Goal: Task Accomplishment & Management: Complete application form

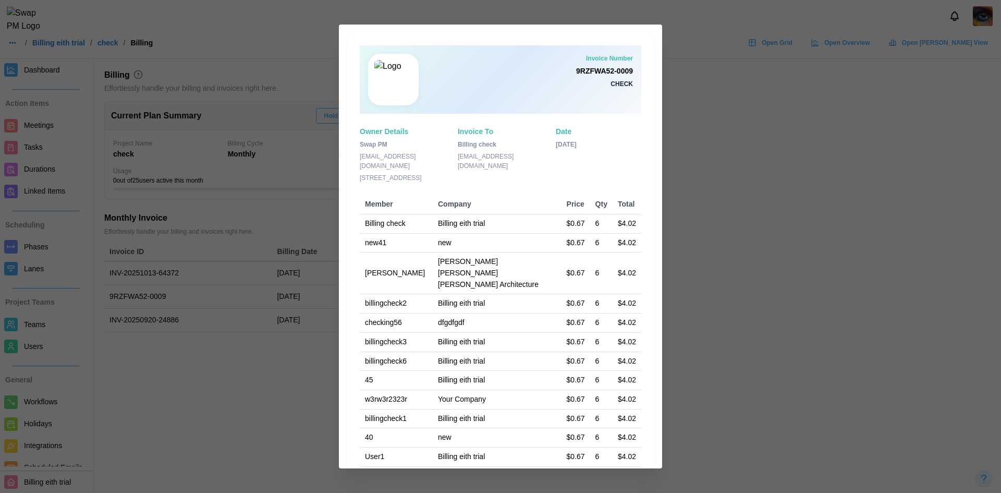
scroll to position [177, 0]
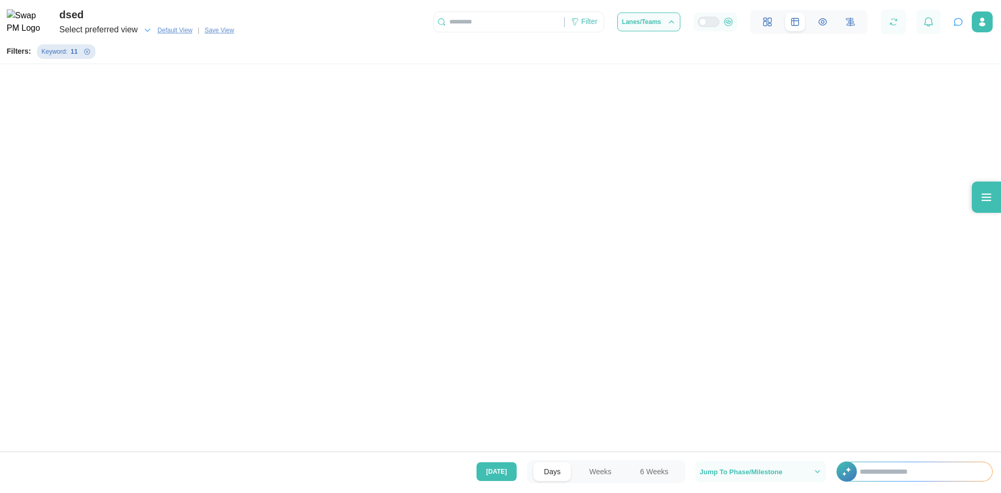
scroll to position [0, 2802]
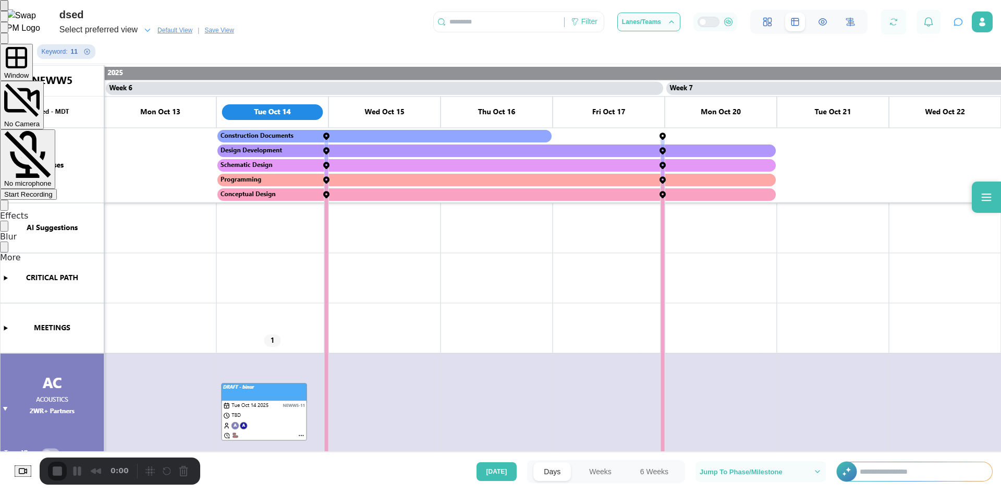
click at [53, 190] on div "Start Recording" at bounding box center [28, 194] width 48 height 8
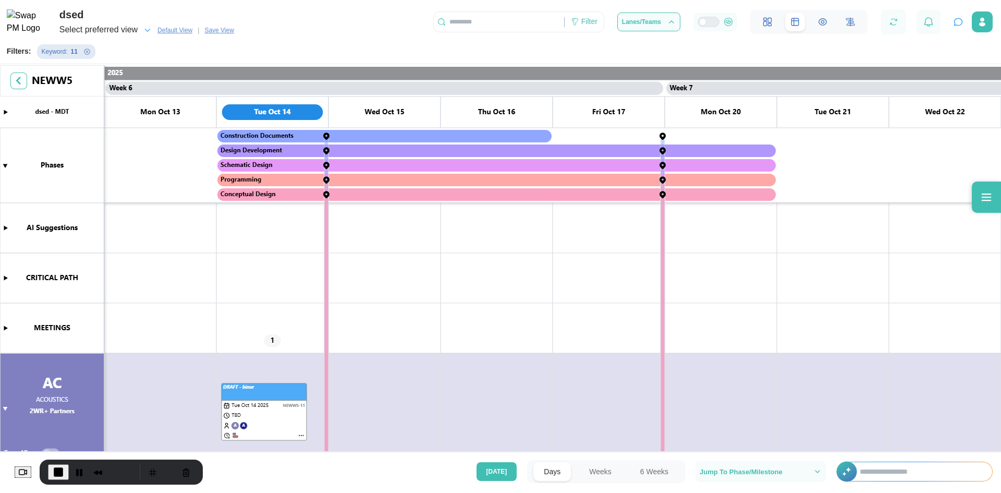
click at [84, 52] on icon "Remove Keyword filter" at bounding box center [87, 51] width 6 height 6
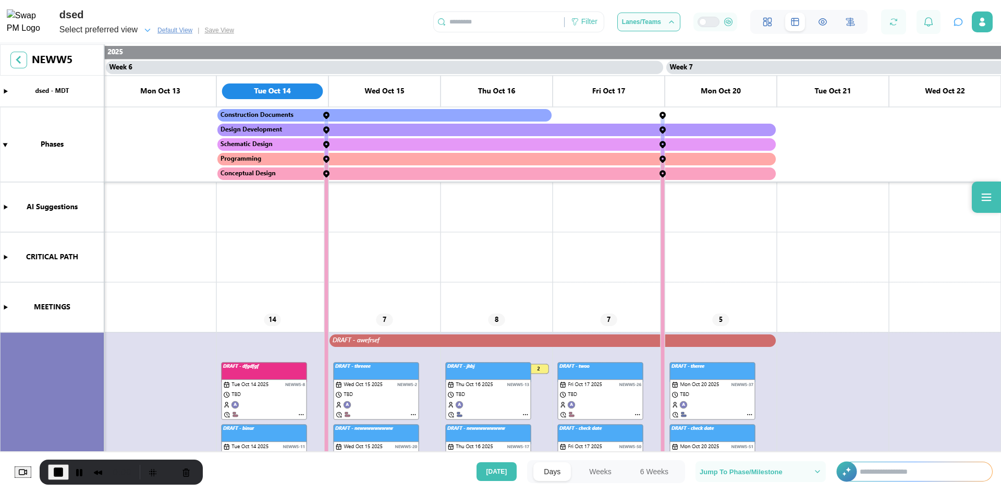
click at [140, 33] on div "Select preferred view" at bounding box center [105, 30] width 93 height 15
click at [182, 32] on span "Default View" at bounding box center [174, 30] width 35 height 10
click at [590, 17] on div "Filter" at bounding box center [589, 21] width 16 height 11
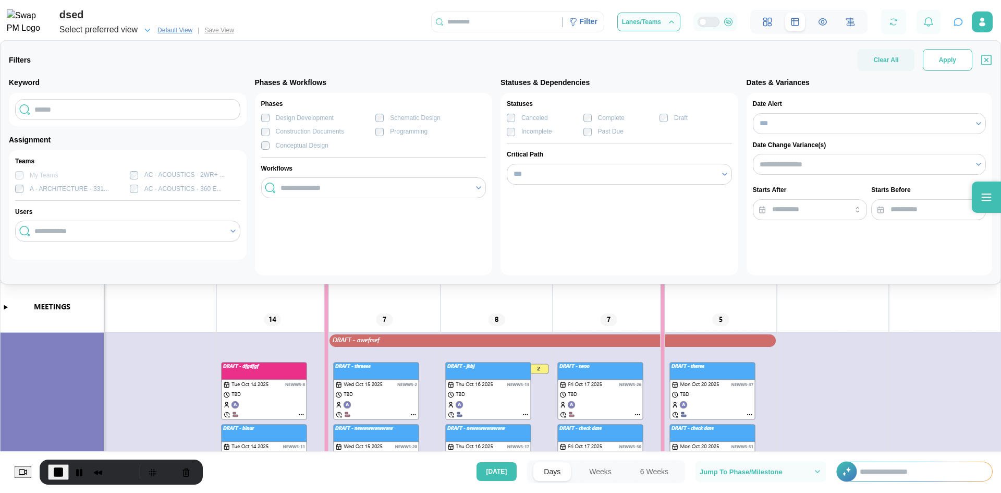
click at [940, 63] on span "Apply" at bounding box center [947, 60] width 17 height 21
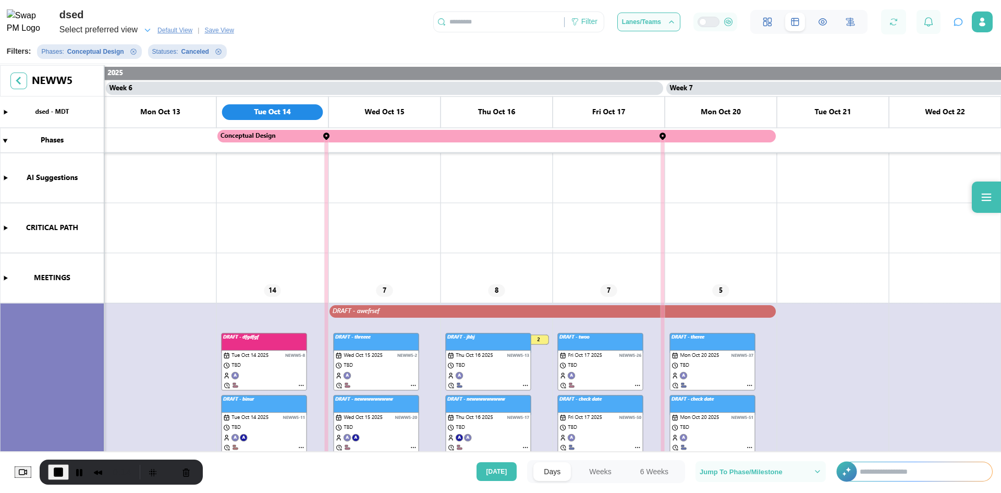
click at [148, 29] on icon "button" at bounding box center [147, 30] width 9 height 9
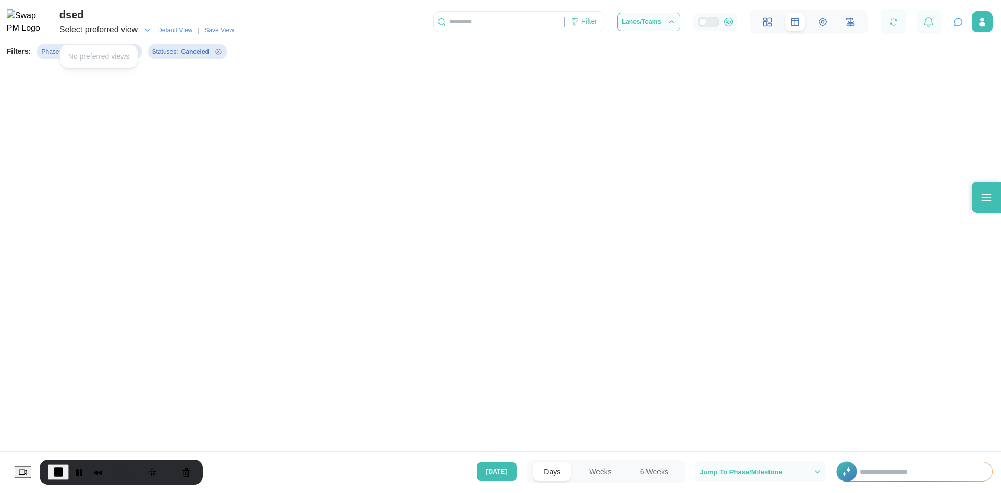
scroll to position [0, 0]
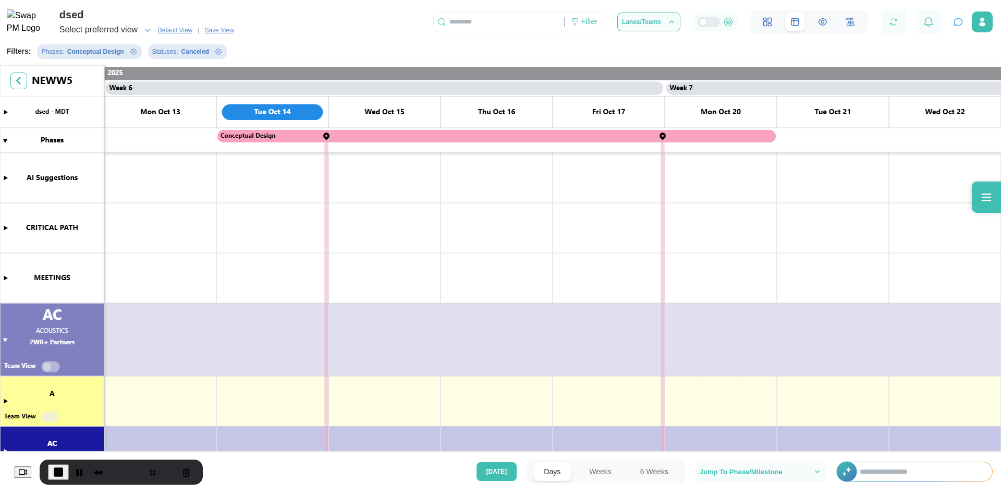
click at [241, 31] on div "dsed Select preferred view Default View | Save View Filter Lanes/Teams" at bounding box center [500, 19] width 1001 height 38
click at [229, 31] on span "Save View" at bounding box center [218, 30] width 29 height 10
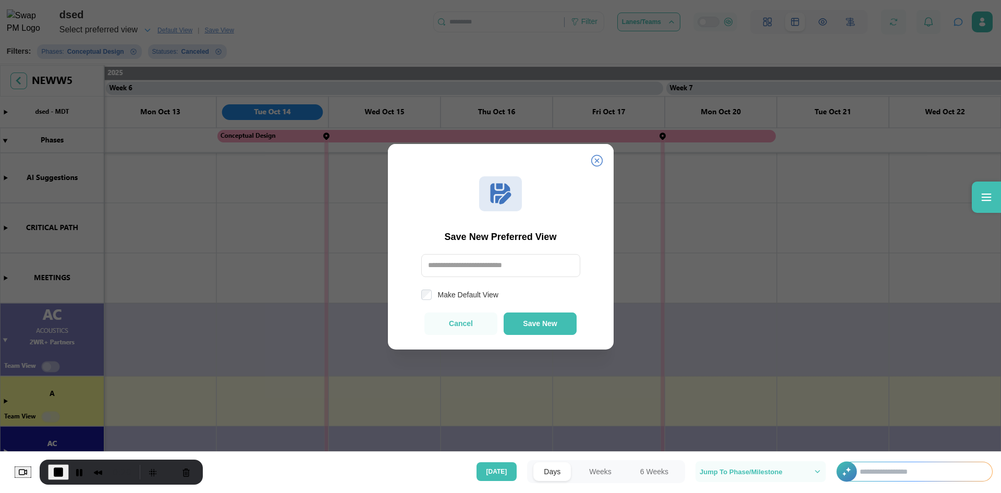
type input "*"
type input "****"
click at [485, 295] on label "Make Default View" at bounding box center [465, 294] width 67 height 10
click at [532, 326] on span "Save New" at bounding box center [540, 324] width 34 height 8
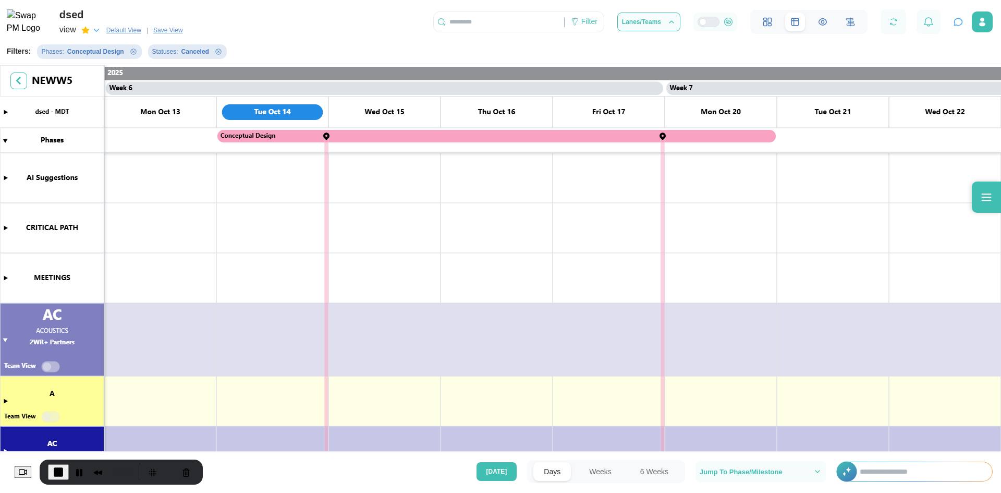
click at [139, 31] on span "Default View" at bounding box center [123, 30] width 35 height 10
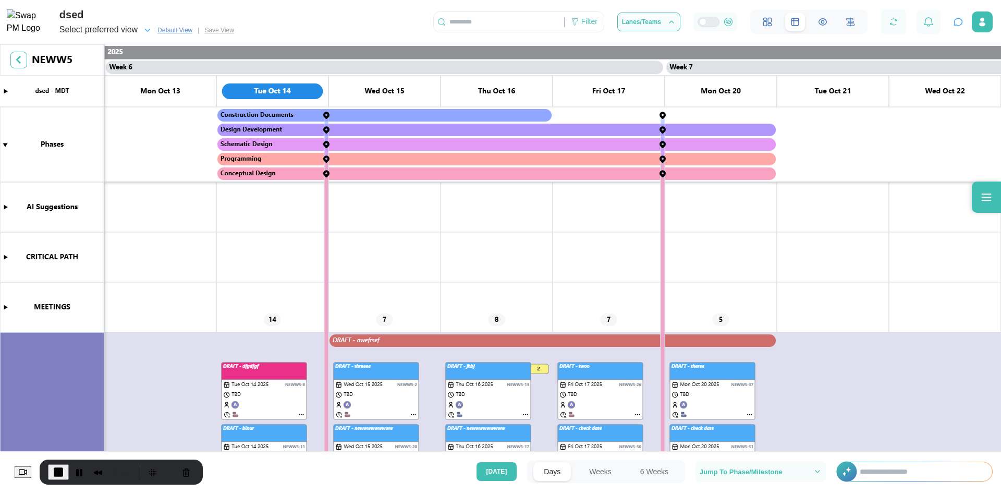
scroll to position [0, 2802]
click at [145, 30] on icon "button" at bounding box center [147, 30] width 9 height 9
click at [79, 65] on div "view" at bounding box center [75, 61] width 14 height 10
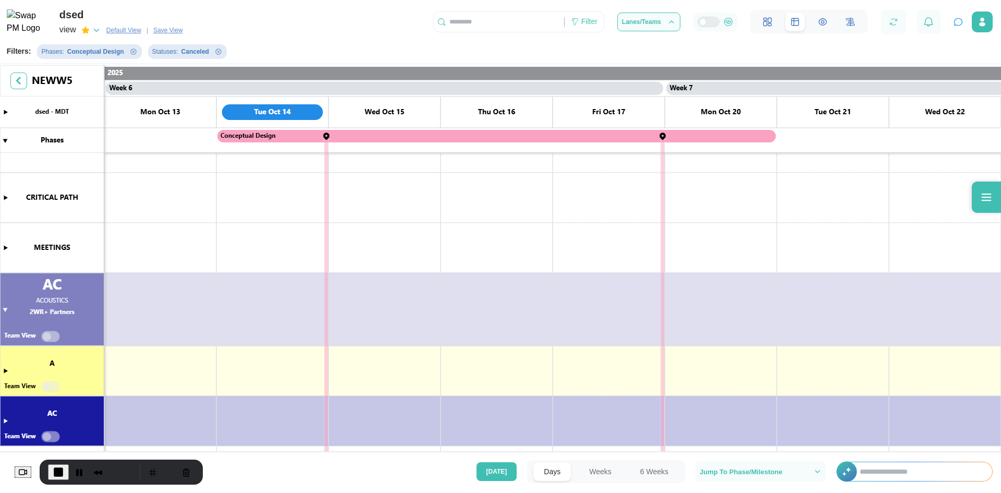
scroll to position [0, 0]
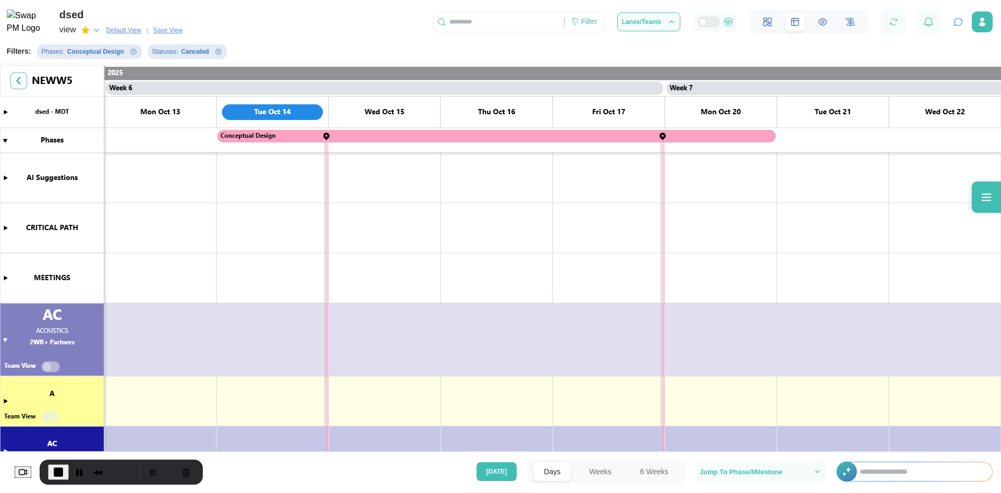
click at [134, 33] on span "Default View" at bounding box center [123, 30] width 35 height 10
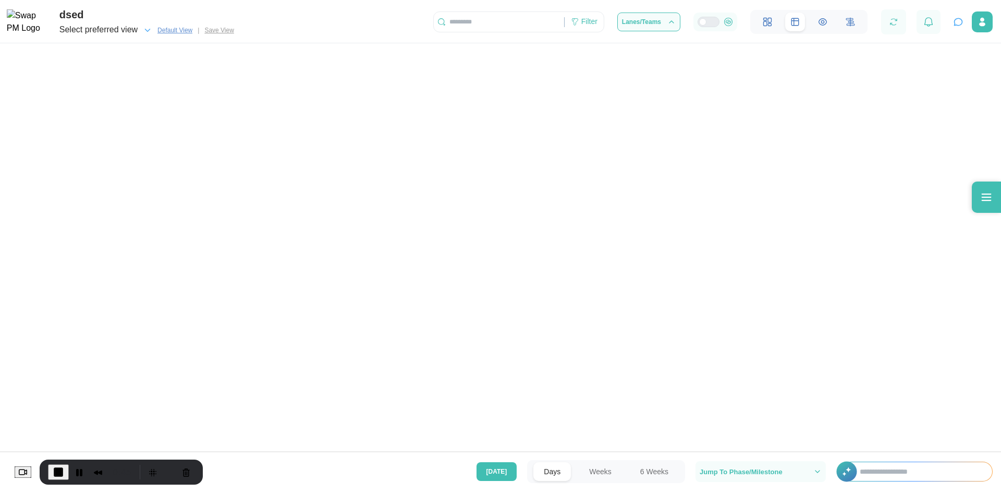
scroll to position [0, 2802]
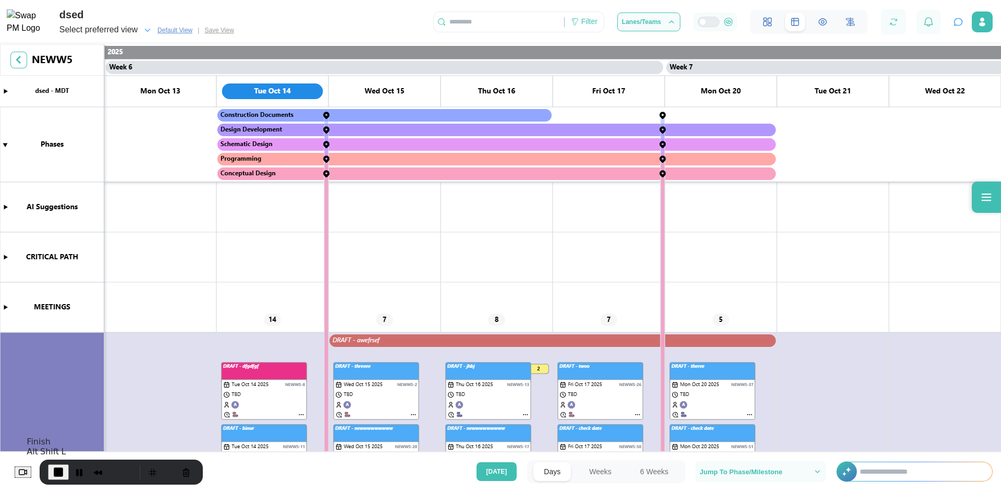
click at [60, 472] on span "End Recording" at bounding box center [58, 471] width 13 height 13
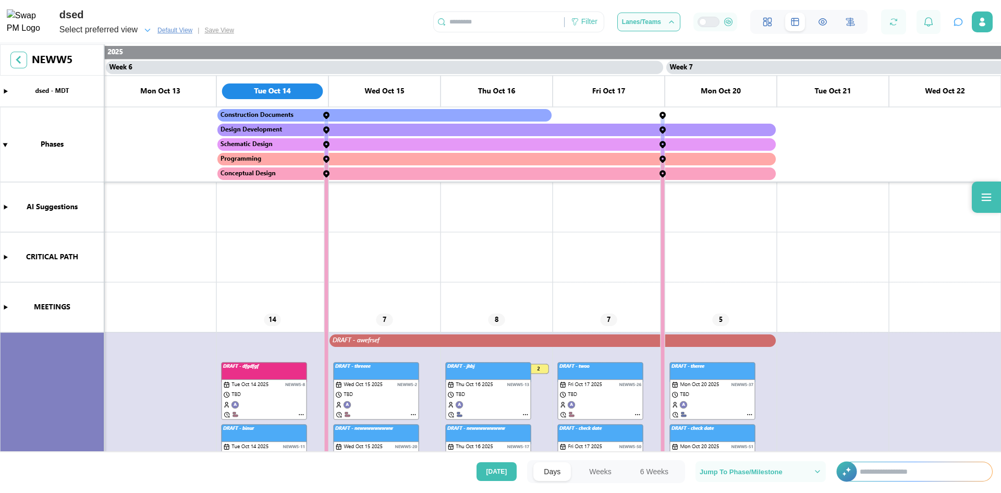
click at [149, 30] on icon "button" at bounding box center [147, 30] width 9 height 9
click at [209, 28] on div "Select preferred view Default View | Save View" at bounding box center [148, 30] width 179 height 15
click at [120, 28] on div "Select preferred view" at bounding box center [98, 29] width 78 height 13
click at [104, 60] on div "button" at bounding box center [110, 62] width 33 height 8
click at [90, 30] on div "Select preferred view" at bounding box center [98, 29] width 78 height 13
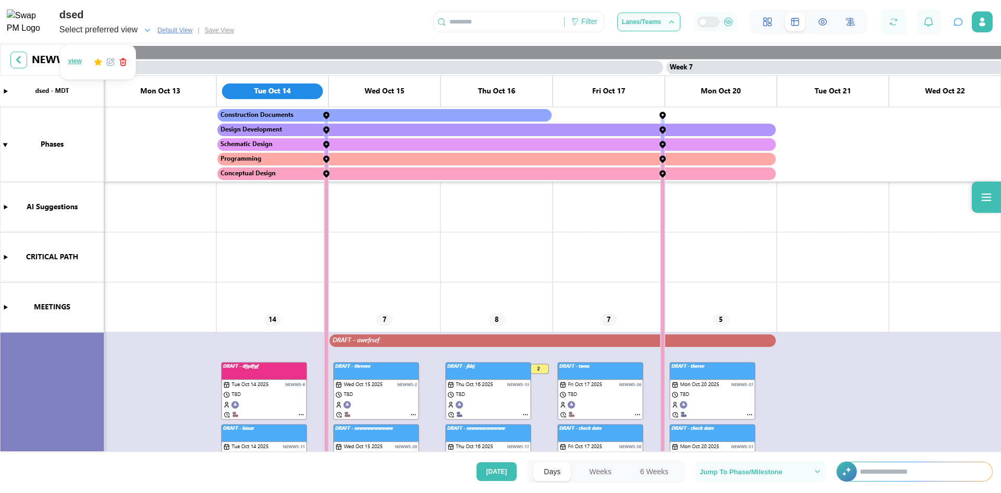
click at [109, 59] on icon "button" at bounding box center [110, 62] width 8 height 8
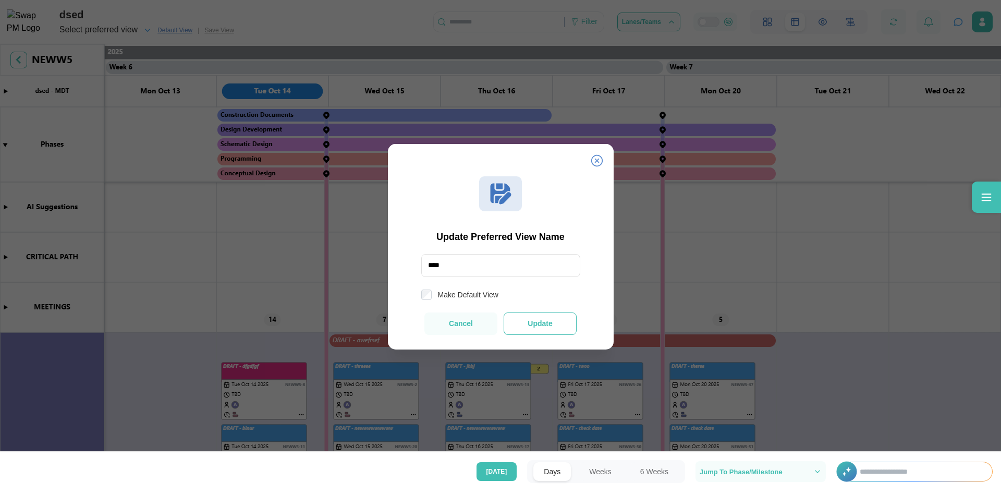
click at [543, 323] on span "Update" at bounding box center [540, 324] width 24 height 8
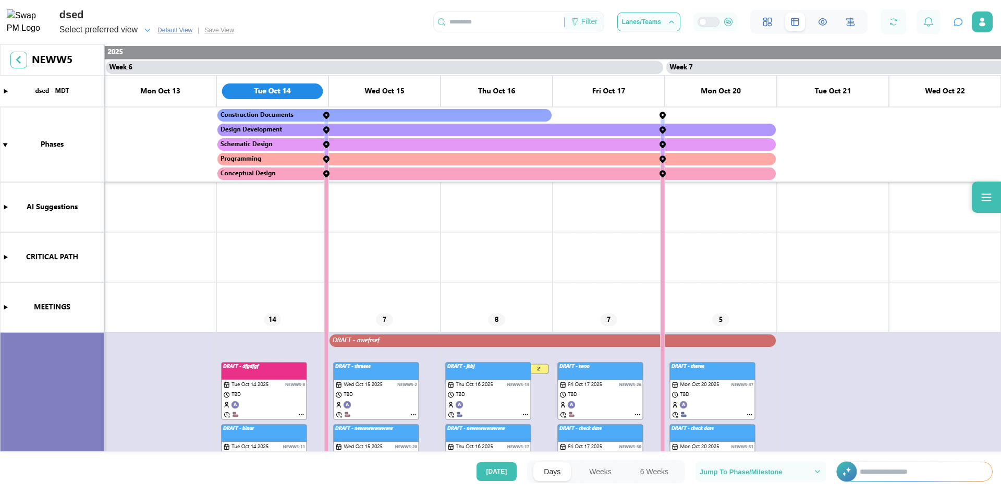
click at [597, 25] on div "Filter" at bounding box center [589, 21] width 16 height 11
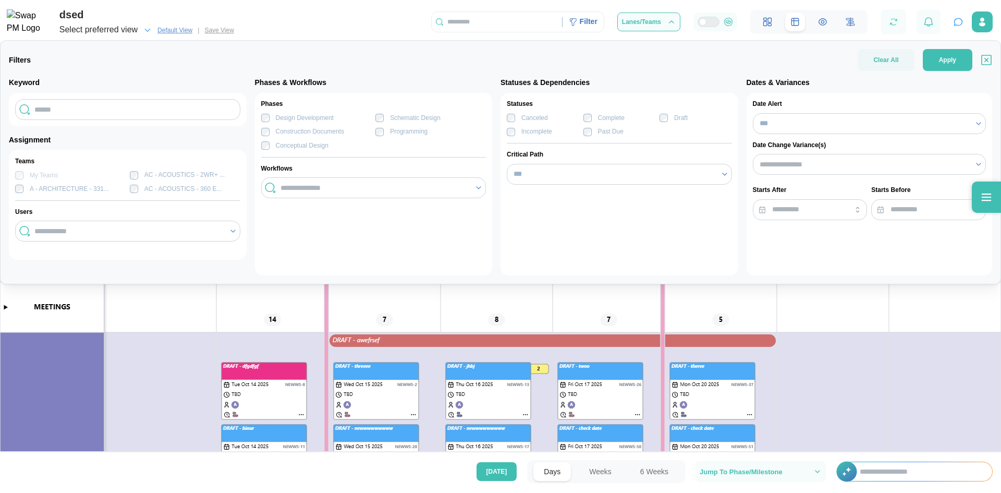
click at [394, 133] on div "Programming" at bounding box center [409, 132] width 38 height 10
click at [935, 53] on button "Apply" at bounding box center [948, 60] width 50 height 22
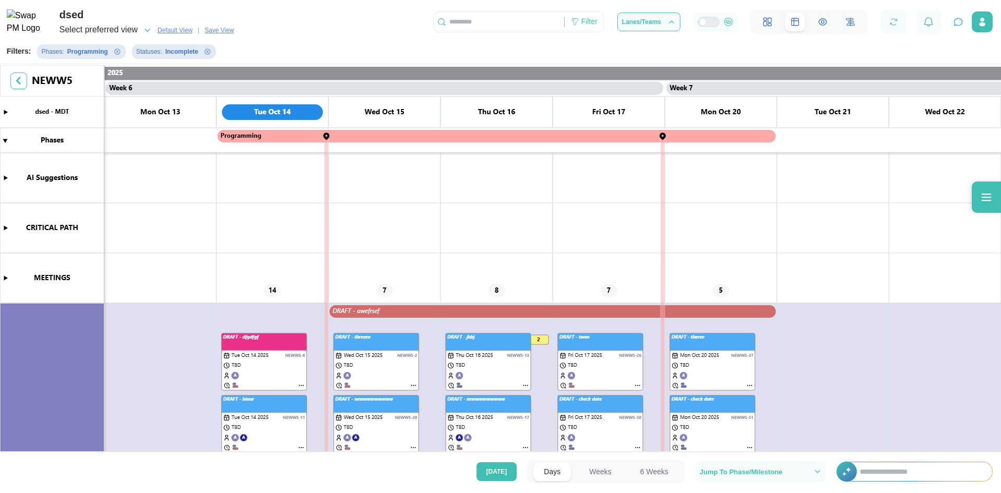
click at [225, 32] on span "Save View" at bounding box center [218, 30] width 29 height 10
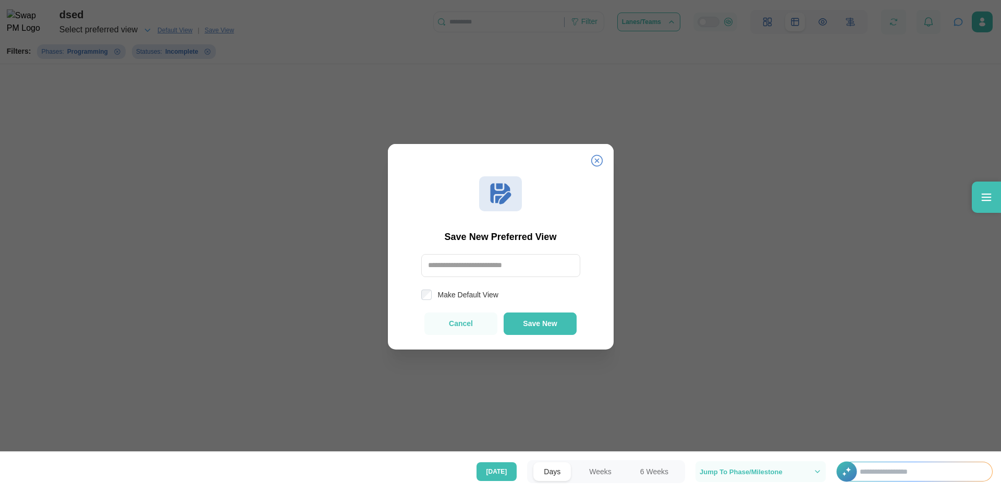
scroll to position [0, 0]
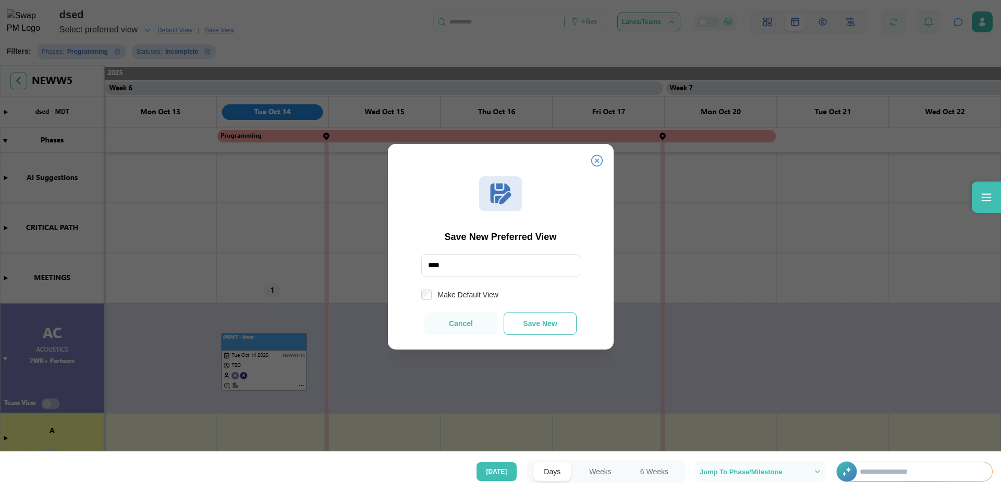
type input "****"
click at [532, 329] on button "Save New" at bounding box center [540, 323] width 73 height 22
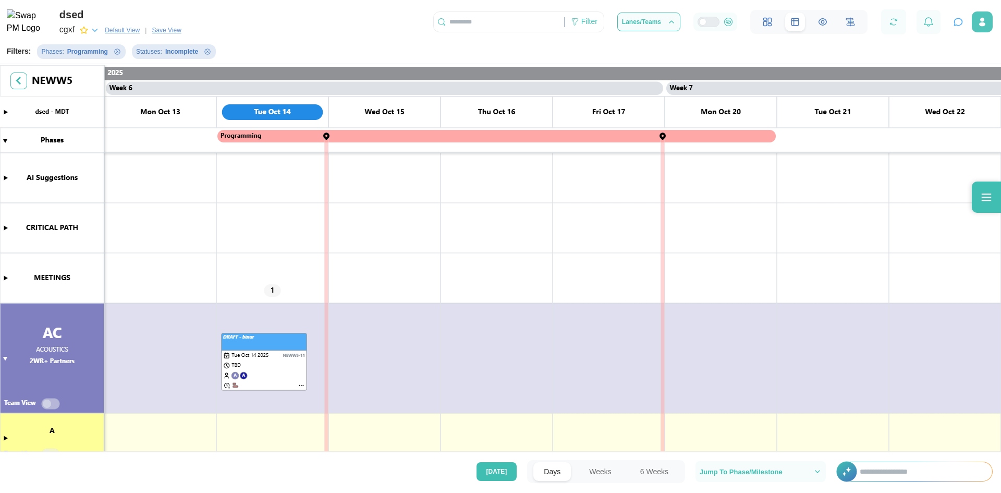
click at [980, 18] on icon "button" at bounding box center [982, 22] width 10 height 10
click at [916, 174] on canvas at bounding box center [500, 259] width 1001 height 388
click at [982, 199] on icon at bounding box center [986, 197] width 13 height 13
click at [400, 41] on div "Filters: Phases : Programming Statuses : Incomplete" at bounding box center [504, 50] width 994 height 21
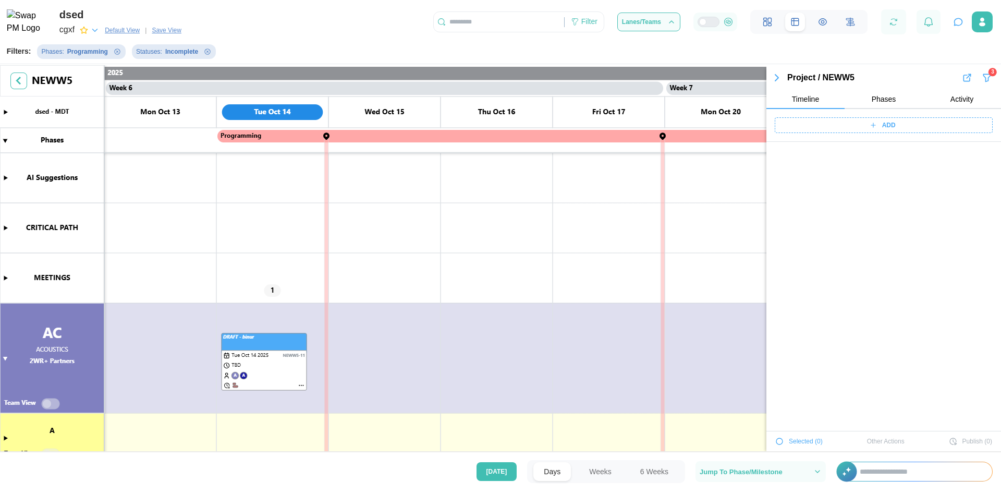
scroll to position [558, 0]
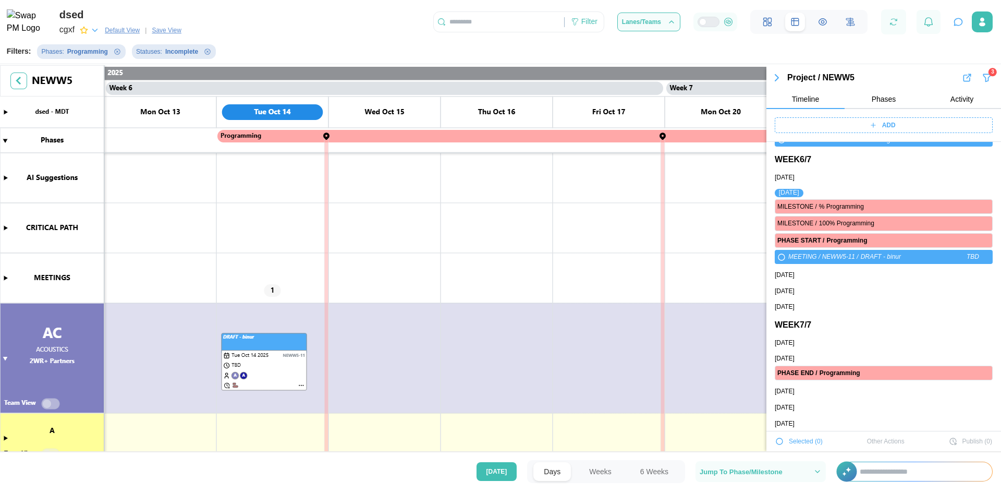
click at [128, 33] on span "Default View" at bounding box center [122, 30] width 35 height 10
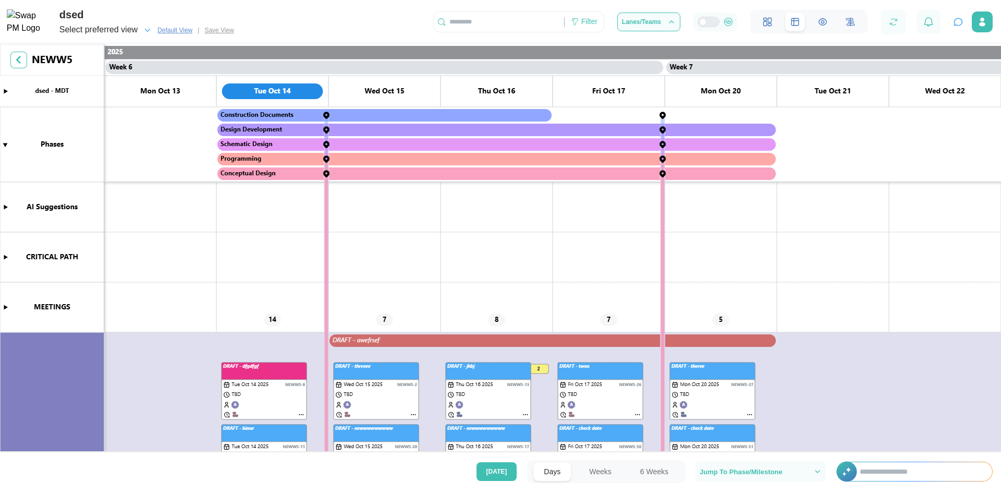
scroll to position [0, 2802]
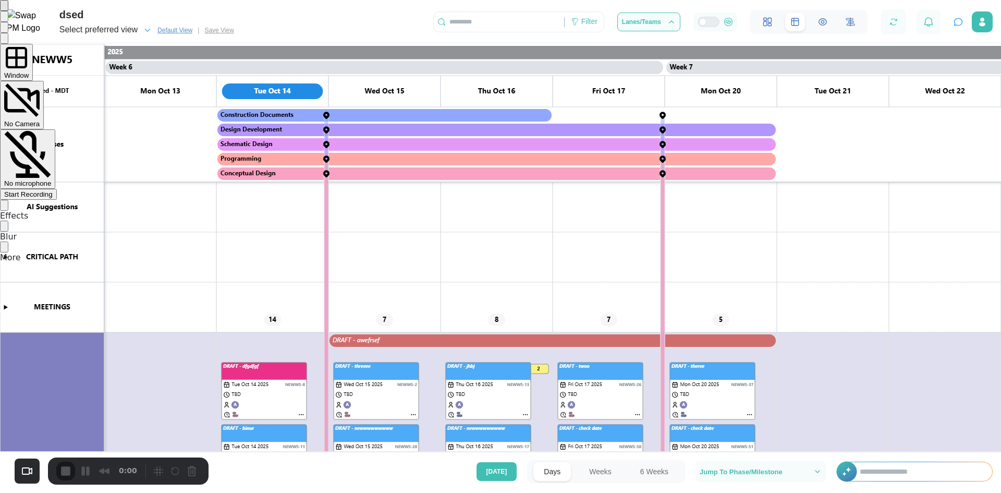
click at [53, 190] on span "Start Recording" at bounding box center [28, 194] width 48 height 8
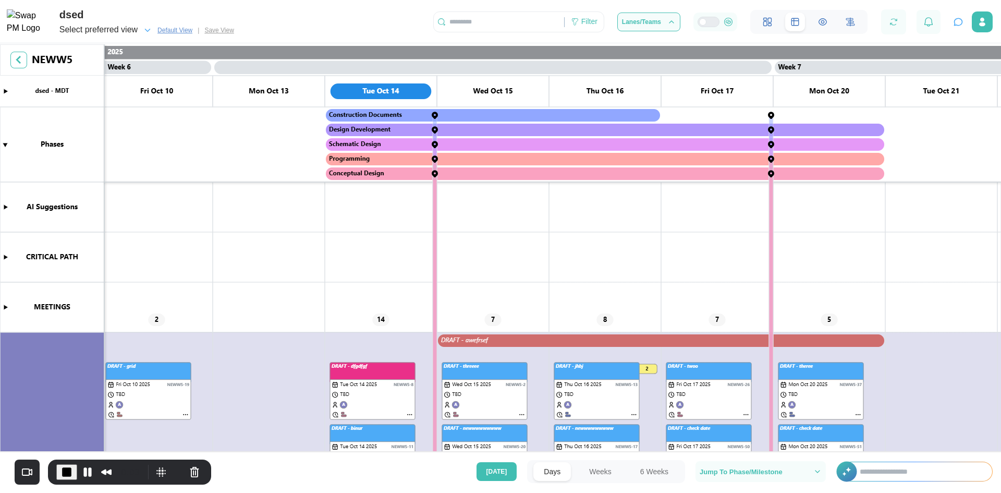
click at [437, 174] on canvas at bounding box center [500, 248] width 1001 height 409
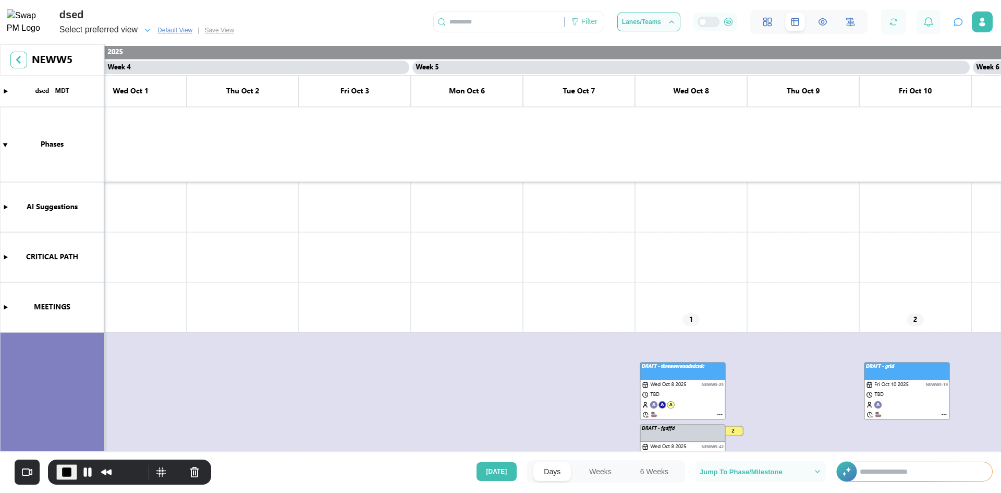
click at [860, 79] on canvas at bounding box center [500, 248] width 1001 height 409
click at [173, 28] on span "Default View" at bounding box center [174, 30] width 35 height 10
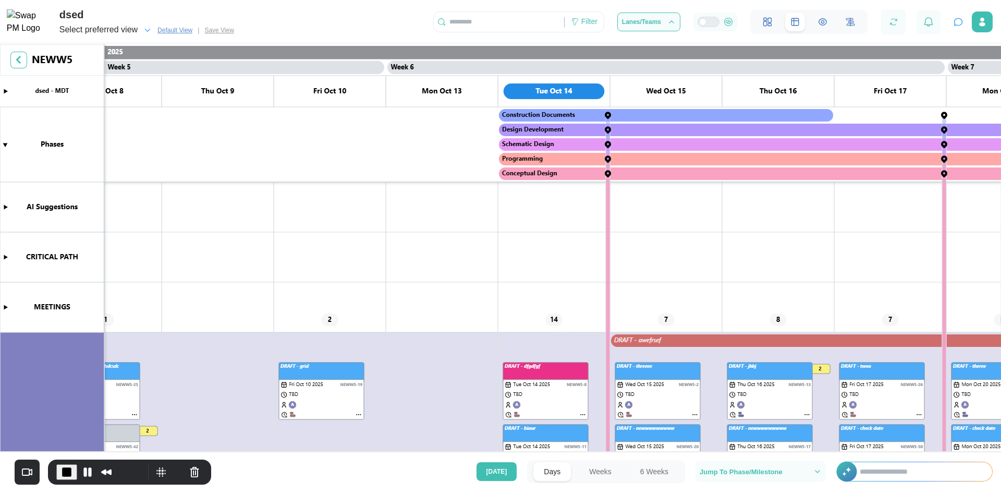
scroll to position [0, 2521]
click at [90, 468] on button "Pause Recording" at bounding box center [87, 471] width 17 height 17
click at [981, 15] on button "button" at bounding box center [982, 21] width 21 height 21
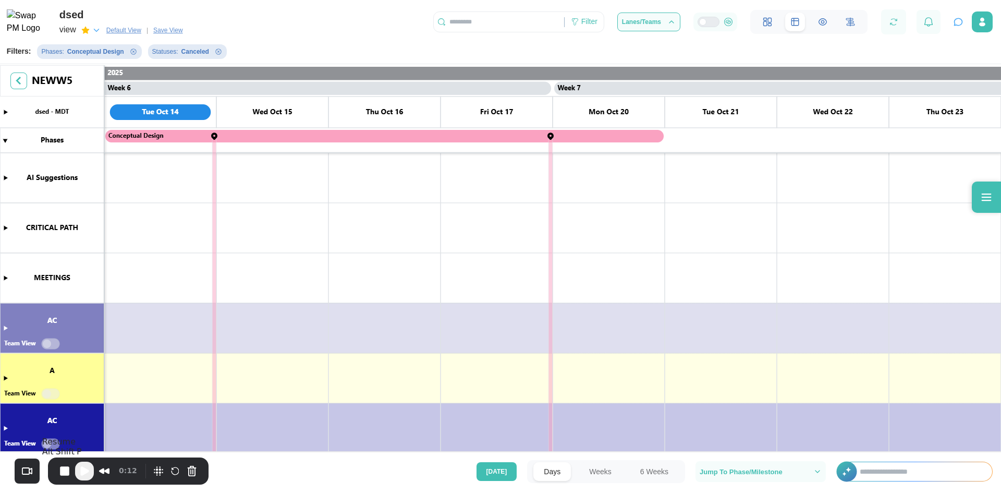
click at [78, 468] on span "Play Recording" at bounding box center [84, 470] width 13 height 13
click at [119, 34] on span "Default View" at bounding box center [123, 30] width 35 height 10
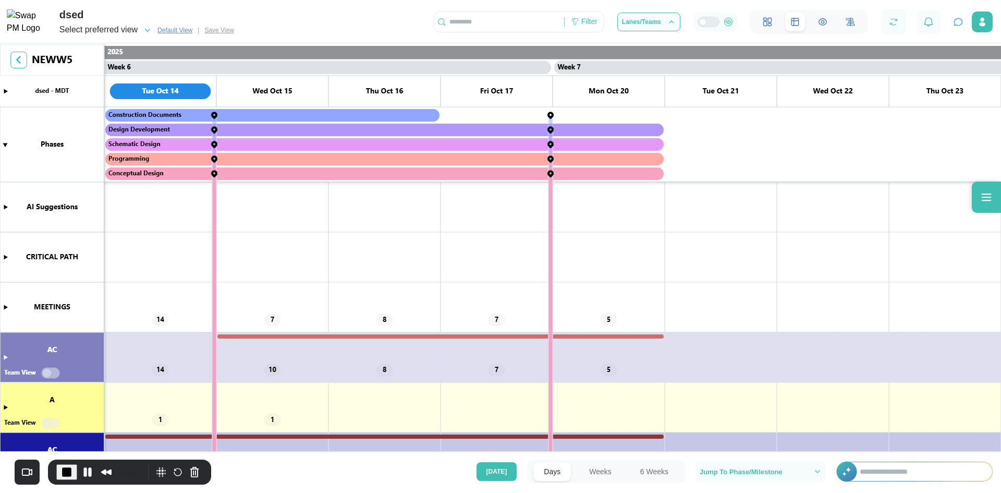
scroll to position [0, 2798]
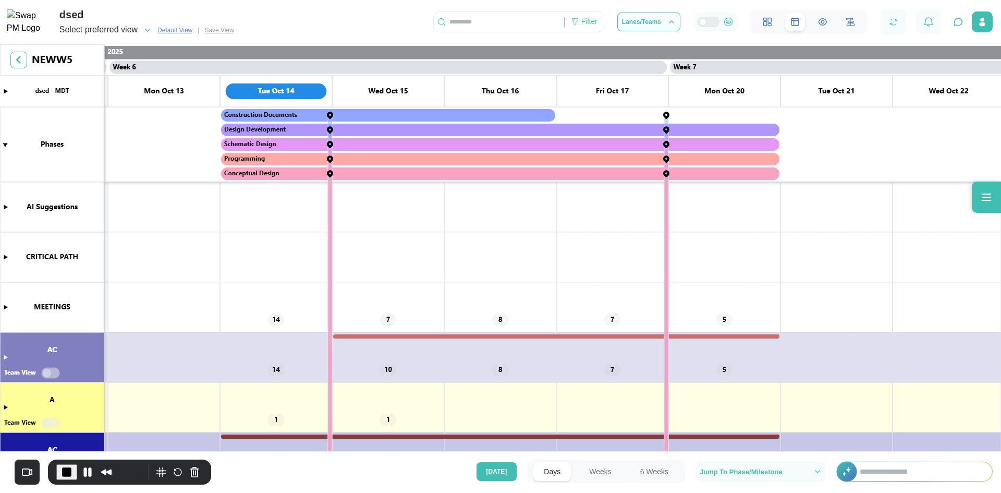
click at [151, 32] on icon "button" at bounding box center [147, 30] width 9 height 9
click at [76, 62] on div "view" at bounding box center [75, 61] width 14 height 10
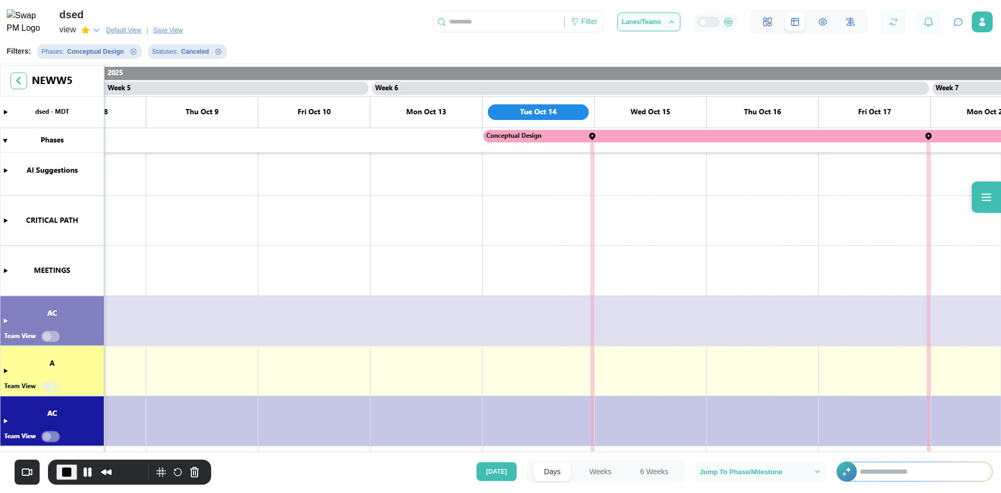
scroll to position [0, 2221]
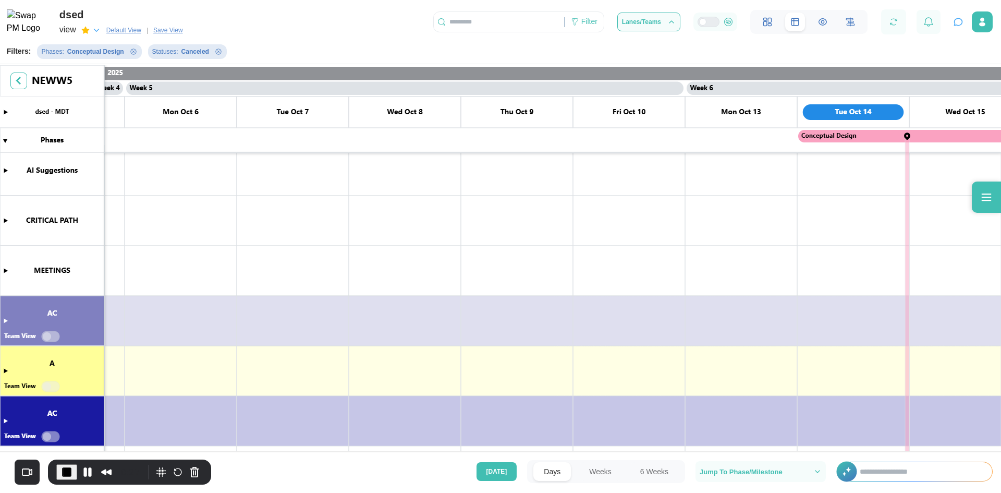
click at [119, 31] on span "Default View" at bounding box center [123, 30] width 35 height 10
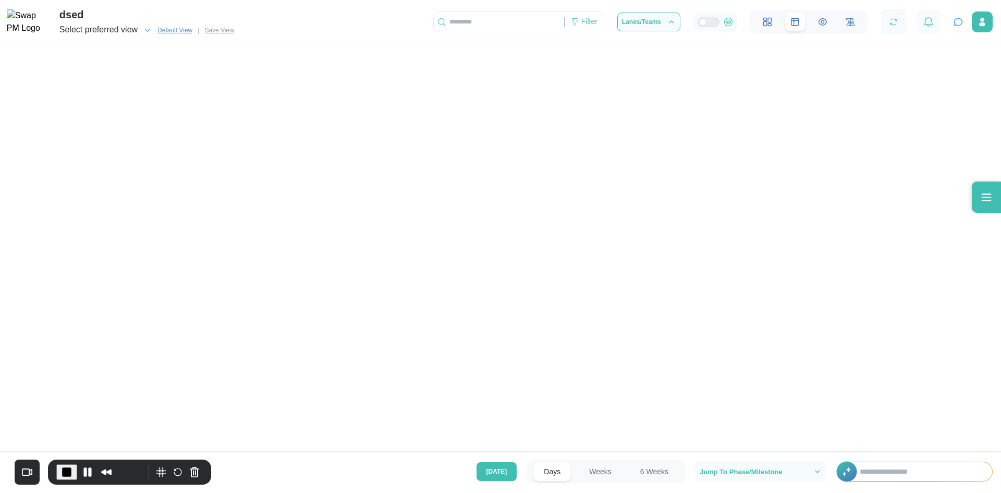
scroll to position [0, 2914]
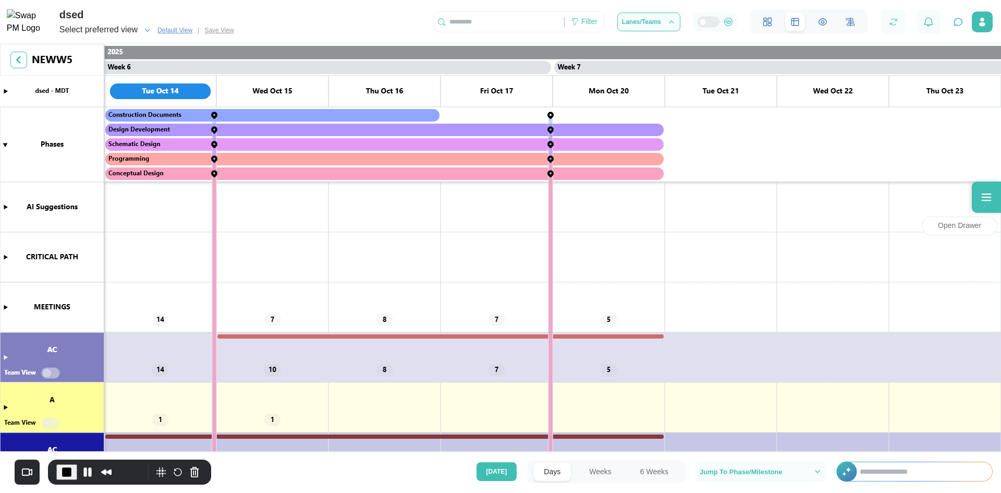
click at [976, 205] on div at bounding box center [986, 196] width 29 height 31
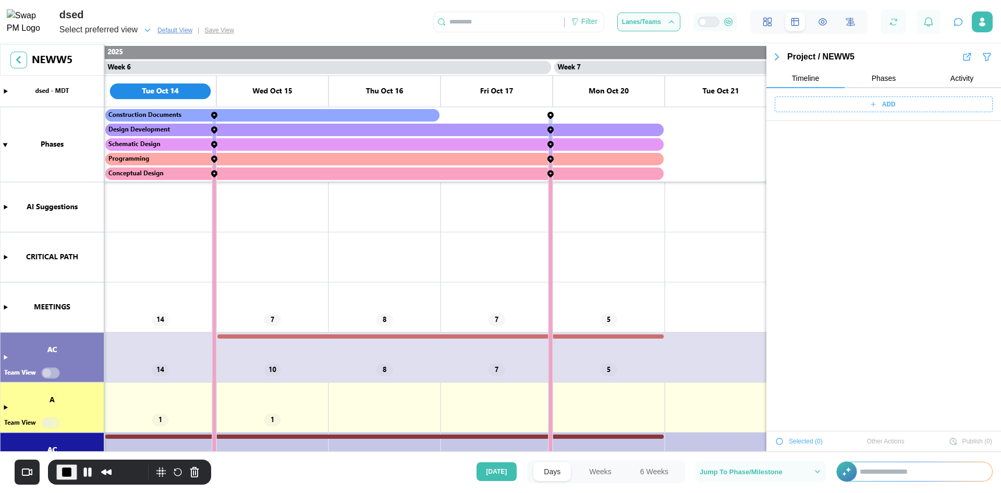
scroll to position [673, 0]
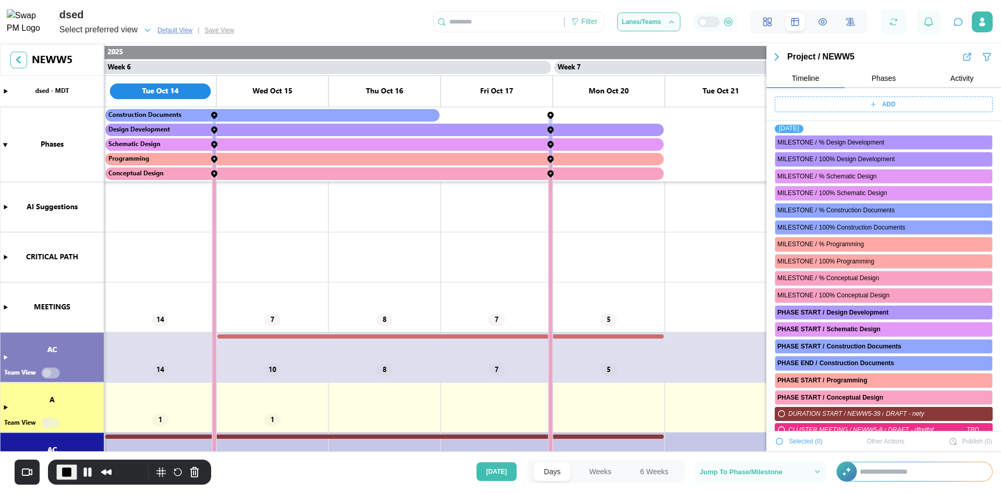
click at [983, 55] on icon "button" at bounding box center [987, 57] width 10 height 13
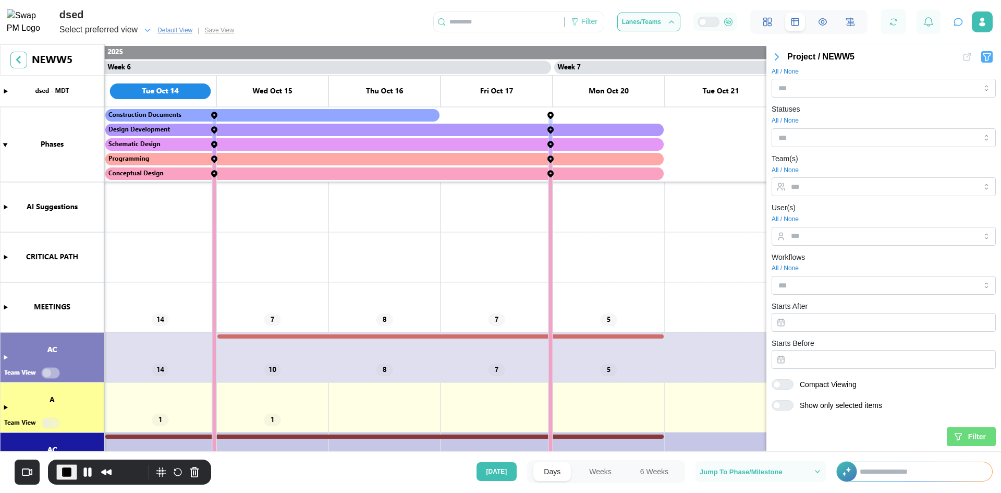
scroll to position [262, 0]
click at [807, 191] on div at bounding box center [872, 187] width 169 height 18
click at [909, 266] on div "All / None" at bounding box center [883, 268] width 224 height 10
click at [976, 437] on span "Filter" at bounding box center [977, 436] width 18 height 18
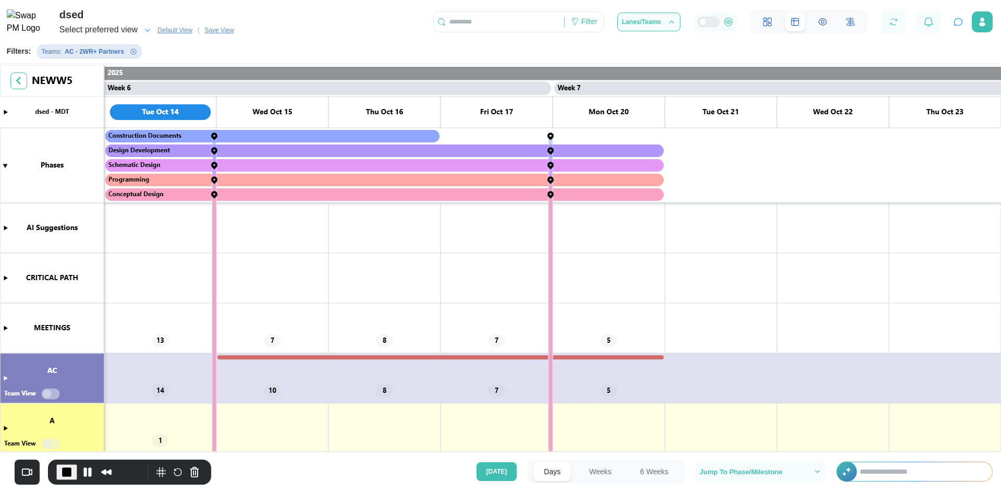
scroll to position [57, 0]
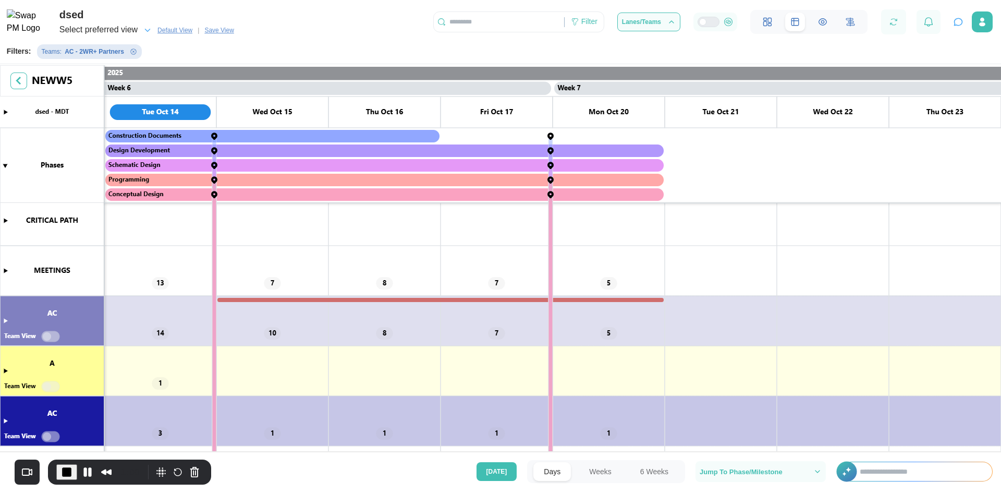
click at [130, 52] on icon "Remove Teams filter" at bounding box center [133, 51] width 6 height 6
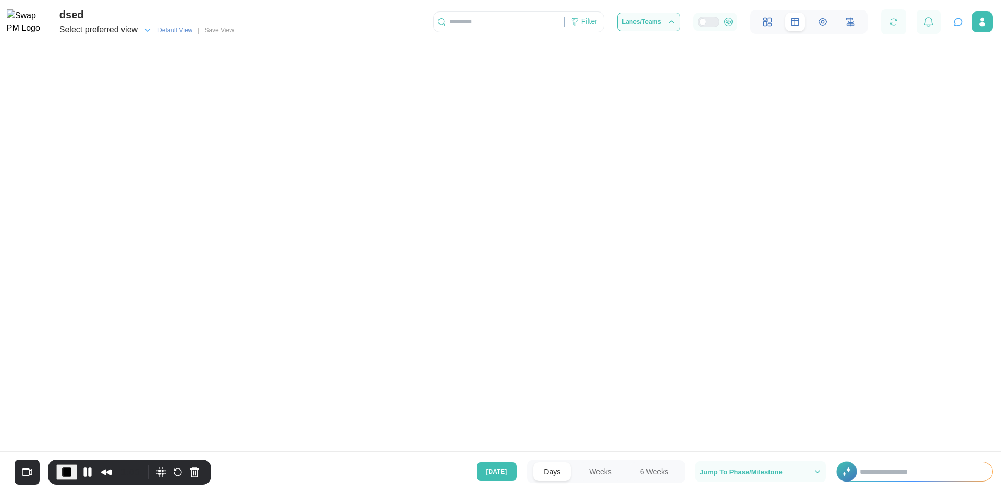
scroll to position [0, 2914]
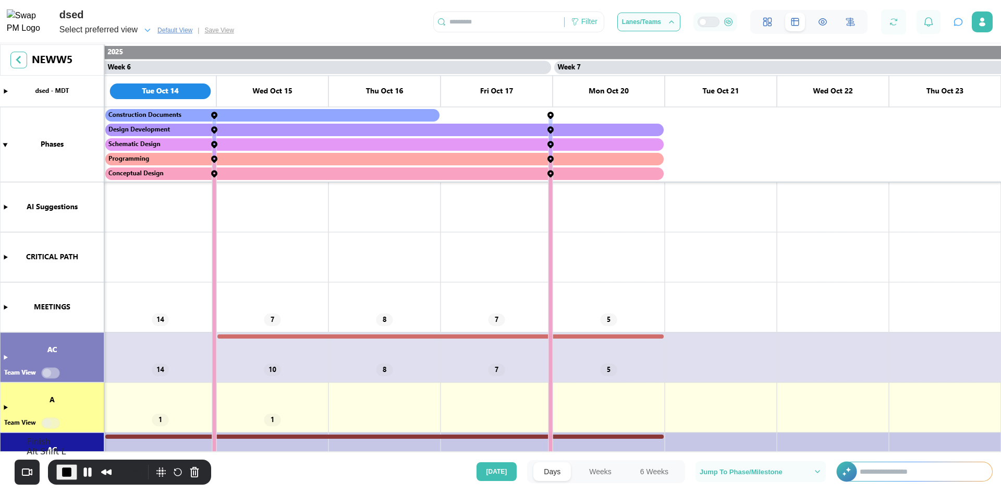
click at [68, 465] on span "End Recording" at bounding box center [66, 471] width 13 height 13
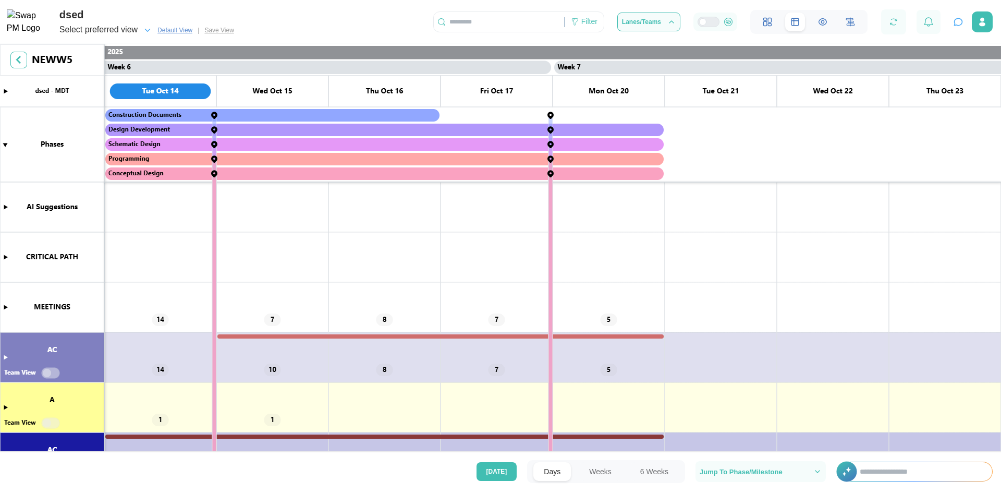
scroll to position [36, 0]
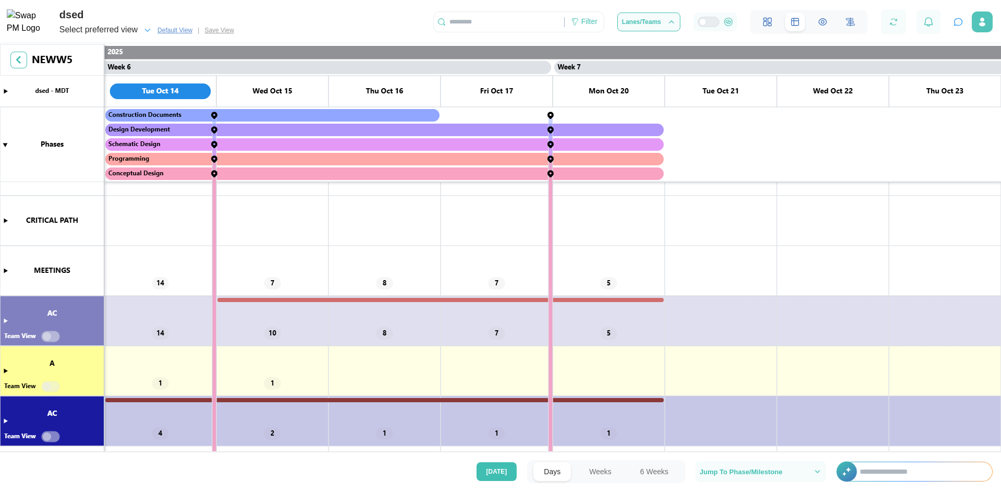
click at [975, 18] on button "button" at bounding box center [982, 21] width 21 height 21
click at [830, 76] on canvas at bounding box center [500, 248] width 1001 height 409
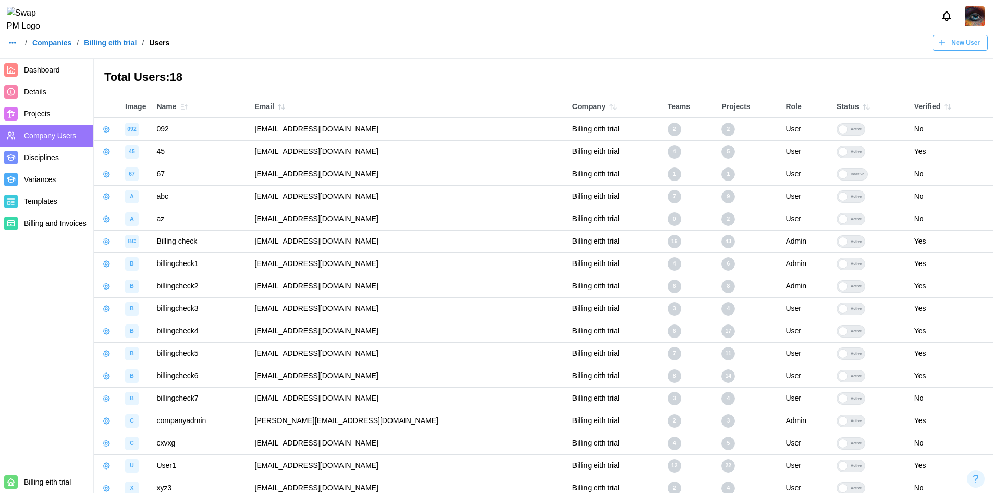
click at [38, 109] on span "Projects" at bounding box center [37, 113] width 27 height 8
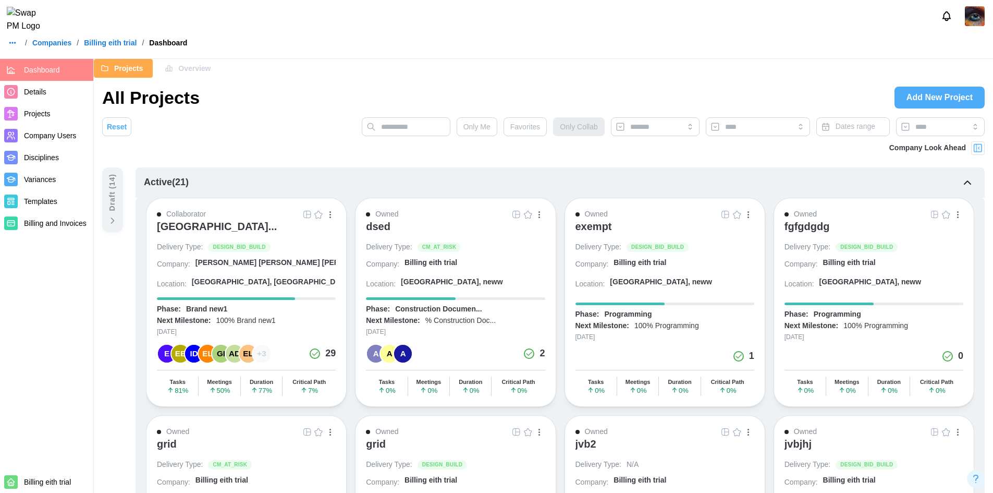
click at [326, 152] on div "Company Look Ahead" at bounding box center [543, 154] width 882 height 26
click at [304, 213] on img "button" at bounding box center [307, 214] width 8 height 8
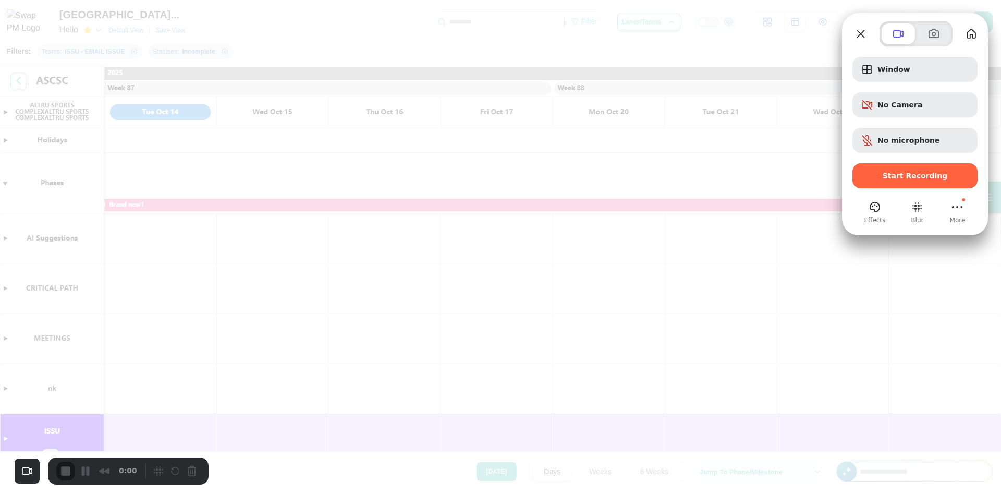
click at [913, 176] on span "Start Recording" at bounding box center [914, 175] width 65 height 8
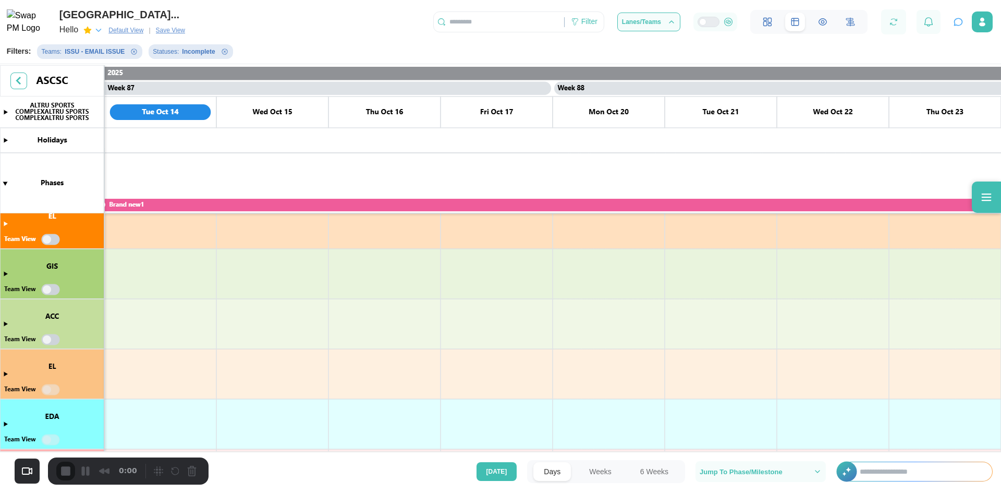
scroll to position [209, 0]
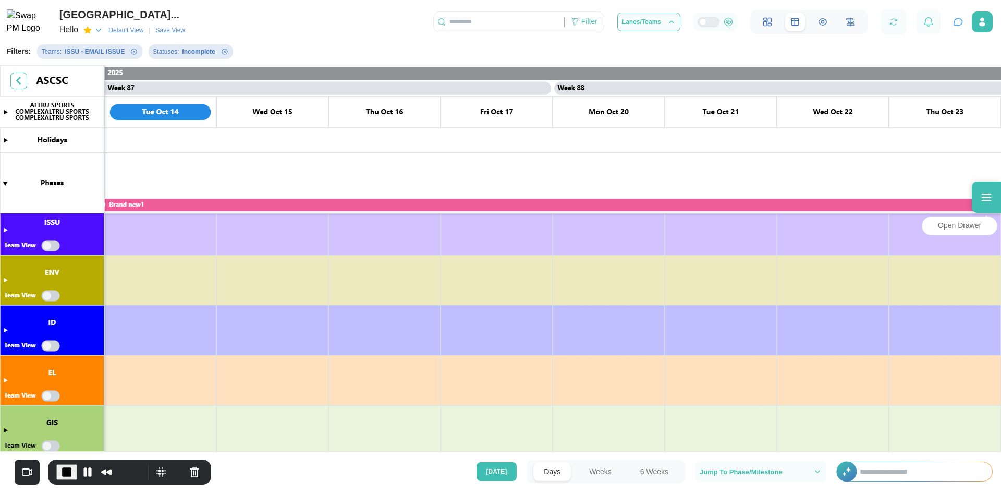
click at [986, 200] on icon at bounding box center [987, 196] width 10 height 7
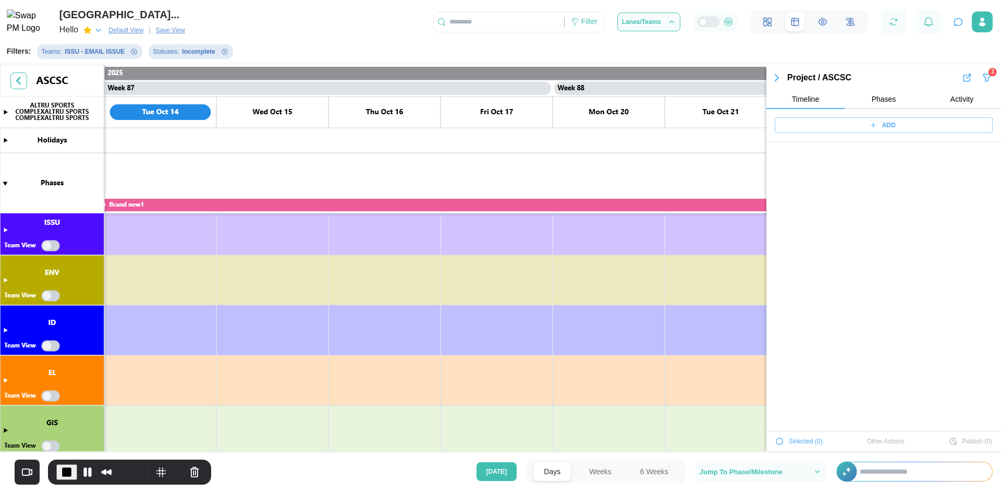
scroll to position [11343, 0]
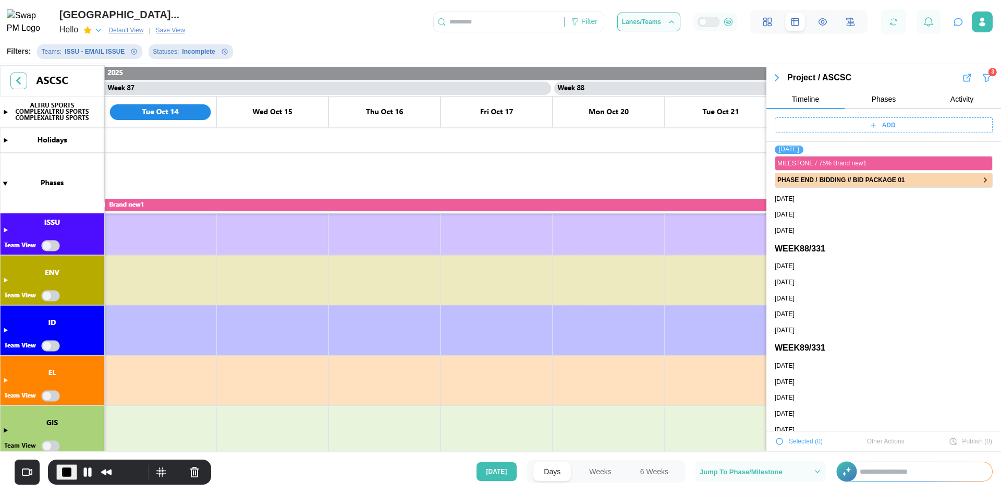
click at [988, 74] on div "3" at bounding box center [992, 72] width 8 height 8
click at [115, 32] on span "Default View" at bounding box center [125, 30] width 35 height 10
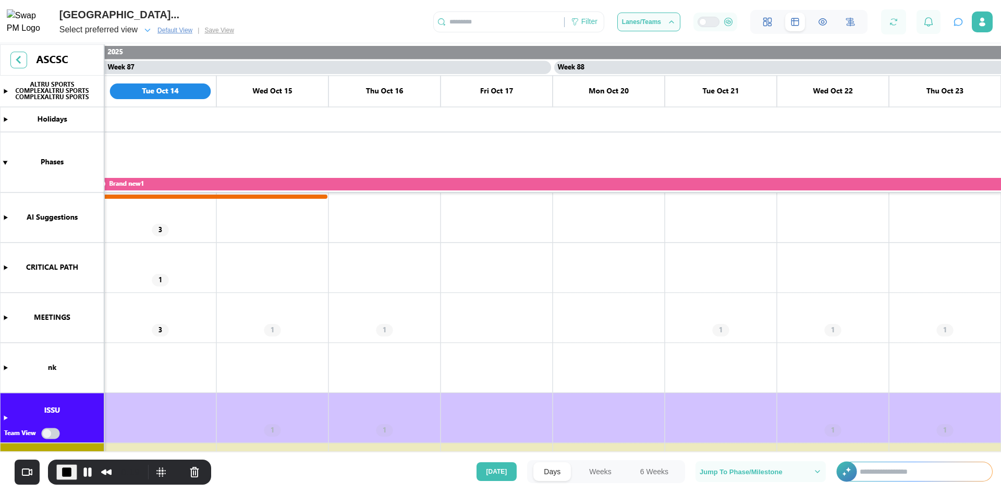
scroll to position [0, 48303]
click at [85, 469] on button "Pause Recording" at bounding box center [87, 471] width 17 height 17
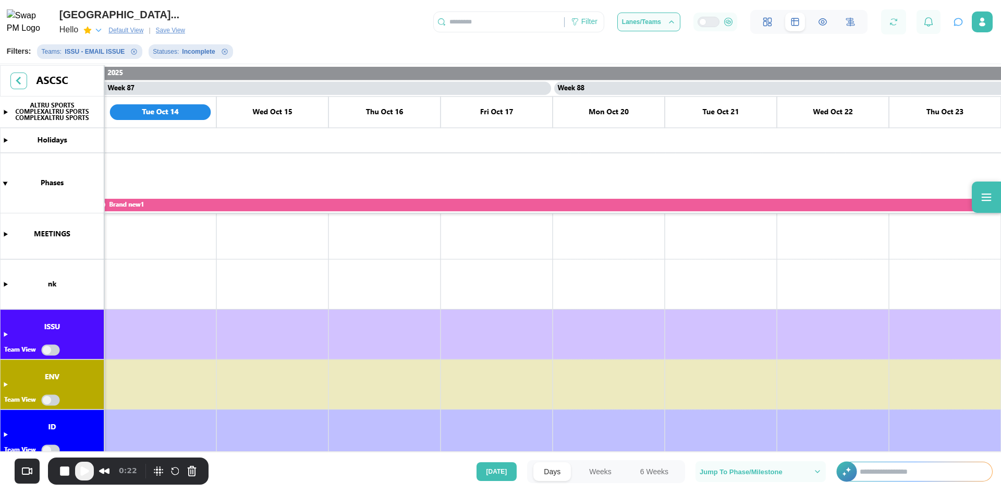
scroll to position [104, 0]
drag, startPoint x: 134, startPoint y: 29, endPoint x: 90, endPoint y: 475, distance: 447.8
click at [134, 28] on span "Default View" at bounding box center [125, 30] width 35 height 10
click at [90, 475] on span "Play Recording" at bounding box center [84, 470] width 13 height 13
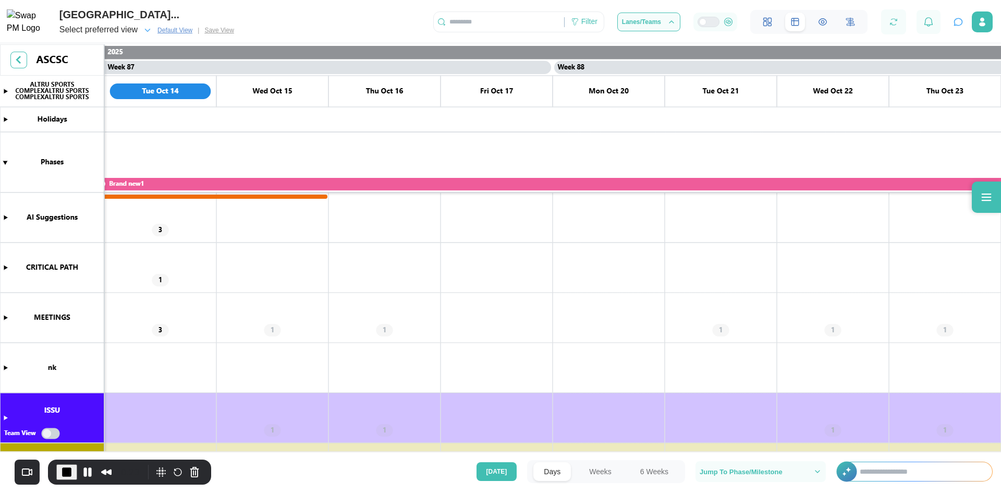
scroll to position [52, 0]
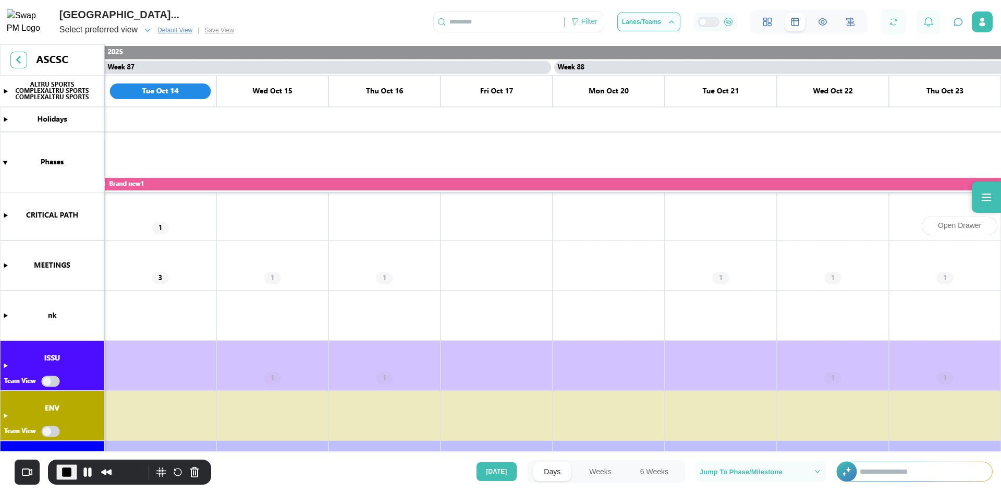
click at [991, 194] on icon at bounding box center [986, 197] width 13 height 13
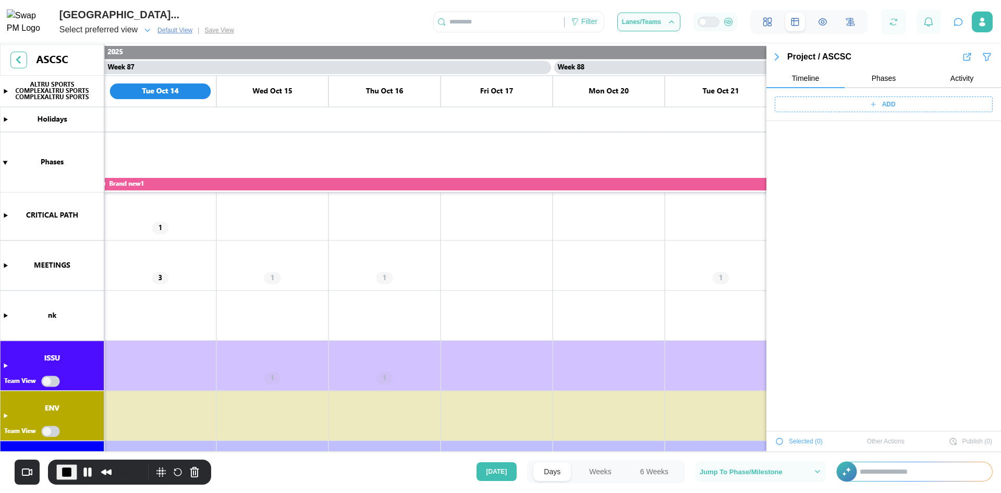
scroll to position [39185, 0]
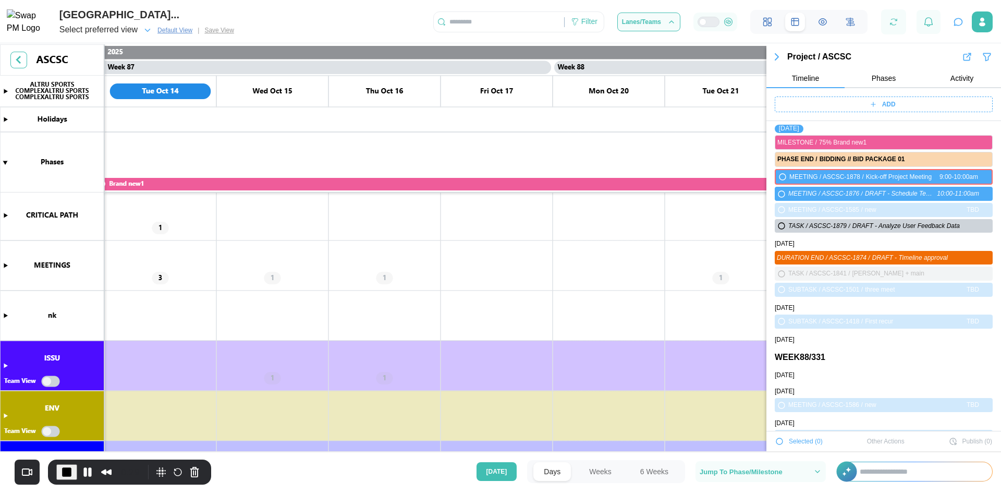
click at [983, 57] on icon "button" at bounding box center [986, 56] width 7 height 7
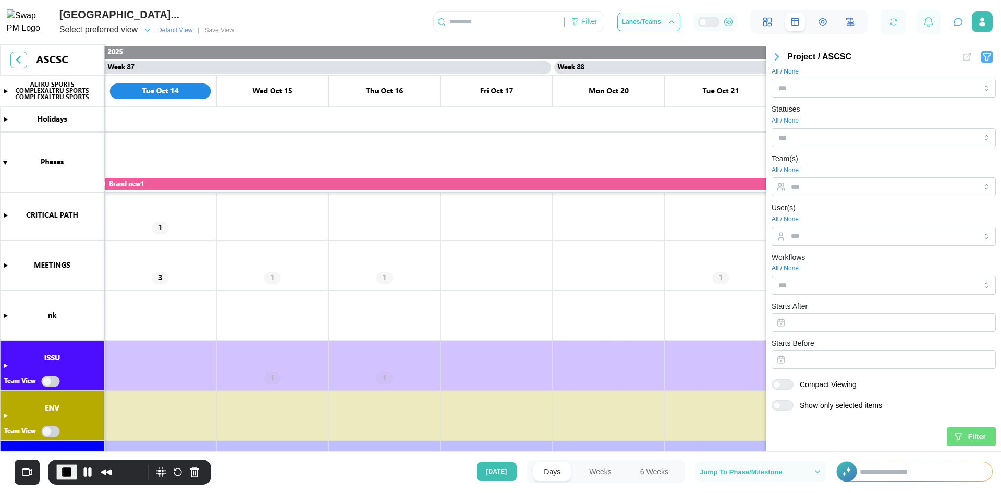
scroll to position [262, 0]
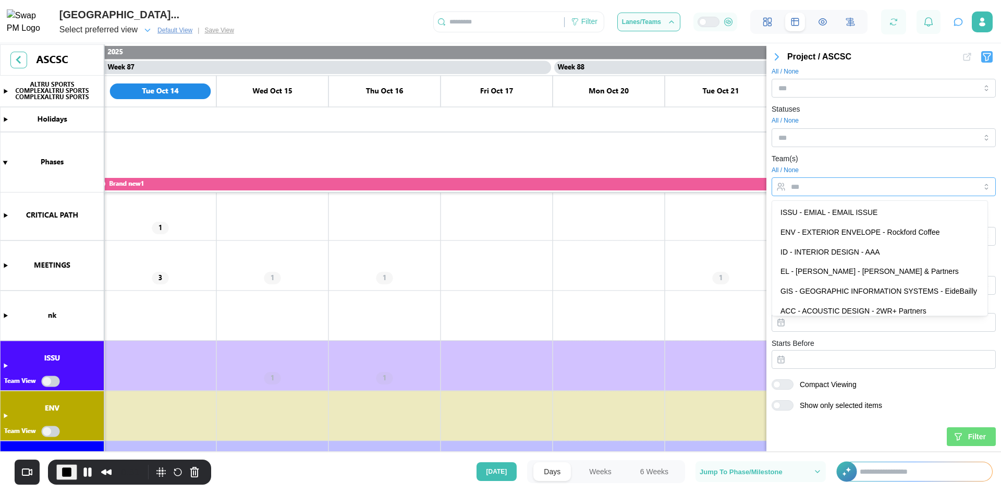
click at [795, 189] on input "Team(s)" at bounding box center [874, 186] width 167 height 8
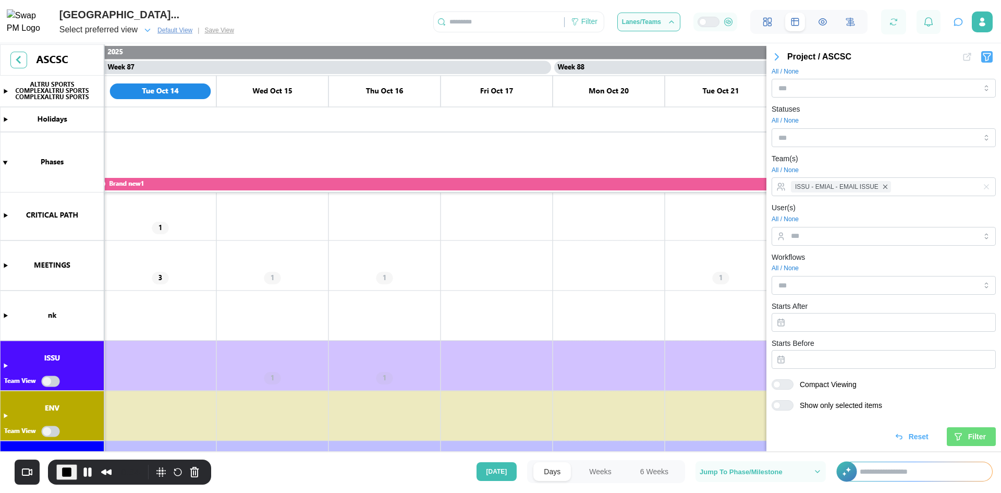
click at [831, 162] on div "Team(s) All / None ISSU - EMIAL - EMAIL ISSUE" at bounding box center [883, 174] width 224 height 44
click at [822, 231] on input "User(s)" at bounding box center [874, 235] width 167 height 8
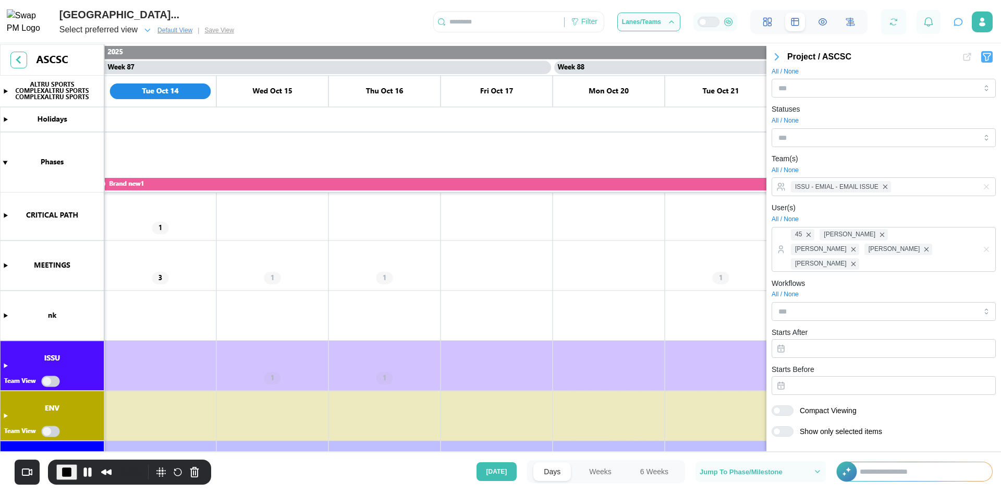
click at [839, 209] on div "User(s) All / None 45 Amanda Spear Bill Clifford Caitlin Milligan Caleb Leftin" at bounding box center [883, 236] width 224 height 70
click at [968, 453] on span "Filter" at bounding box center [977, 462] width 18 height 18
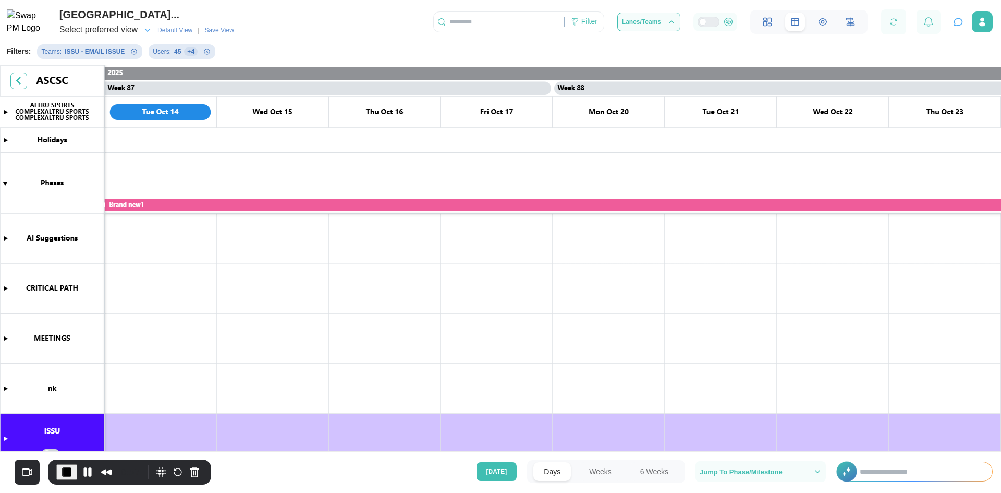
scroll to position [313, 0]
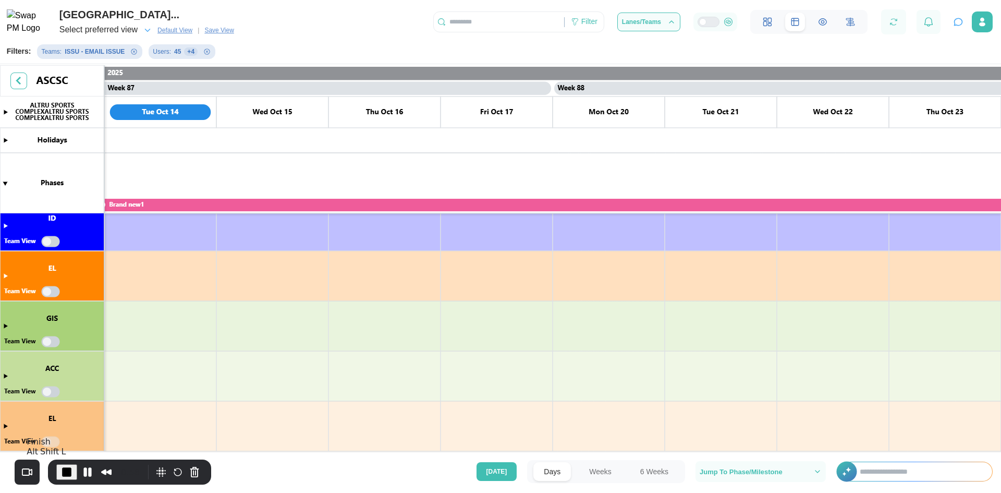
click at [58, 471] on button "End Recording" at bounding box center [66, 472] width 21 height 16
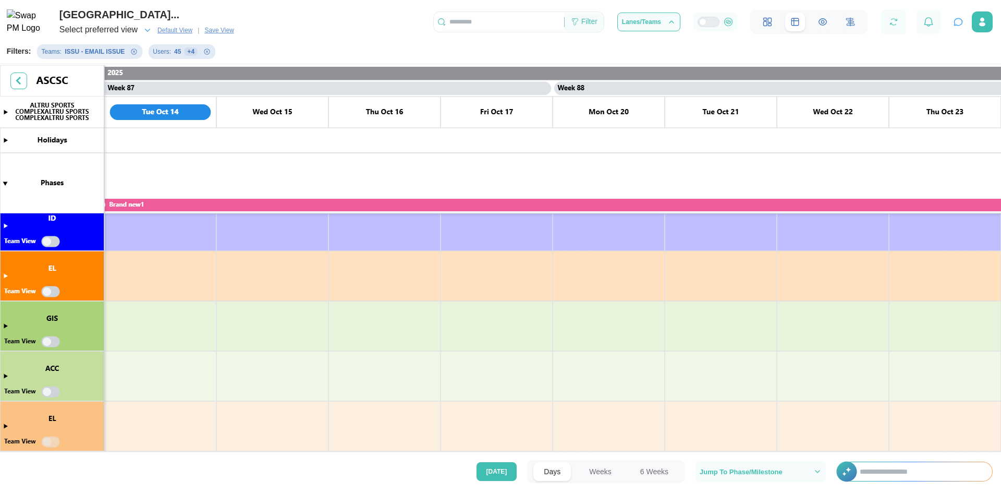
click at [574, 20] on icon at bounding box center [574, 20] width 2 height 3
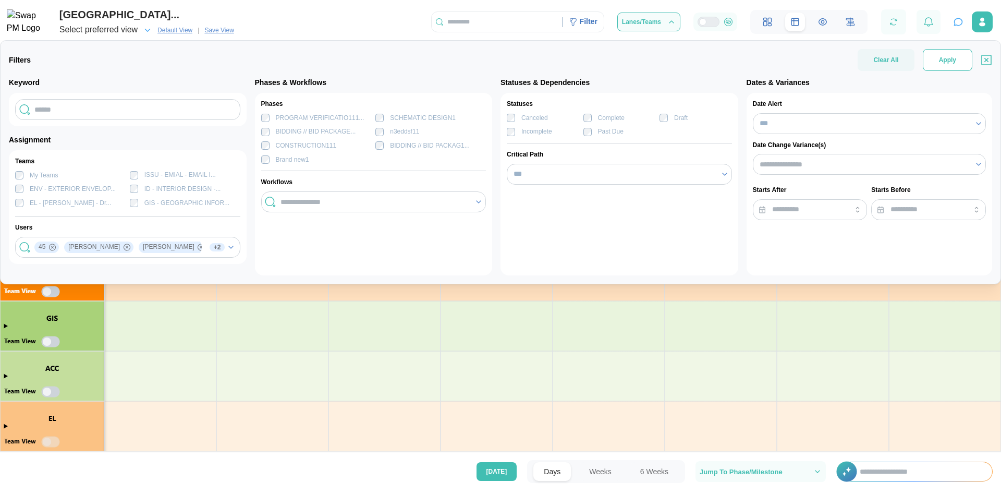
click at [946, 69] on span "Apply" at bounding box center [947, 60] width 17 height 21
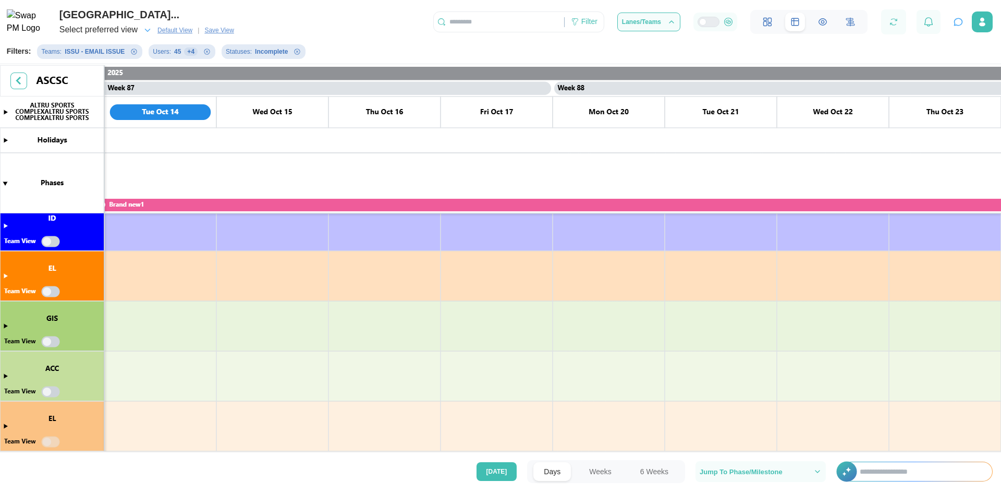
click at [226, 30] on span "Save View" at bounding box center [218, 30] width 29 height 10
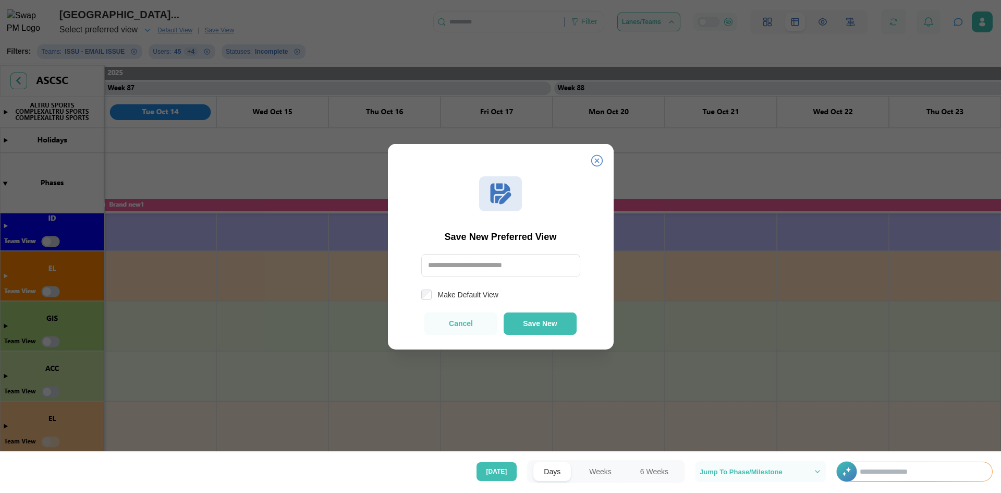
scroll to position [276, 0]
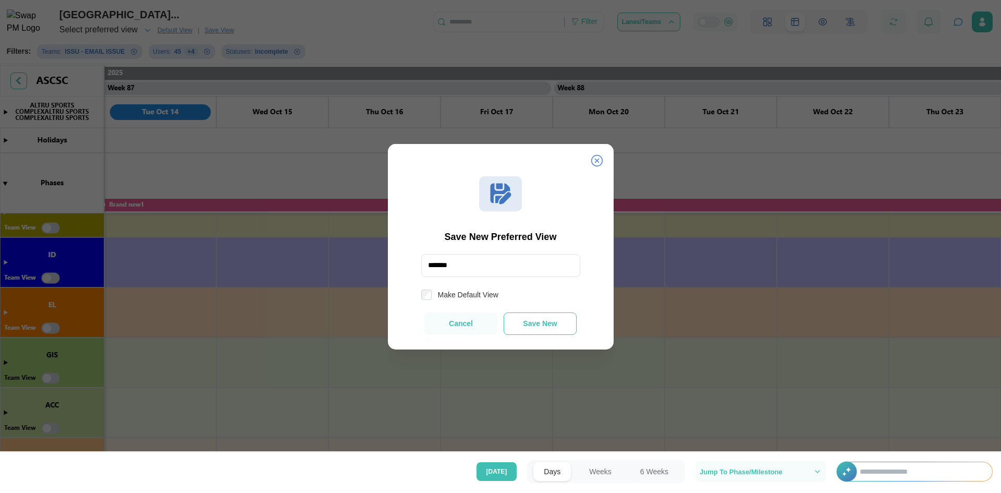
type input "*******"
click at [513, 314] on button "Save New" at bounding box center [540, 323] width 73 height 22
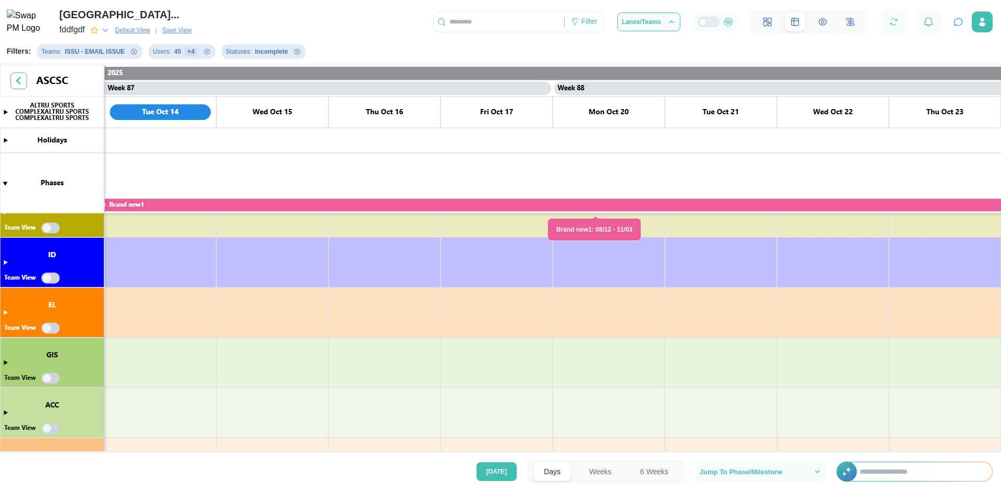
scroll to position [156, 0]
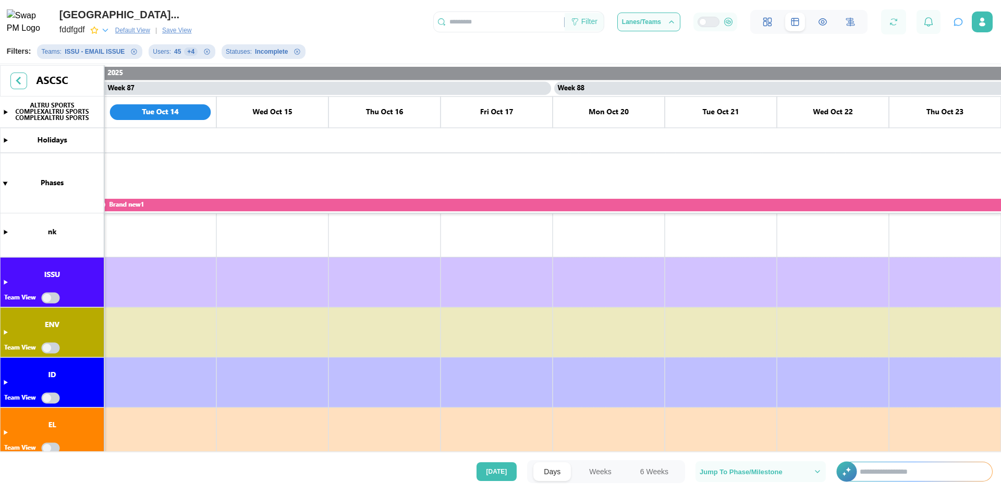
click at [600, 24] on div "Filter" at bounding box center [584, 22] width 39 height 18
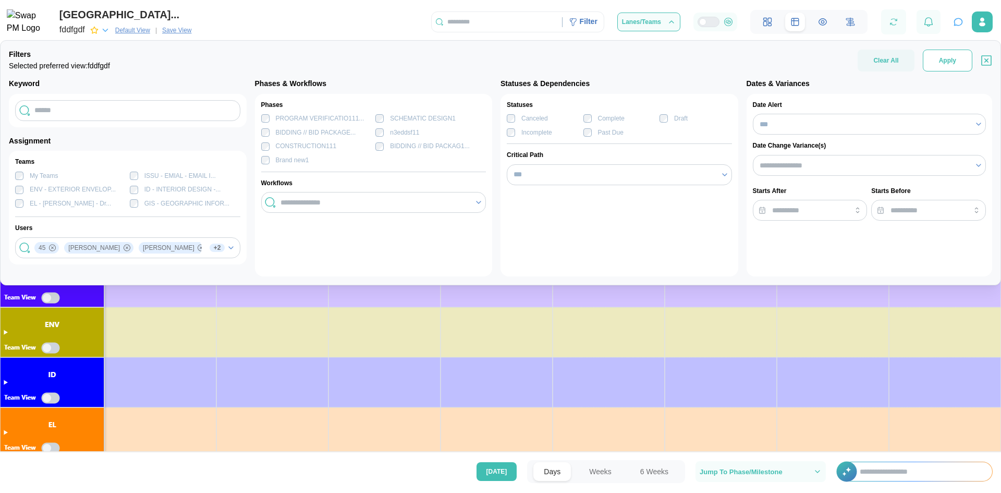
click at [944, 56] on span "Apply" at bounding box center [947, 60] width 17 height 21
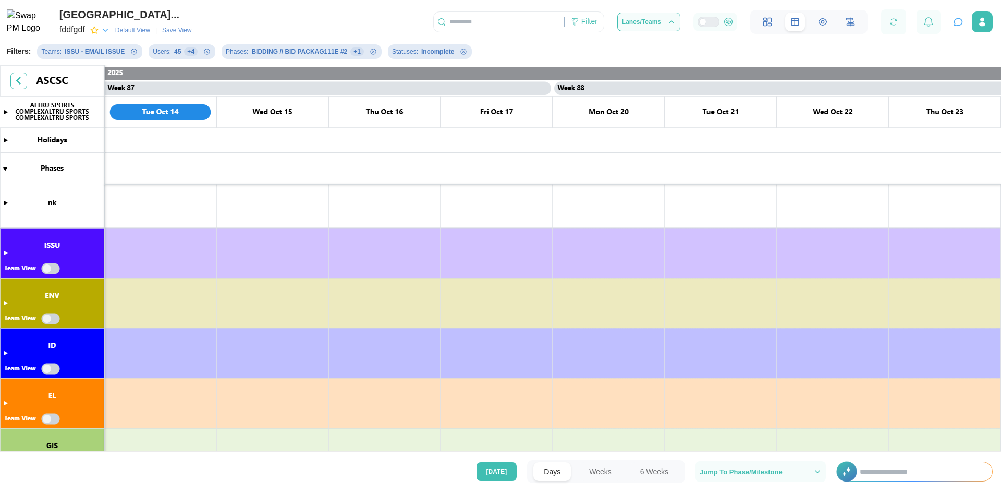
click at [180, 29] on span "Save View" at bounding box center [176, 30] width 29 height 10
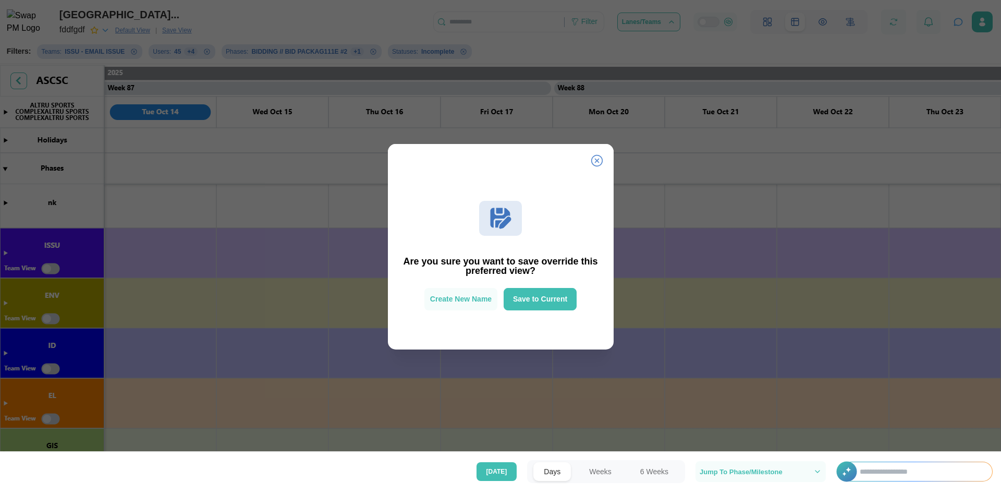
click at [595, 165] on icon at bounding box center [596, 159] width 11 height 11
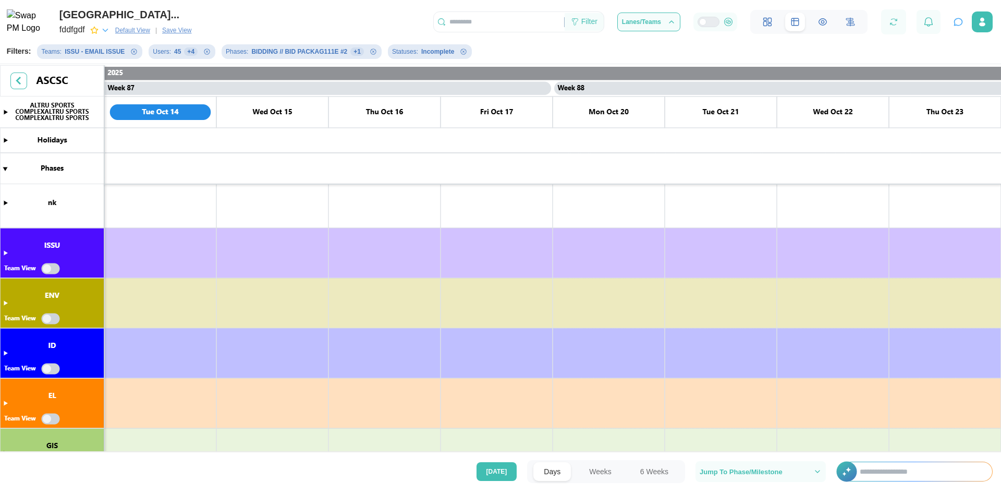
click at [597, 22] on div "Filter" at bounding box center [589, 21] width 16 height 11
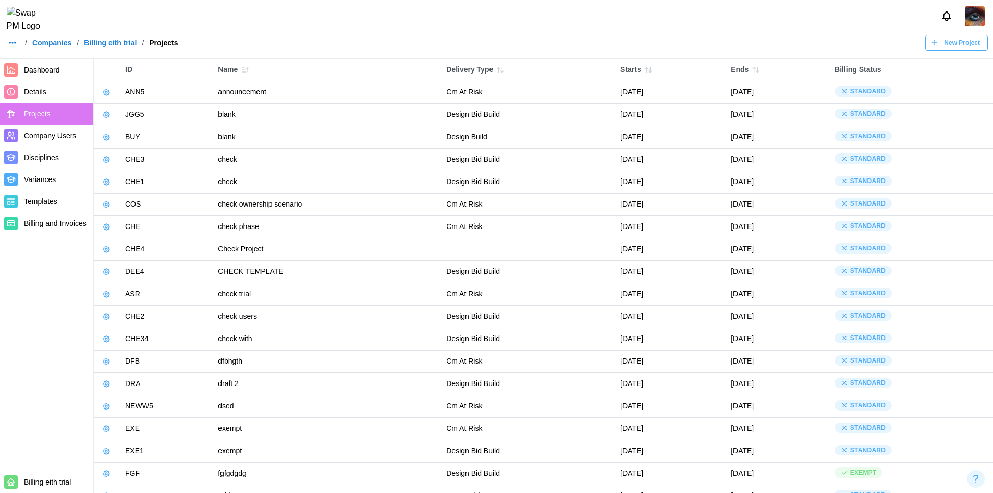
click at [35, 46] on link "Companies" at bounding box center [51, 42] width 39 height 7
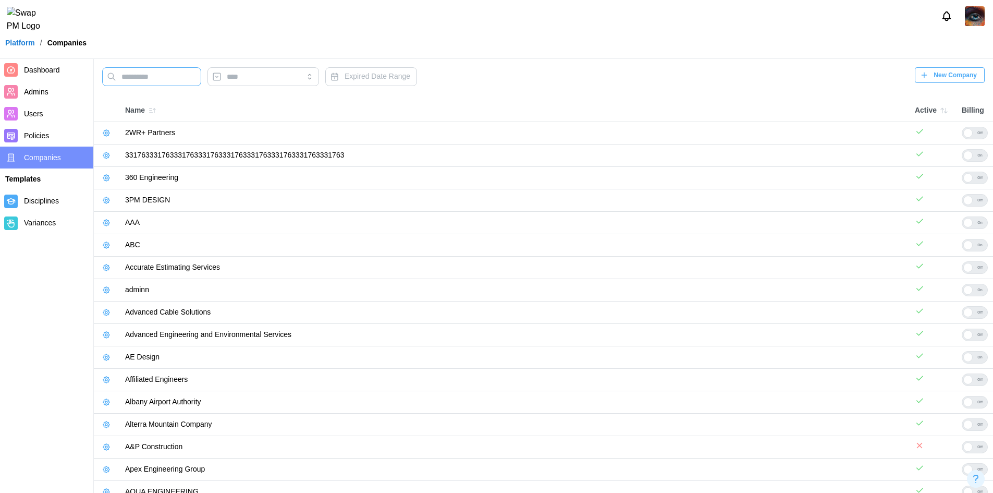
click at [178, 82] on input "text" at bounding box center [151, 76] width 99 height 19
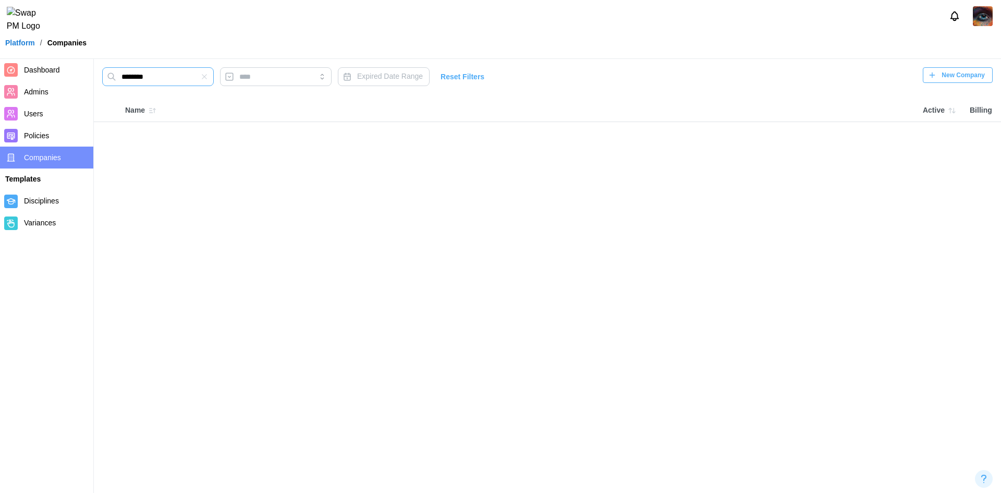
drag, startPoint x: 161, startPoint y: 77, endPoint x: 92, endPoint y: 79, distance: 68.8
click at [92, 79] on div "Dashboard Admins Users Policies Companies Templates Disciplines Variances *****…" at bounding box center [500, 246] width 1001 height 493
type input "**********"
click at [105, 134] on icon "button" at bounding box center [106, 133] width 8 height 8
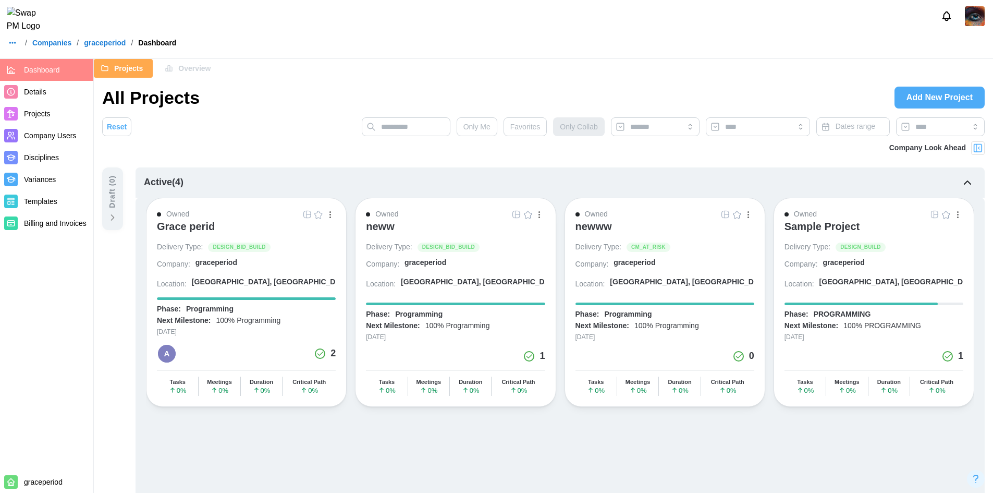
click at [933, 96] on span "Add New Project" at bounding box center [939, 97] width 66 height 21
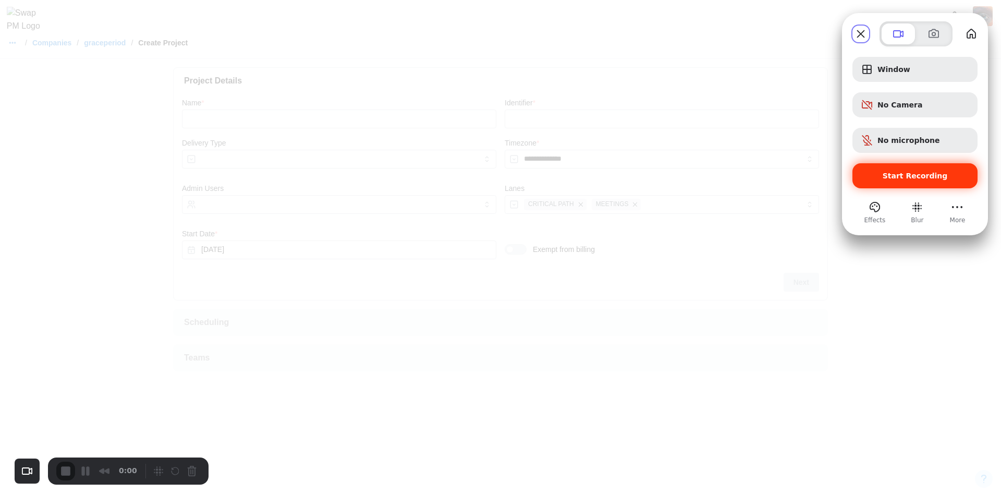
click at [899, 187] on div "Start Recording" at bounding box center [914, 175] width 125 height 25
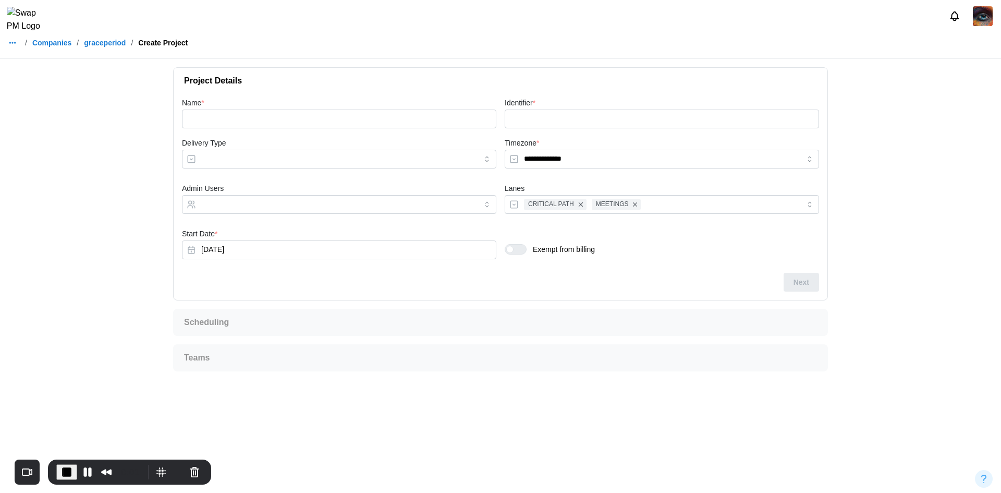
click at [285, 108] on div "Name *" at bounding box center [339, 112] width 314 height 32
click at [281, 114] on input "Name *" at bounding box center [339, 118] width 314 height 19
type input "*"
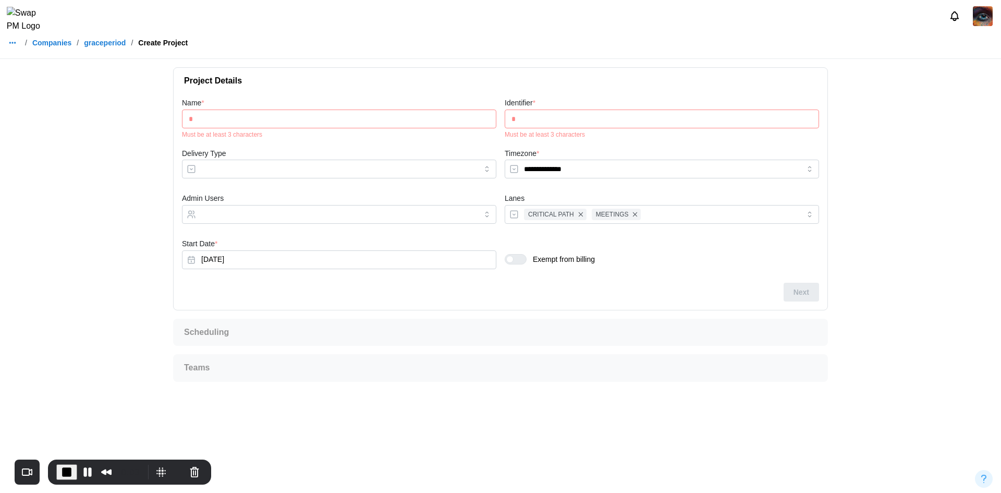
type input "**"
type input "****"
type input "***"
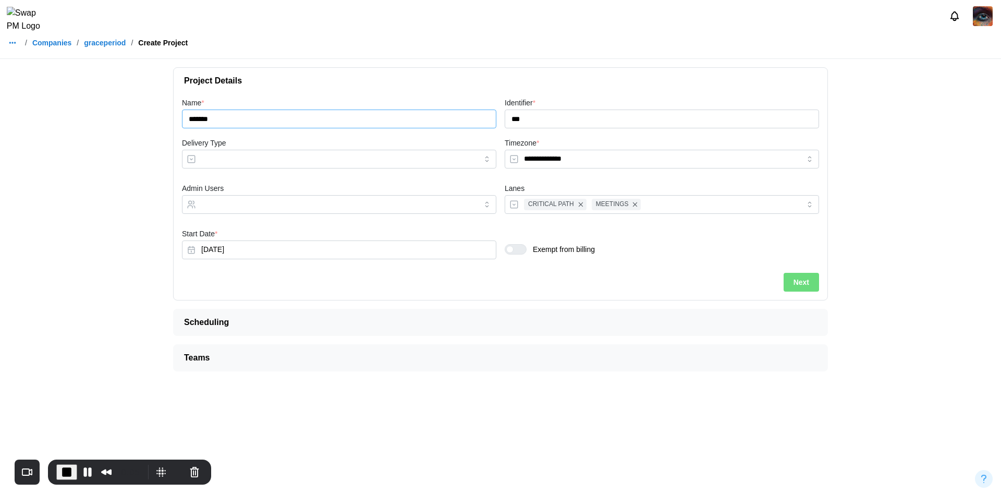
type input "*******"
click at [241, 162] on input "Delivery Type" at bounding box center [339, 159] width 314 height 19
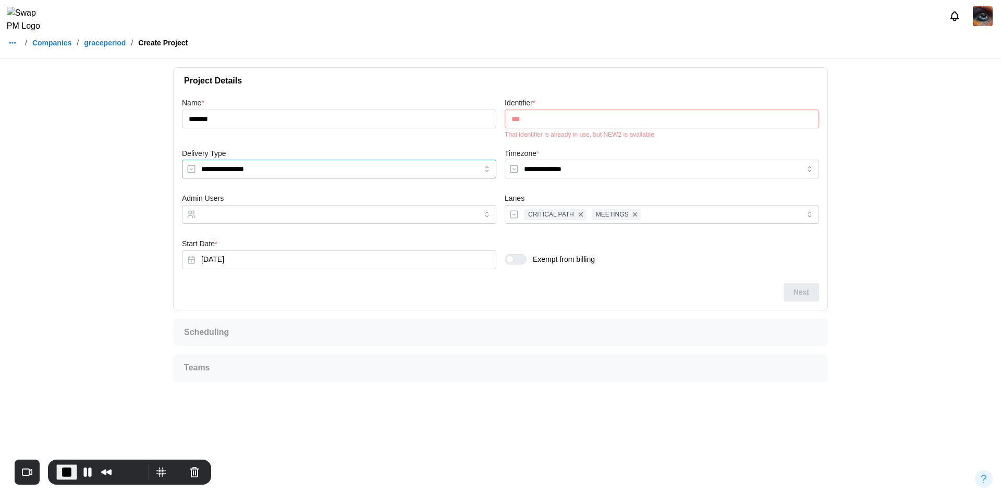
type input "**********"
click at [253, 212] on input "Admin Users" at bounding box center [329, 214] width 257 height 8
click at [588, 122] on input "***" at bounding box center [662, 118] width 314 height 19
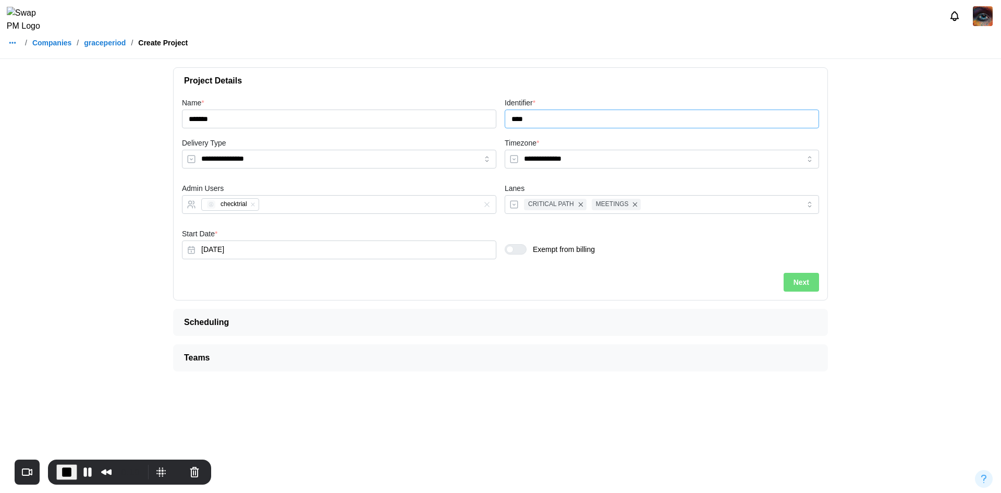
type input "****"
click at [803, 285] on span "Next" at bounding box center [801, 282] width 16 height 18
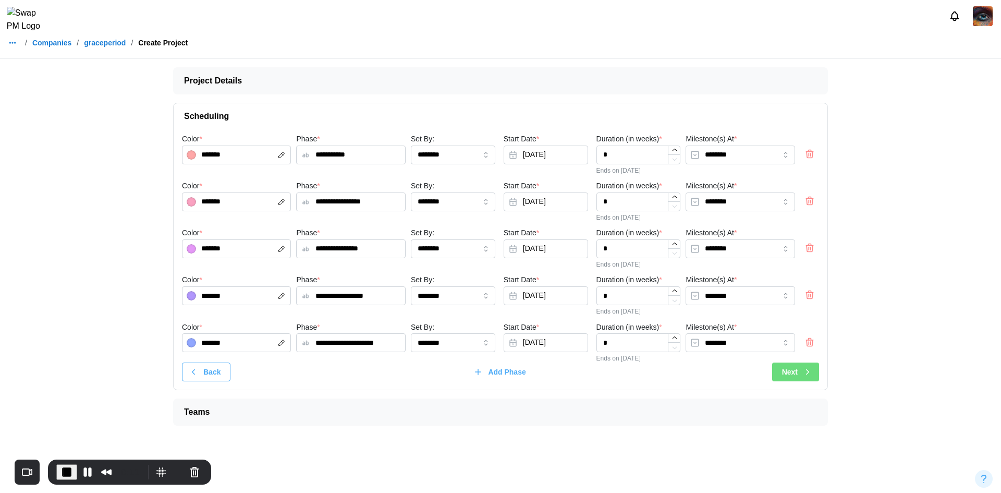
click at [774, 377] on button "Next" at bounding box center [795, 371] width 47 height 19
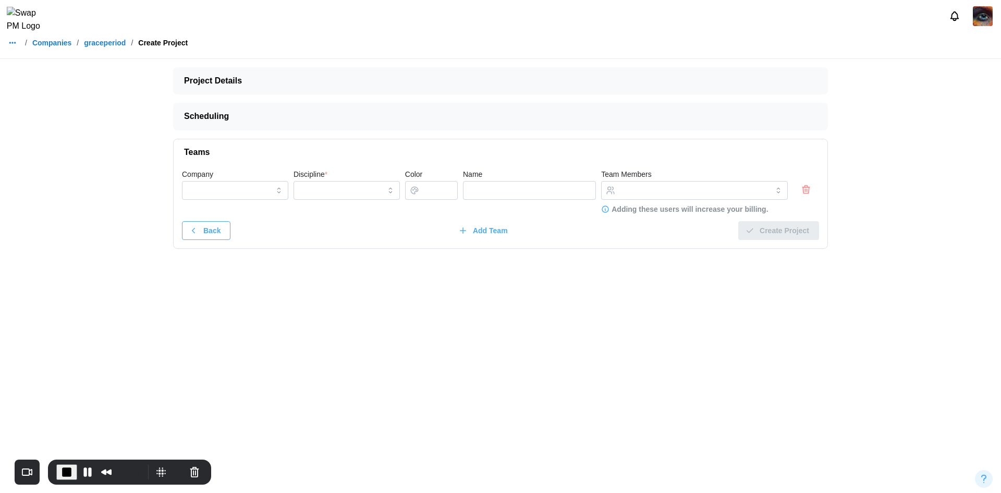
click at [803, 195] on icon "button" at bounding box center [806, 189] width 10 height 13
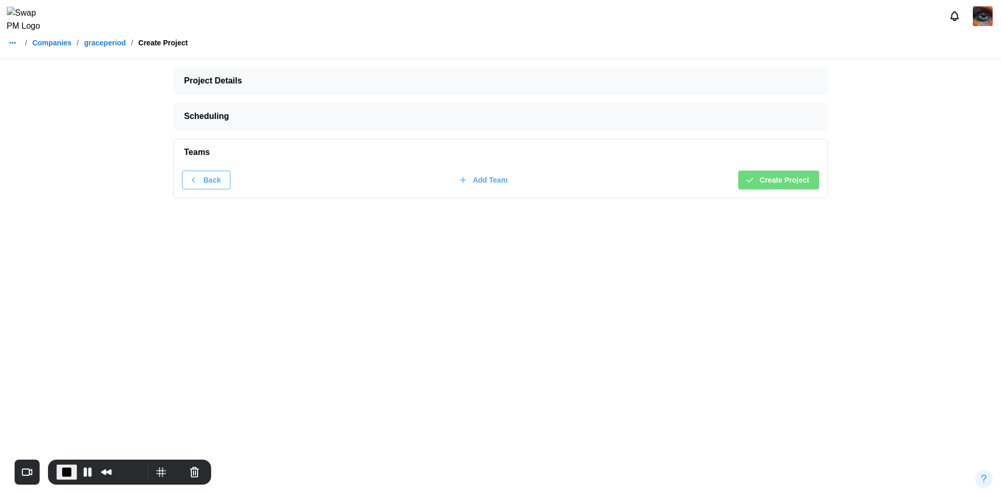
click at [801, 188] on span "Create Project" at bounding box center [784, 180] width 50 height 18
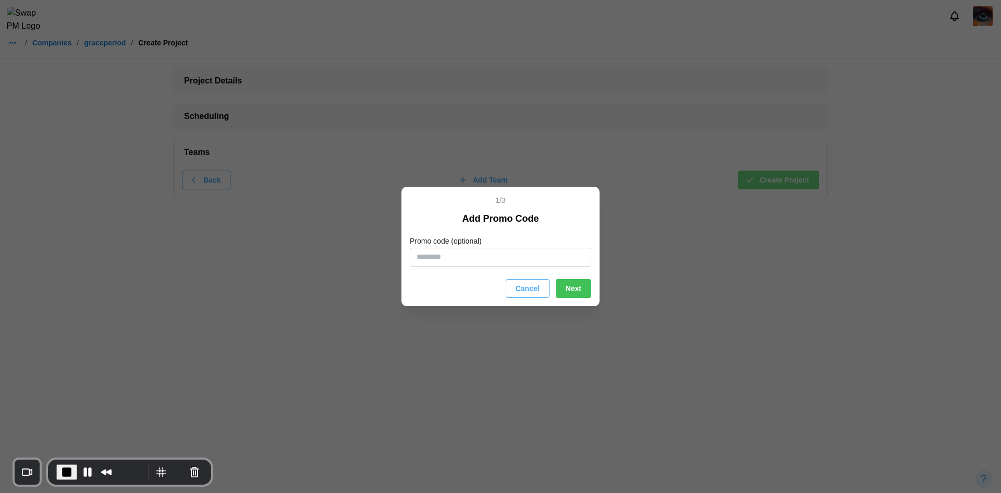
click at [529, 285] on span "Cancel" at bounding box center [528, 288] width 24 height 18
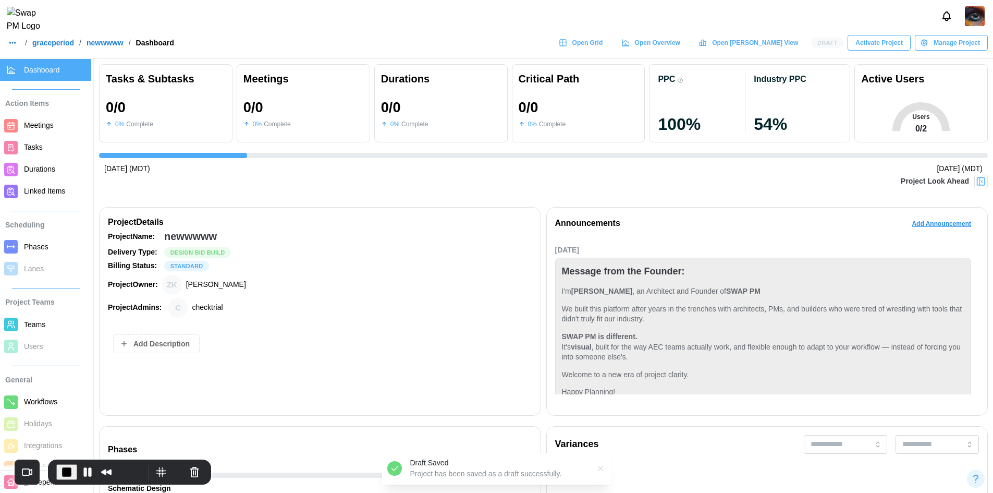
click at [861, 50] on span "Activate Project" at bounding box center [878, 42] width 47 height 15
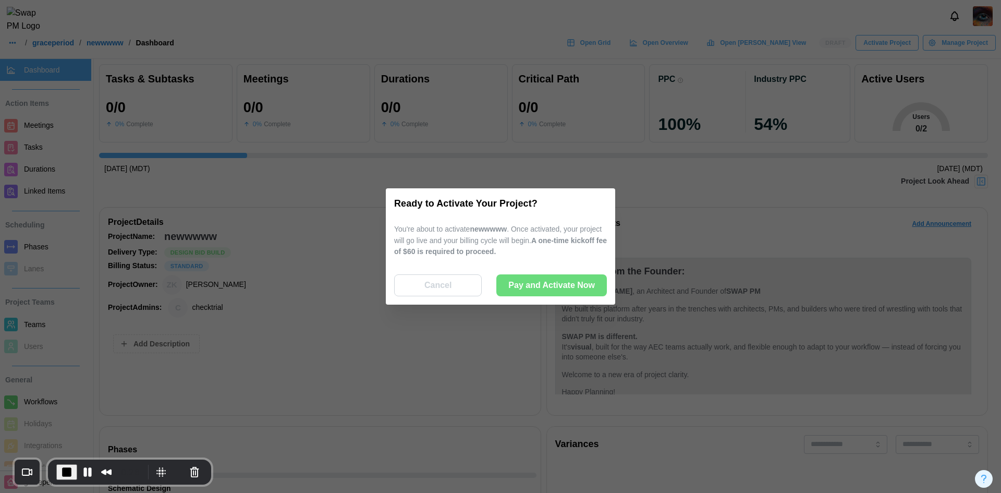
click at [584, 286] on span "Pay and Activate Now" at bounding box center [551, 285] width 87 height 21
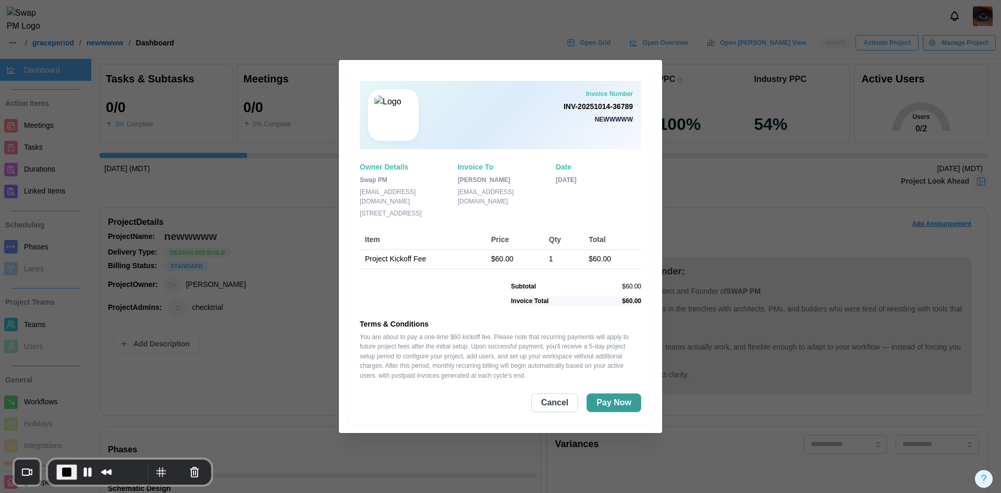
click at [595, 402] on button "Pay Now" at bounding box center [613, 402] width 55 height 19
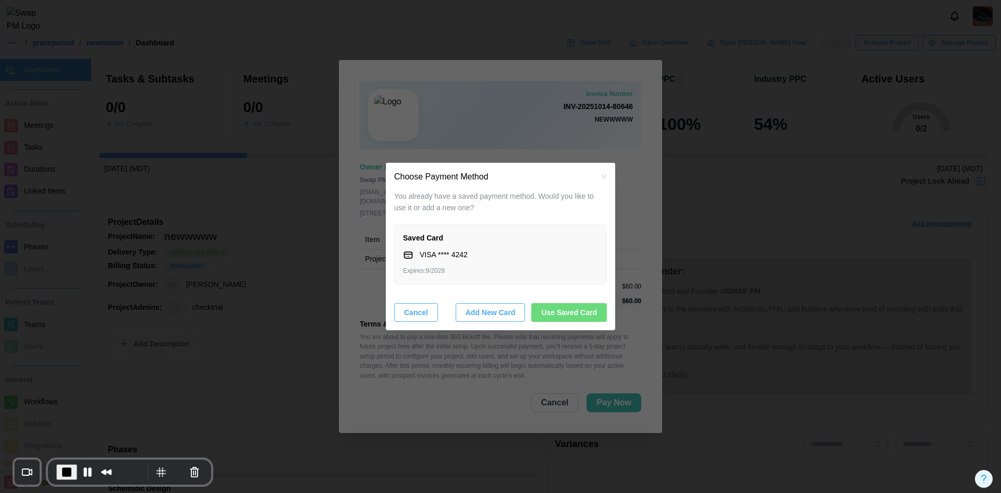
click at [585, 313] on span "Use Saved Card" at bounding box center [569, 312] width 56 height 18
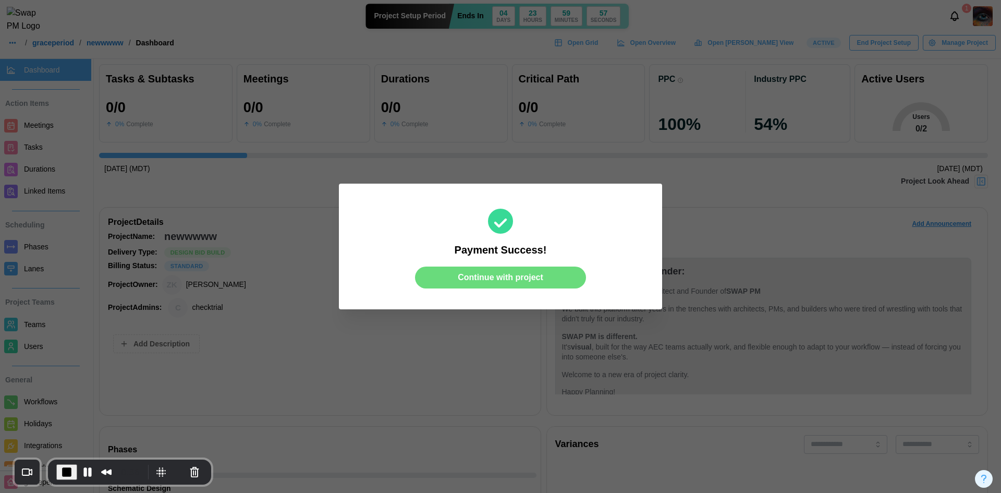
click at [513, 271] on span "Continue with project" at bounding box center [500, 277] width 85 height 21
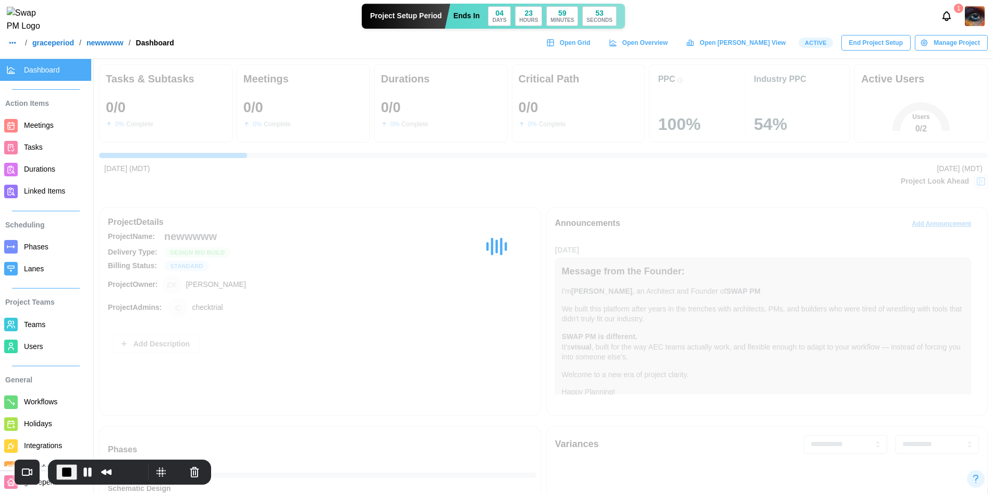
click at [64, 469] on span "End Recording" at bounding box center [66, 471] width 13 height 13
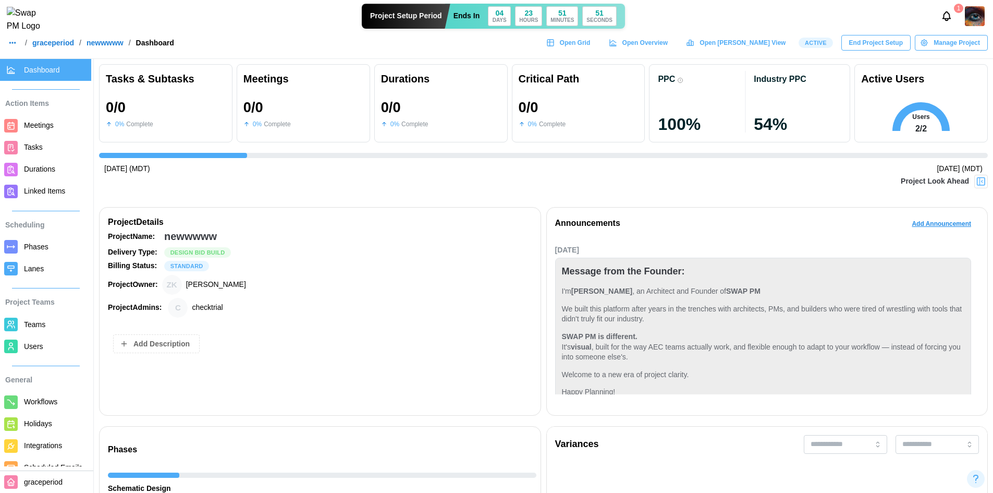
click at [50, 46] on link "graceperiod" at bounding box center [53, 42] width 42 height 7
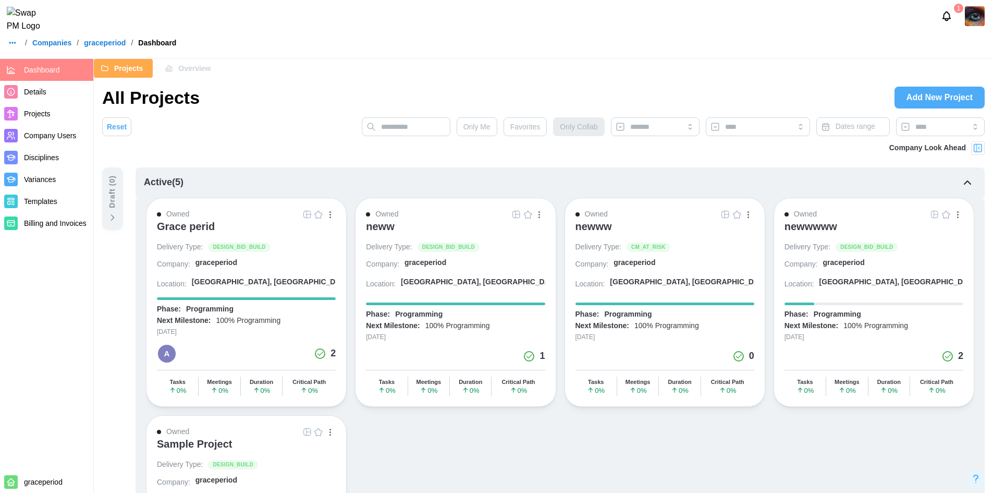
click at [913, 101] on span "Add New Project" at bounding box center [939, 97] width 66 height 21
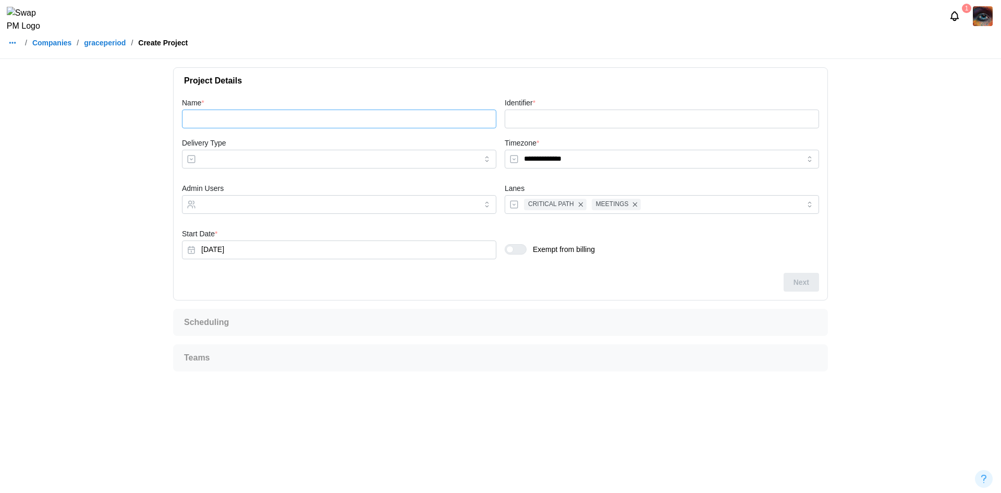
click at [355, 112] on input "Name *" at bounding box center [339, 118] width 314 height 19
type input "**"
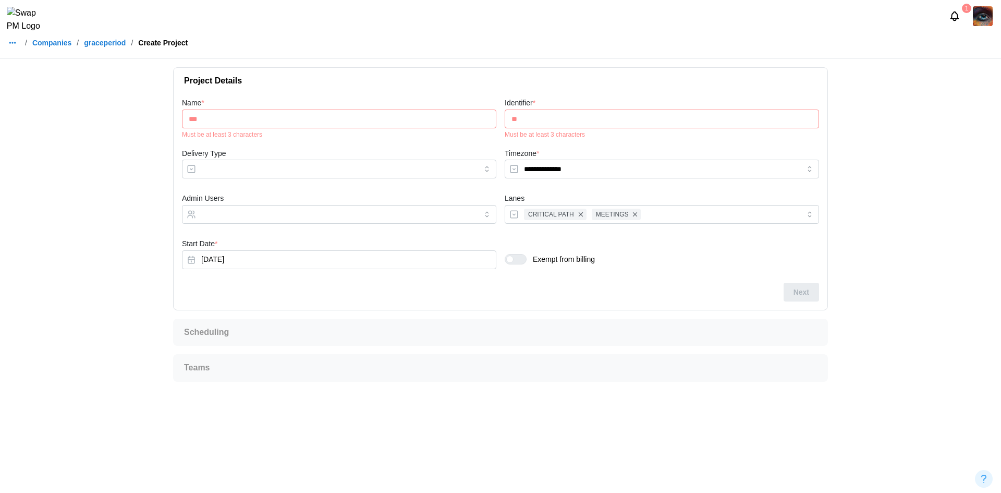
type input "****"
type input "***"
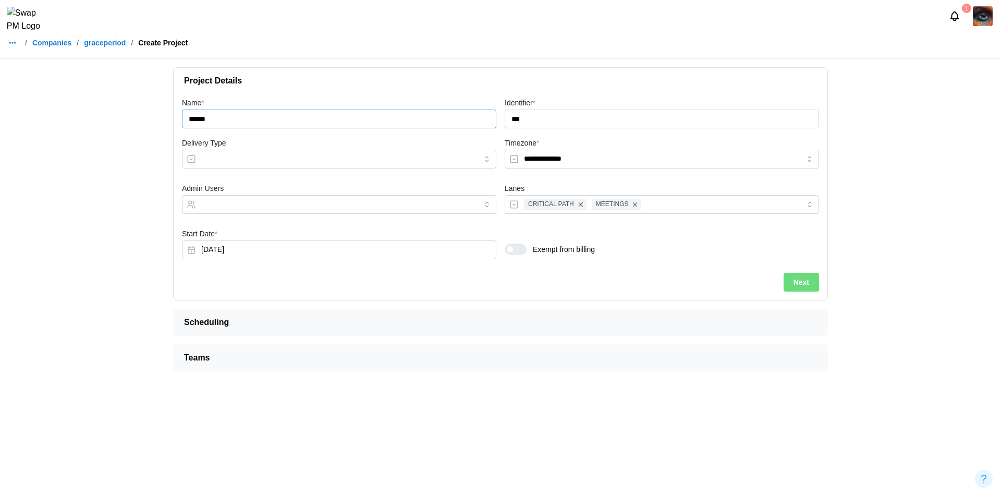
type input "******"
click at [239, 161] on input "Delivery Type" at bounding box center [339, 159] width 314 height 19
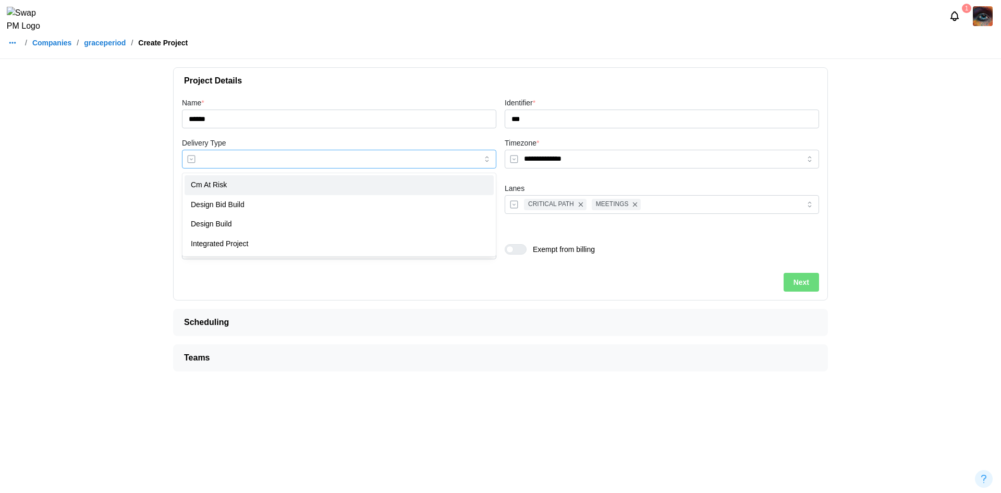
type input "**********"
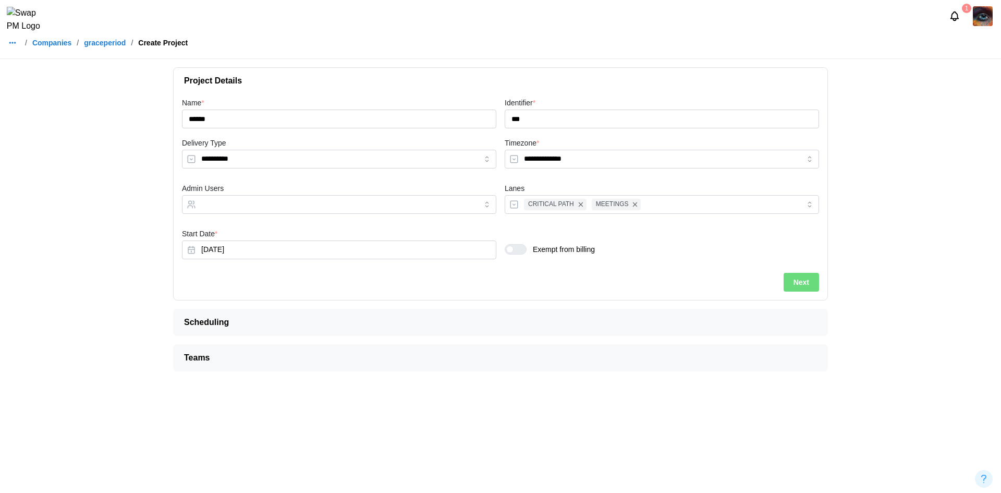
click at [797, 280] on span "Next" at bounding box center [801, 282] width 16 height 18
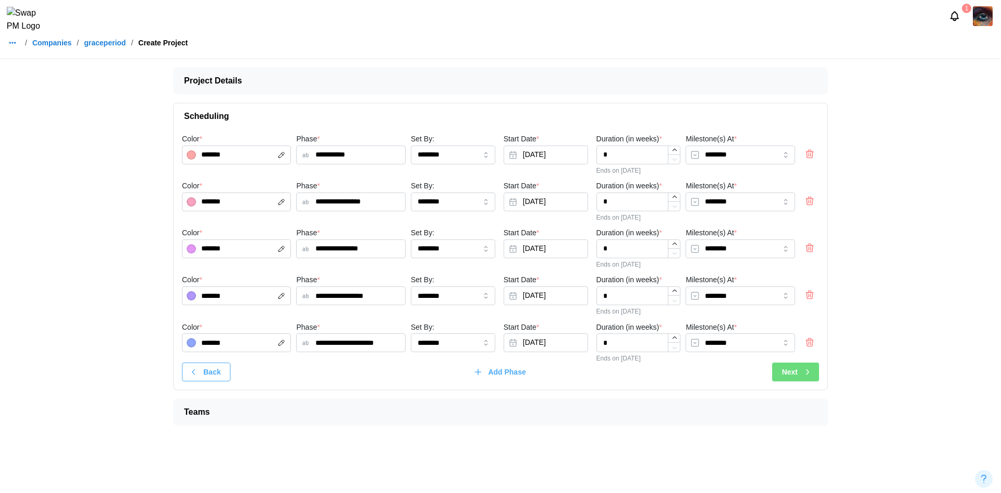
click at [787, 367] on span "Next" at bounding box center [790, 372] width 16 height 18
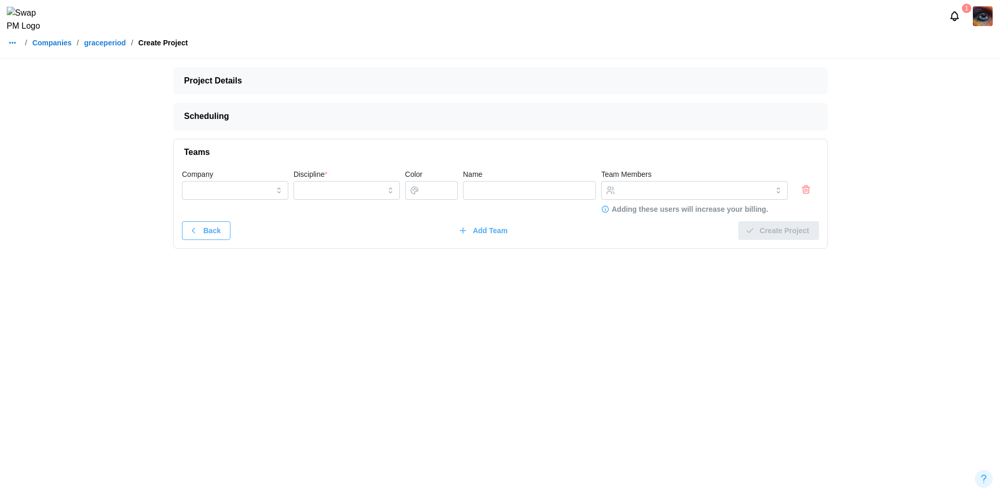
click at [813, 201] on div "Company Discipline * Color Name Team Members Adding these users will increase y…" at bounding box center [500, 190] width 642 height 51
click at [808, 193] on icon "button" at bounding box center [806, 189] width 10 height 13
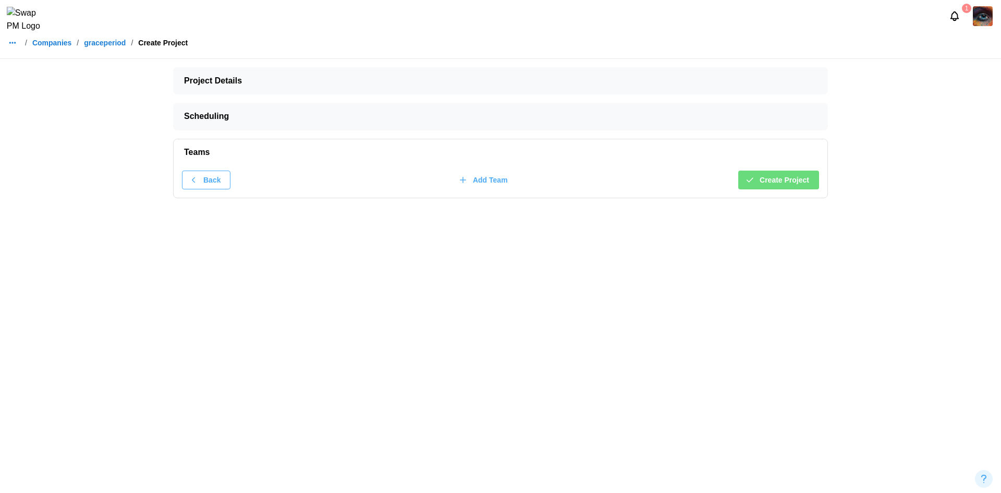
click at [794, 187] on span "Create Project" at bounding box center [784, 180] width 50 height 18
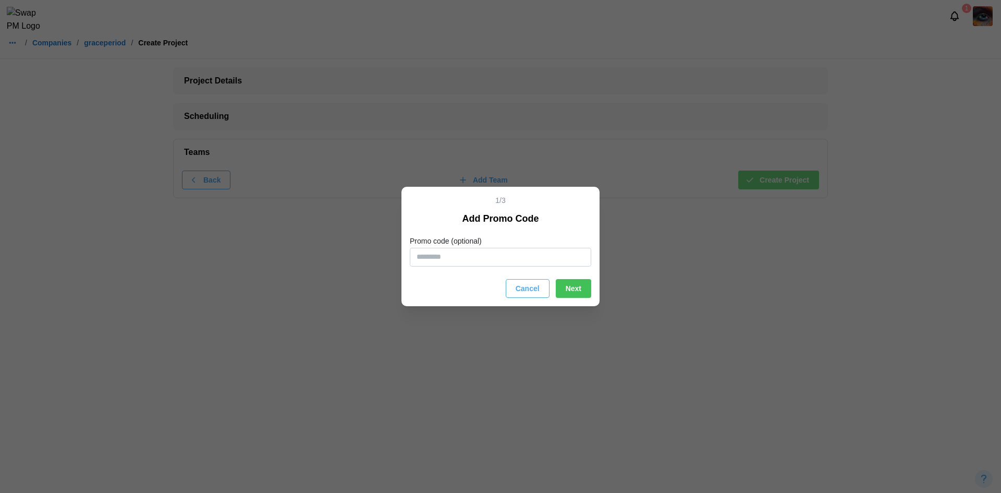
click at [526, 293] on span "Cancel" at bounding box center [528, 288] width 24 height 18
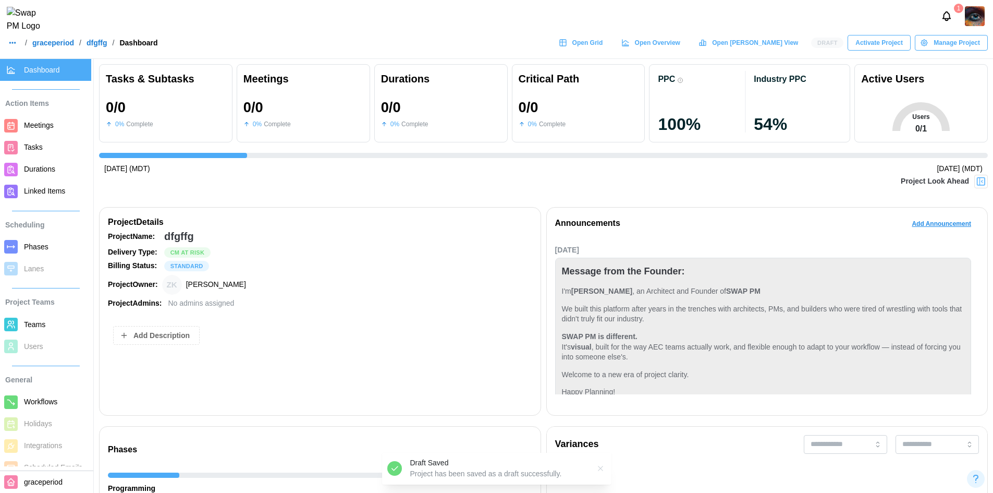
click at [46, 46] on link "graceperiod" at bounding box center [53, 42] width 42 height 7
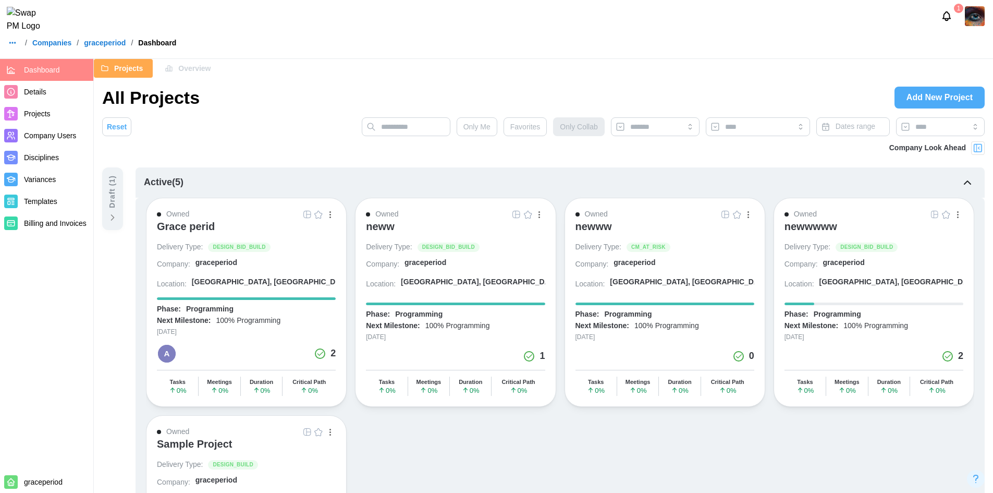
click at [117, 219] on icon at bounding box center [112, 217] width 10 height 10
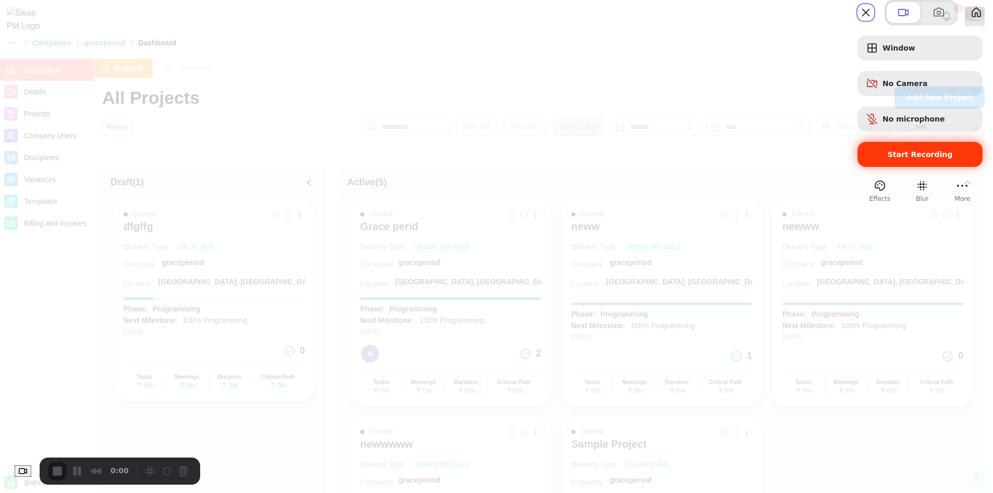
click at [874, 158] on span "Start Recording" at bounding box center [920, 154] width 108 height 8
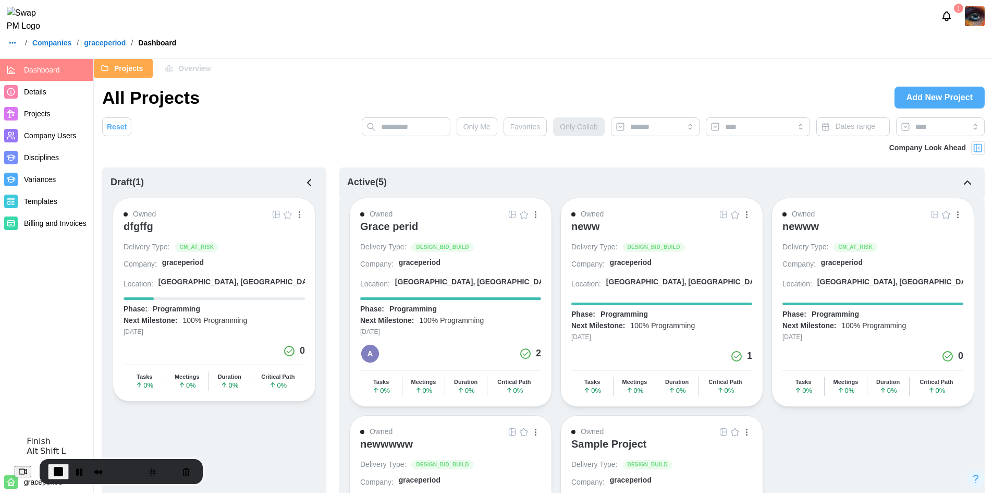
click at [65, 470] on span "End Recording" at bounding box center [58, 471] width 13 height 13
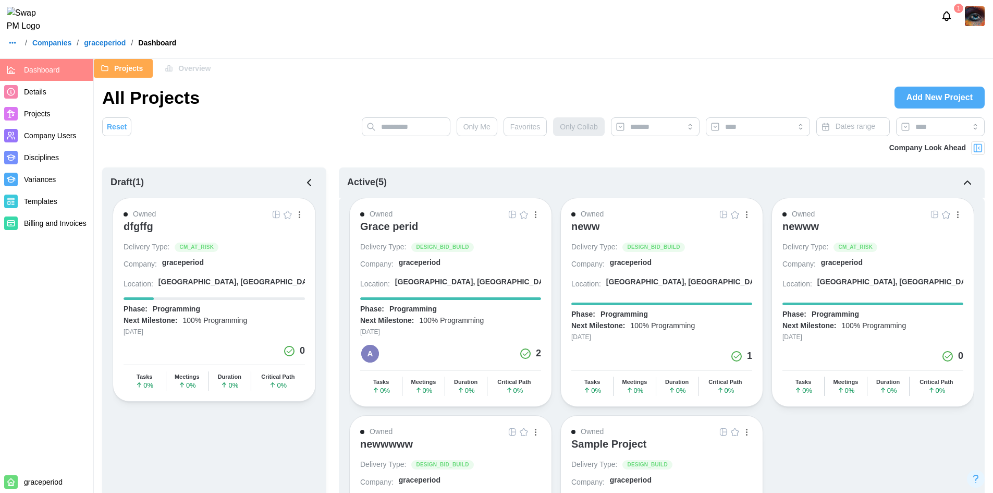
click at [44, 41] on header "1 / Companies / graceperiod / Dashboard" at bounding box center [496, 29] width 993 height 59
click at [44, 46] on link "Companies" at bounding box center [51, 42] width 39 height 7
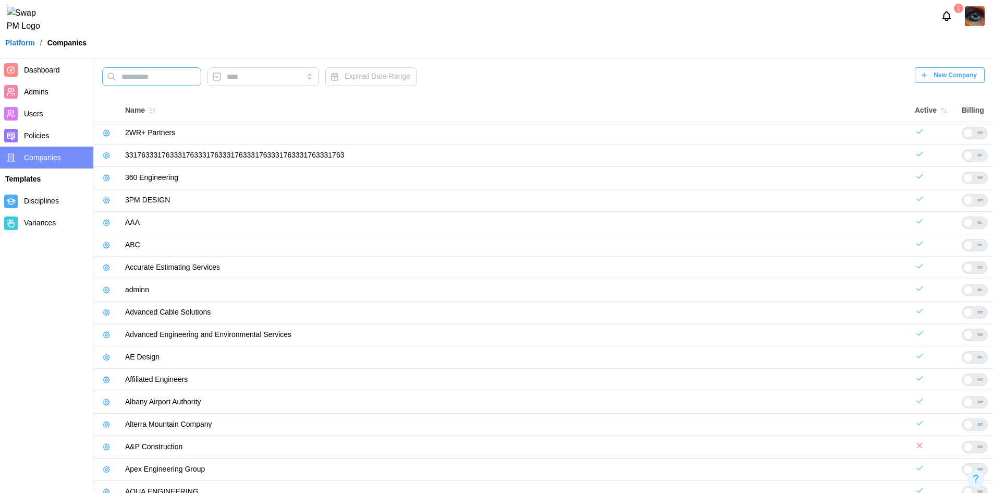
click at [171, 80] on input "text" at bounding box center [151, 76] width 99 height 19
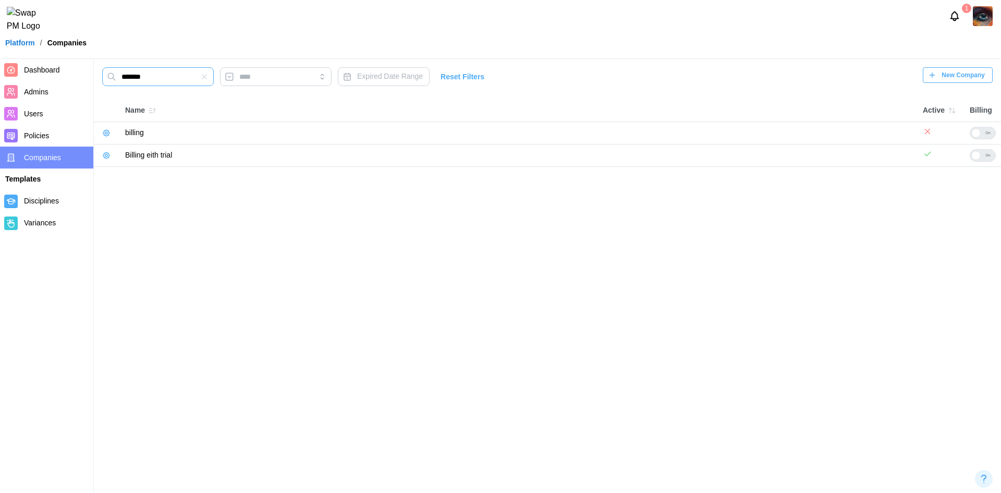
type input "*******"
click at [980, 154] on div at bounding box center [975, 155] width 9 height 9
click at [105, 157] on icon "button" at bounding box center [106, 155] width 8 height 8
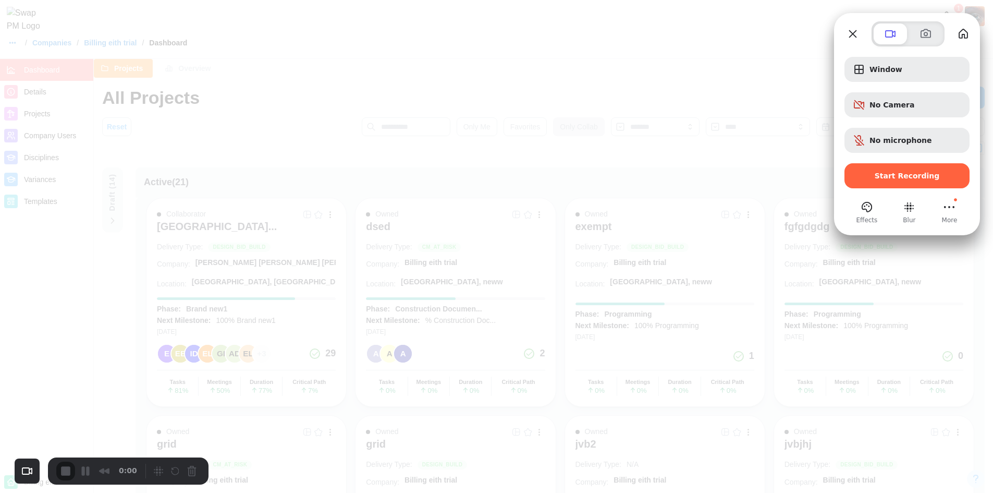
click at [874, 178] on span "Start Recording" at bounding box center [907, 175] width 108 height 8
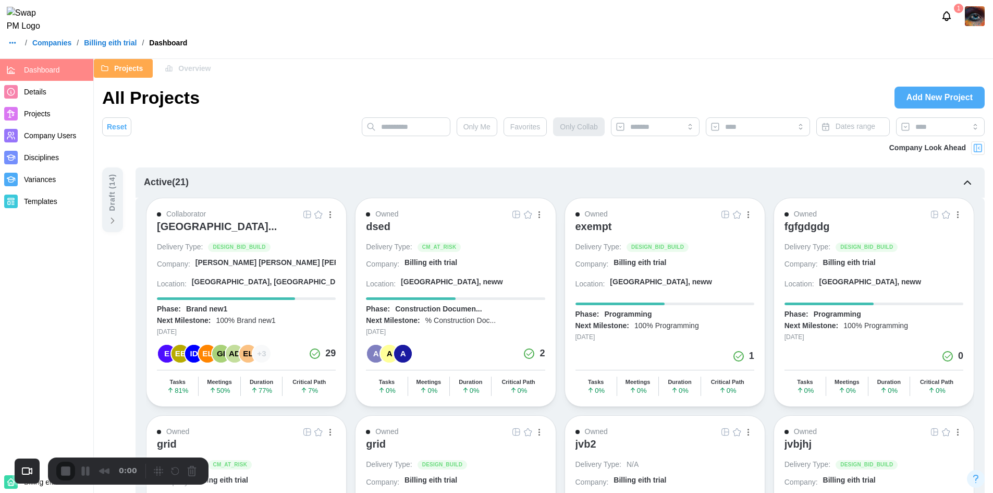
click at [97, 46] on link "Billing eith trial" at bounding box center [110, 42] width 53 height 7
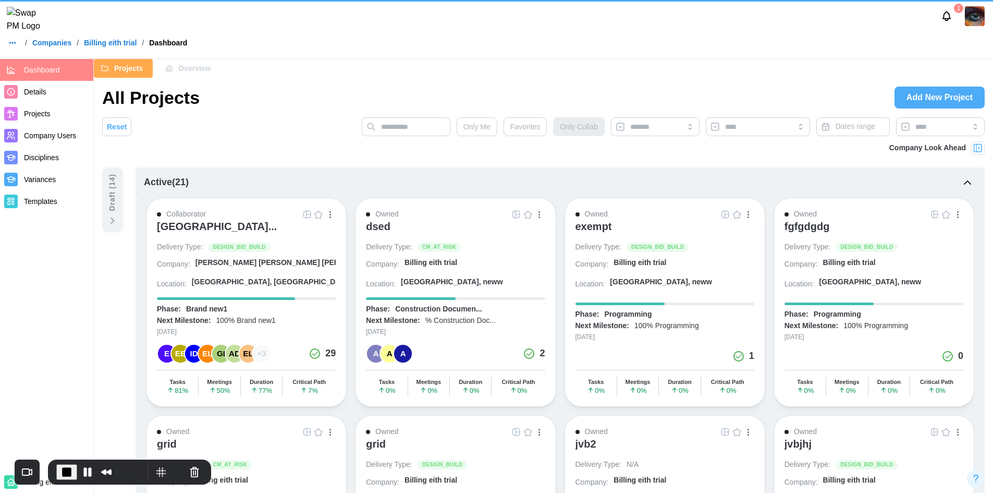
click at [58, 46] on link "Companies" at bounding box center [51, 42] width 39 height 7
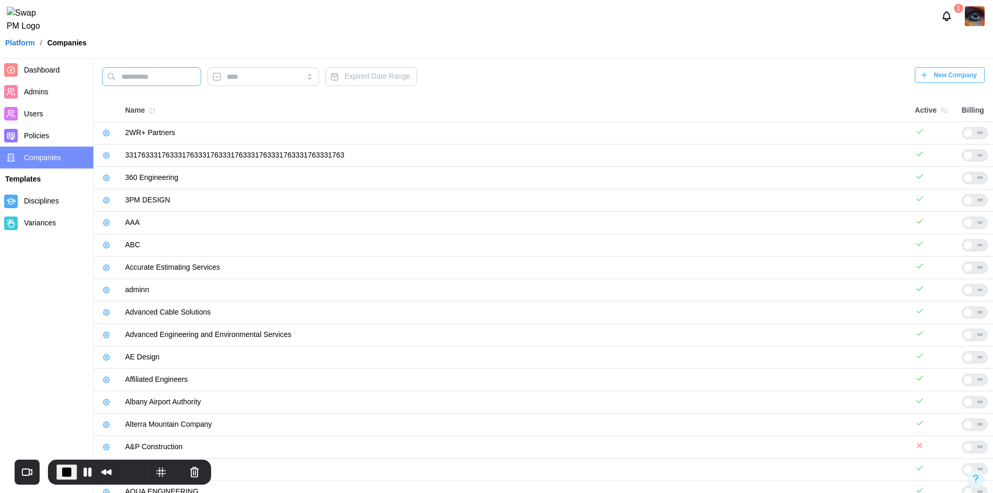
click at [152, 76] on input "text" at bounding box center [151, 76] width 99 height 19
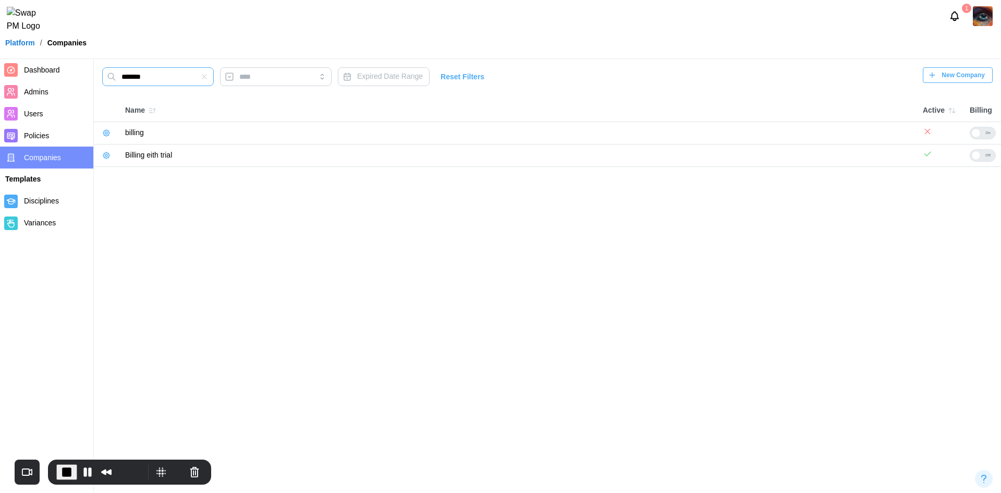
type input "*******"
click at [103, 155] on icon "button" at bounding box center [106, 155] width 8 height 8
click at [87, 463] on button "Pause Recording" at bounding box center [87, 471] width 17 height 17
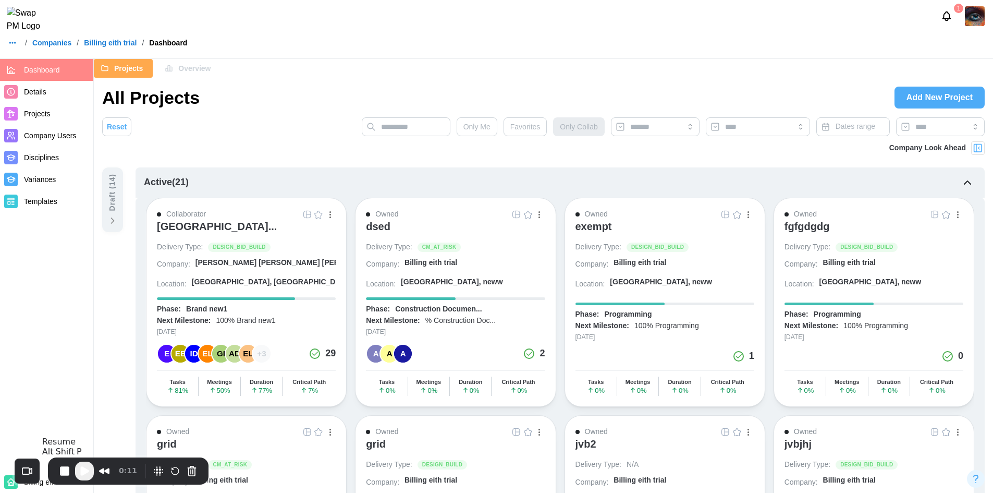
click at [82, 478] on button "Play Recording" at bounding box center [84, 470] width 19 height 19
click at [945, 93] on span "Add New Project" at bounding box center [939, 97] width 66 height 21
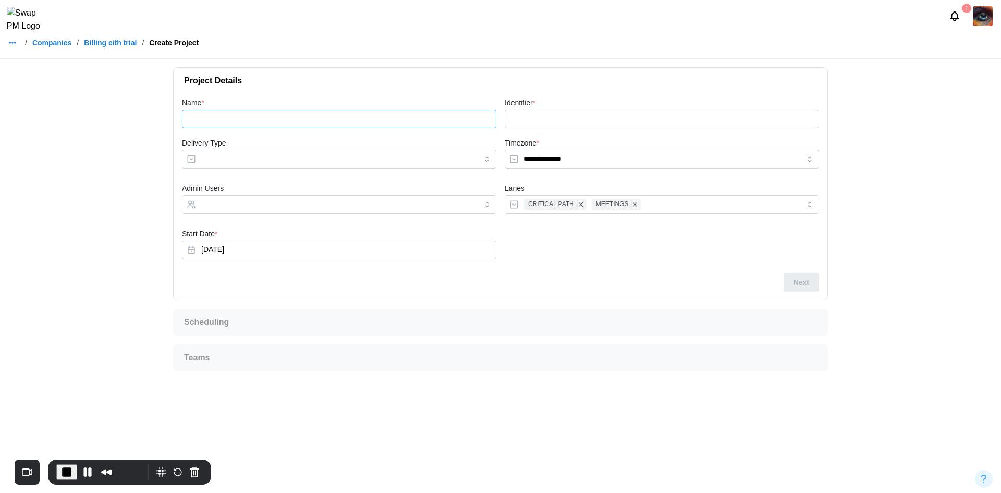
click at [348, 127] on input "Name *" at bounding box center [339, 118] width 314 height 19
type input "*"
type input "**"
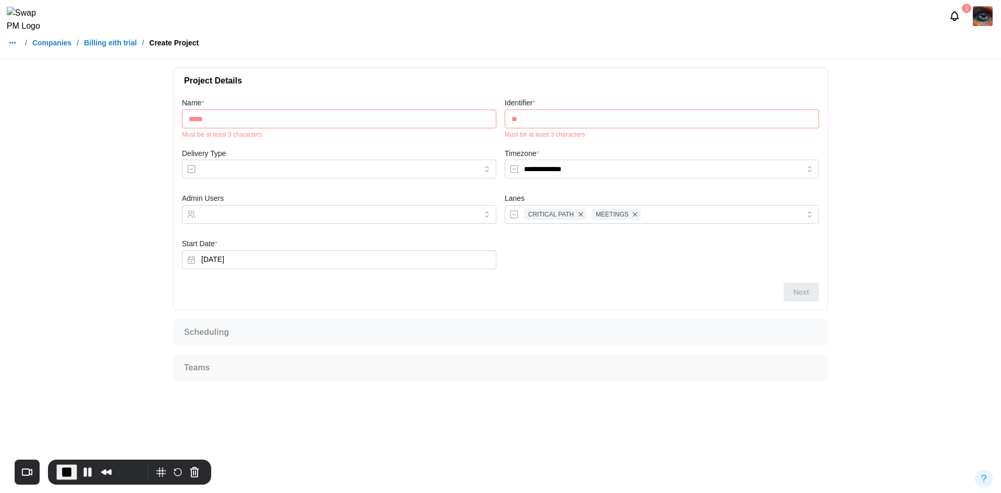
type input "******"
type input "***"
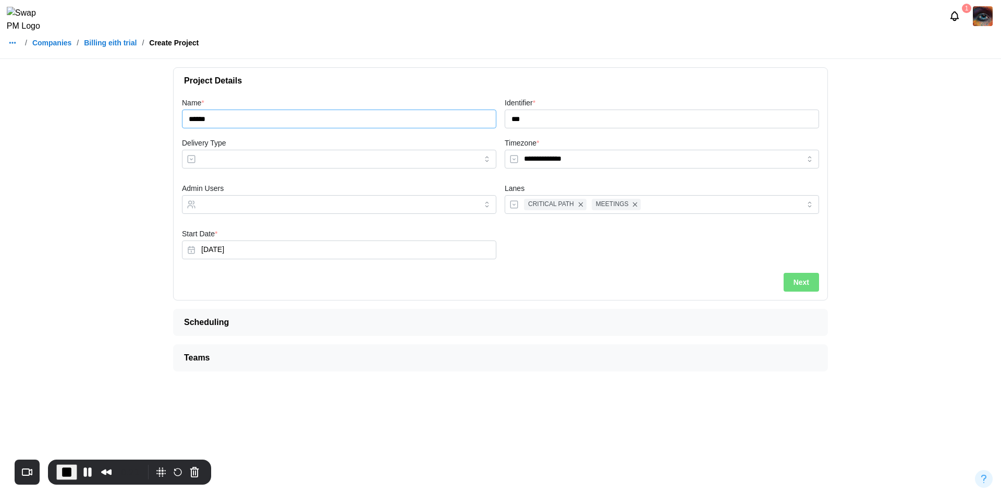
type input "******"
click at [353, 163] on input "Delivery Type" at bounding box center [339, 159] width 314 height 19
type input "**********"
click at [812, 277] on button "Next" at bounding box center [800, 282] width 35 height 19
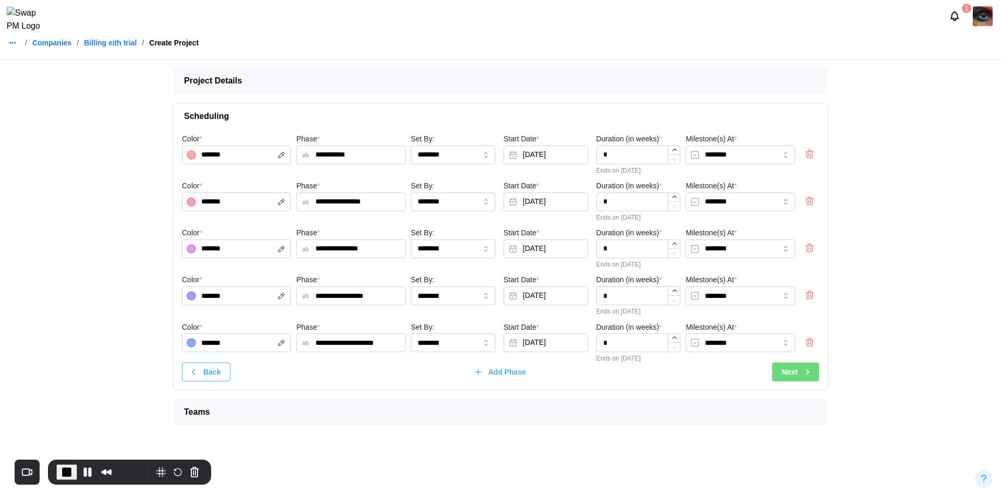
click at [779, 372] on button "Next" at bounding box center [795, 371] width 47 height 19
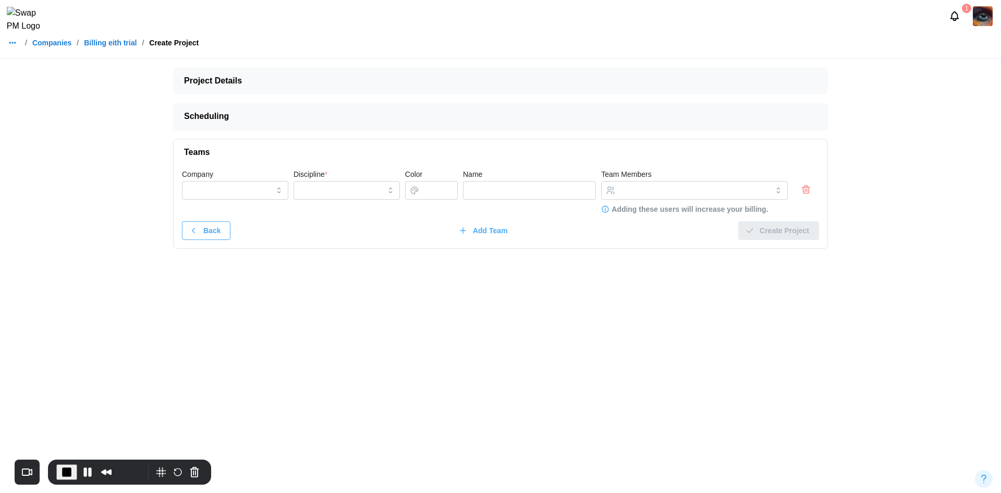
click at [808, 182] on div at bounding box center [805, 181] width 31 height 32
click at [807, 187] on icon "button" at bounding box center [806, 187] width 3 height 2
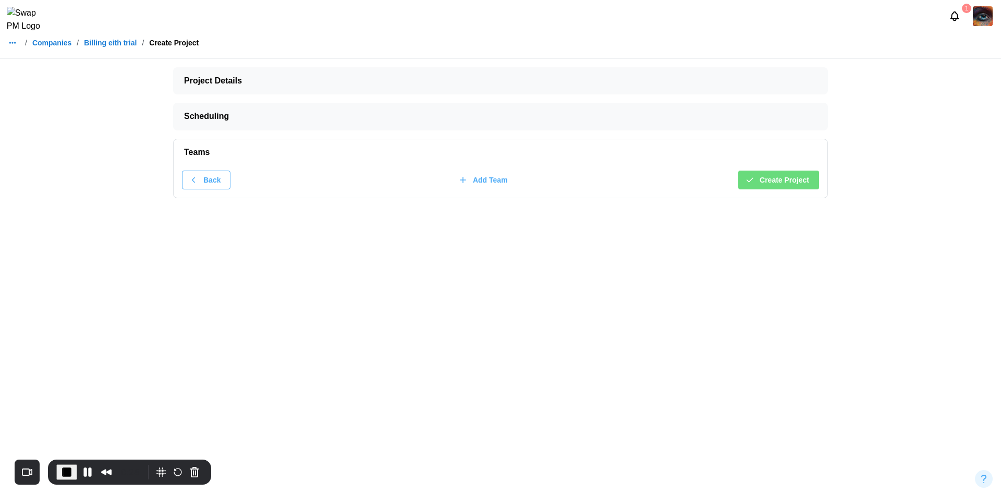
click at [805, 184] on span "Create Project" at bounding box center [784, 180] width 50 height 18
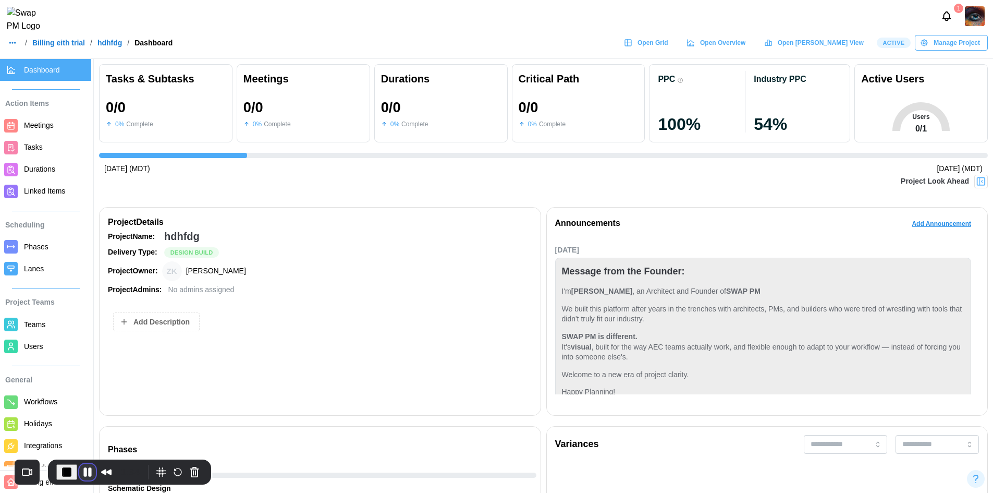
click at [85, 475] on button "Pause Recording" at bounding box center [87, 471] width 17 height 17
click at [87, 471] on span "Play Recording" at bounding box center [84, 470] width 13 height 13
click at [45, 46] on link "Billing eith trial" at bounding box center [58, 42] width 53 height 7
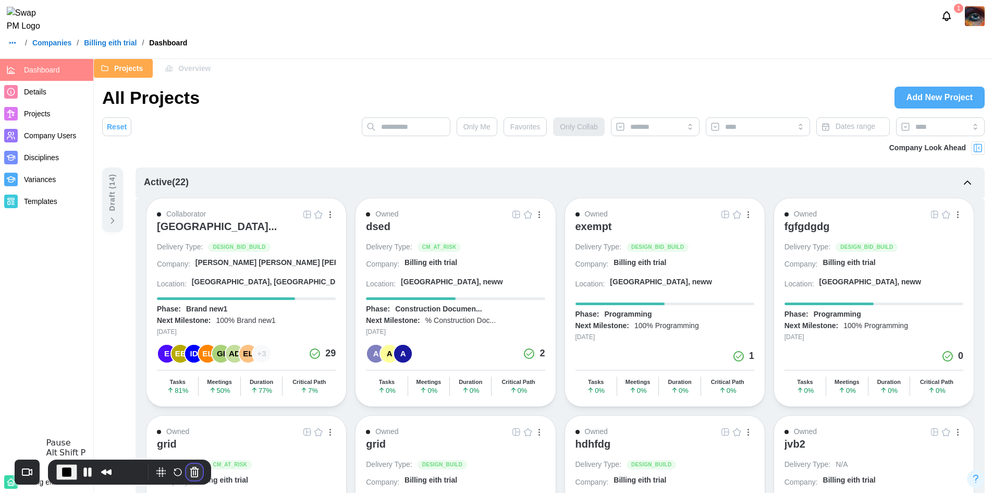
click at [188, 468] on button "Cancel Recording" at bounding box center [194, 471] width 17 height 17
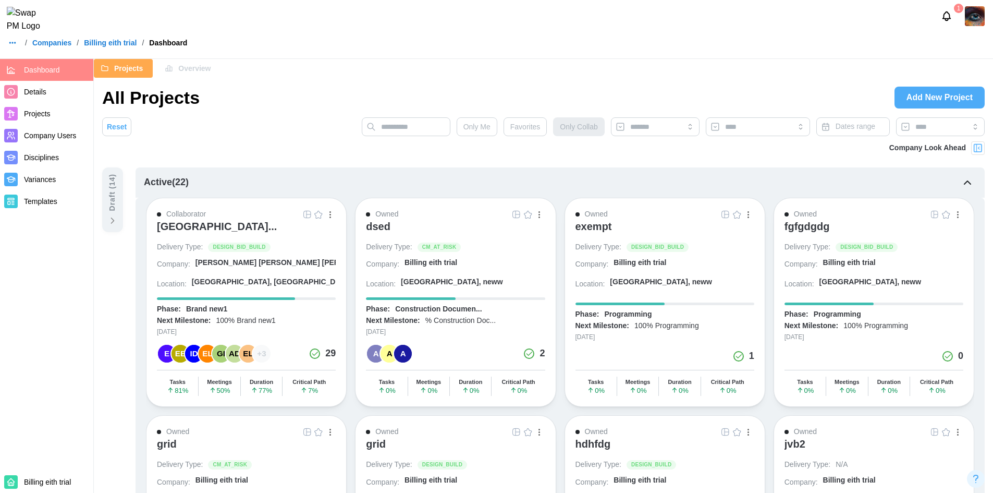
click at [47, 46] on link "Companies" at bounding box center [51, 42] width 39 height 7
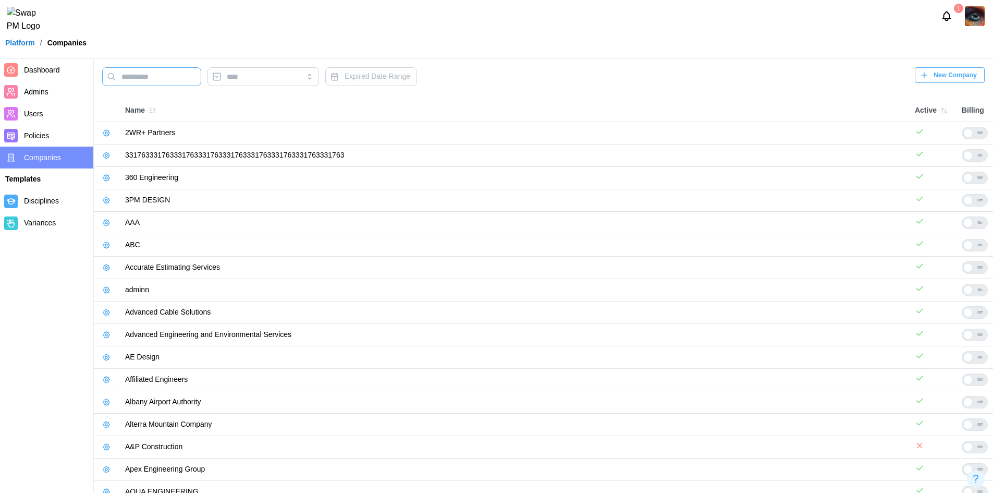
click at [131, 81] on input "text" at bounding box center [151, 76] width 99 height 19
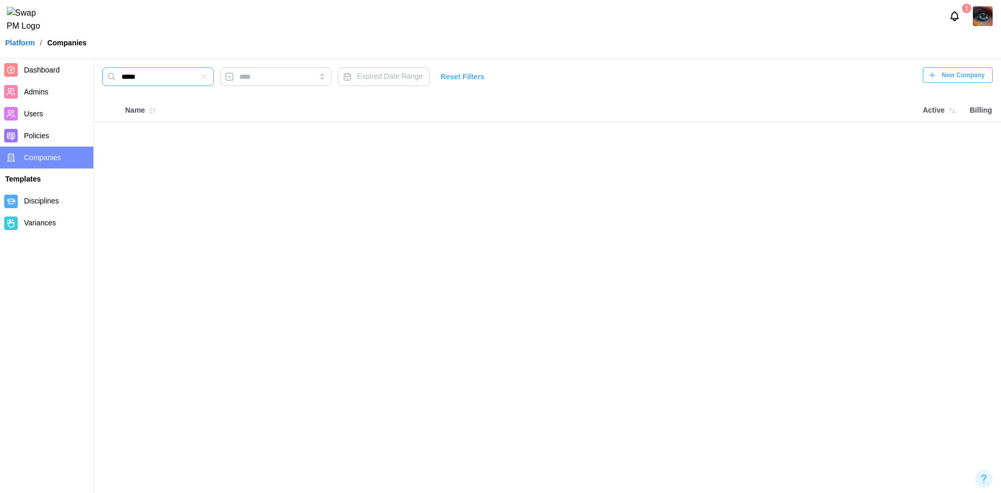
drag, startPoint x: 148, startPoint y: 79, endPoint x: 127, endPoint y: 79, distance: 21.4
click at [127, 79] on input "*****" at bounding box center [158, 76] width 112 height 19
type input "*****"
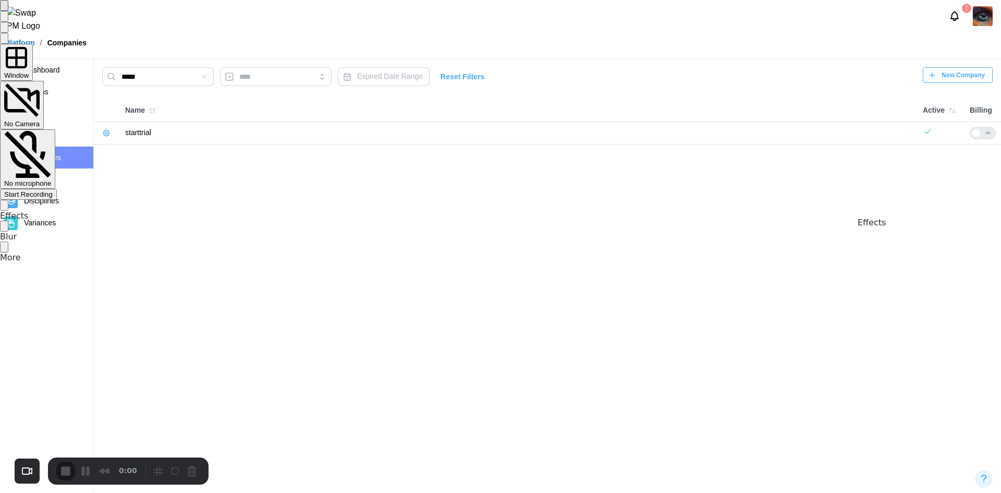
click at [53, 190] on span "Start Recording" at bounding box center [28, 194] width 48 height 8
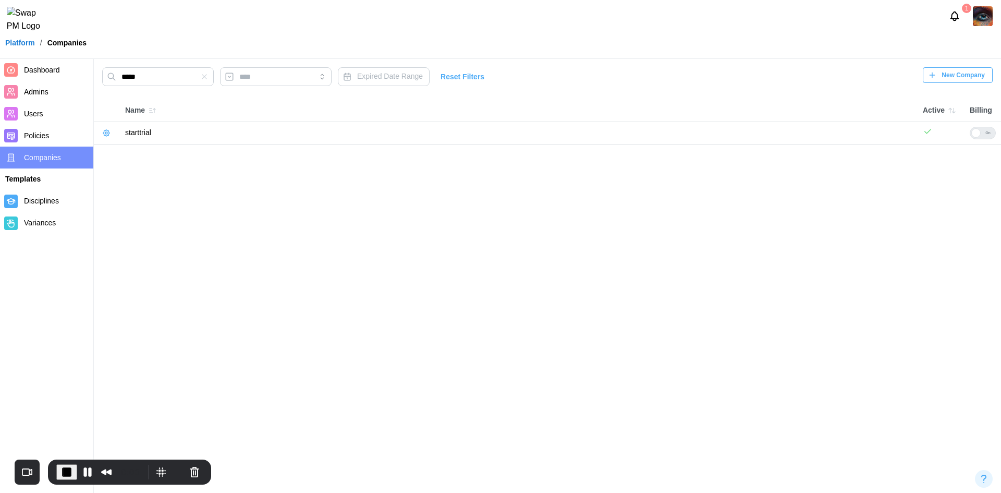
click at [980, 130] on div "On" at bounding box center [987, 132] width 15 height 11
click at [104, 133] on icon "button" at bounding box center [106, 133] width 8 height 8
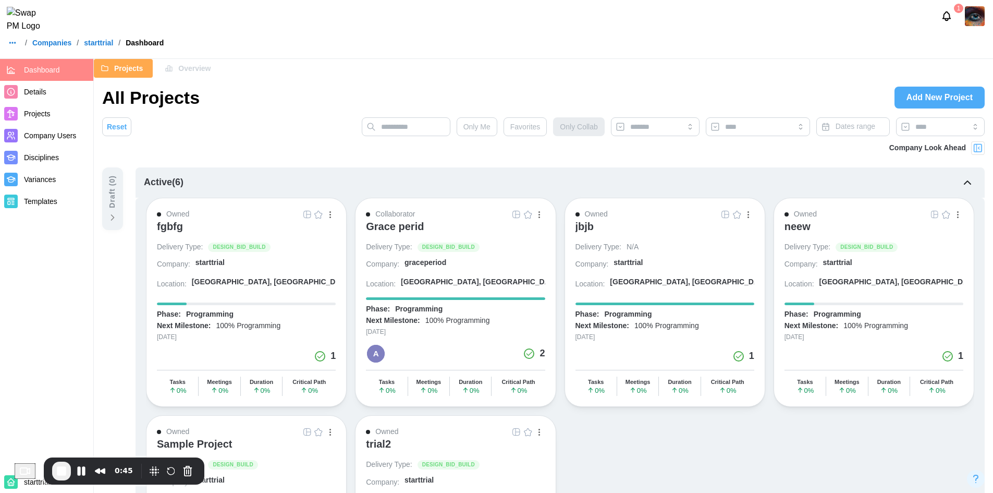
click at [926, 103] on span "Add New Project" at bounding box center [939, 97] width 66 height 21
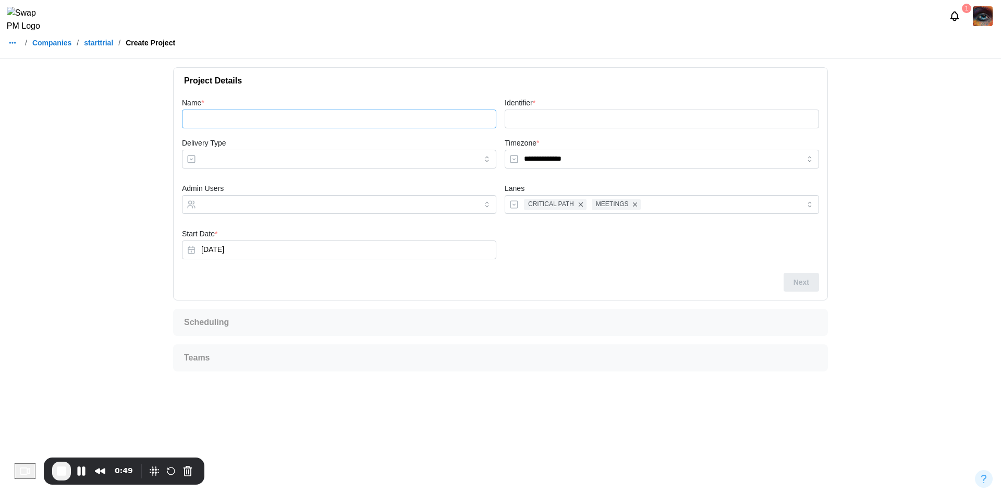
click at [285, 113] on input "Name *" at bounding box center [339, 118] width 314 height 19
type input "**"
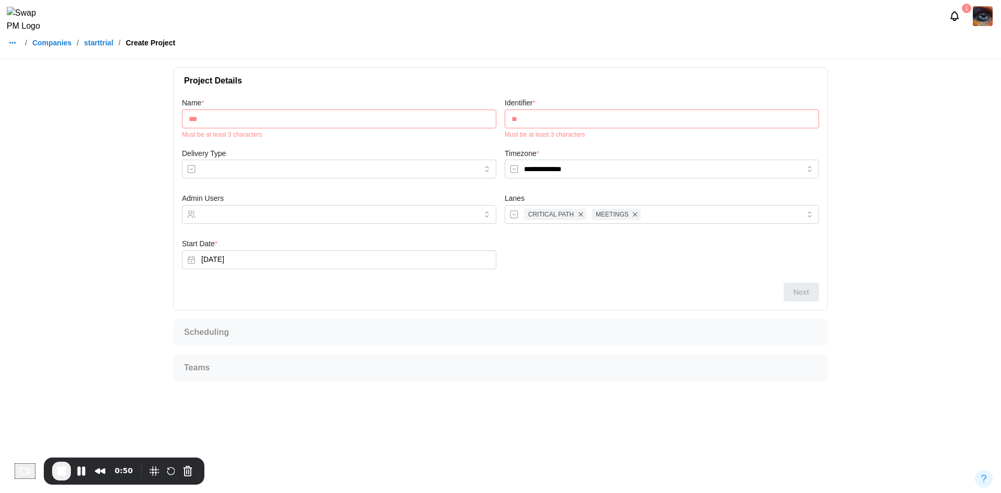
type input "****"
type input "***"
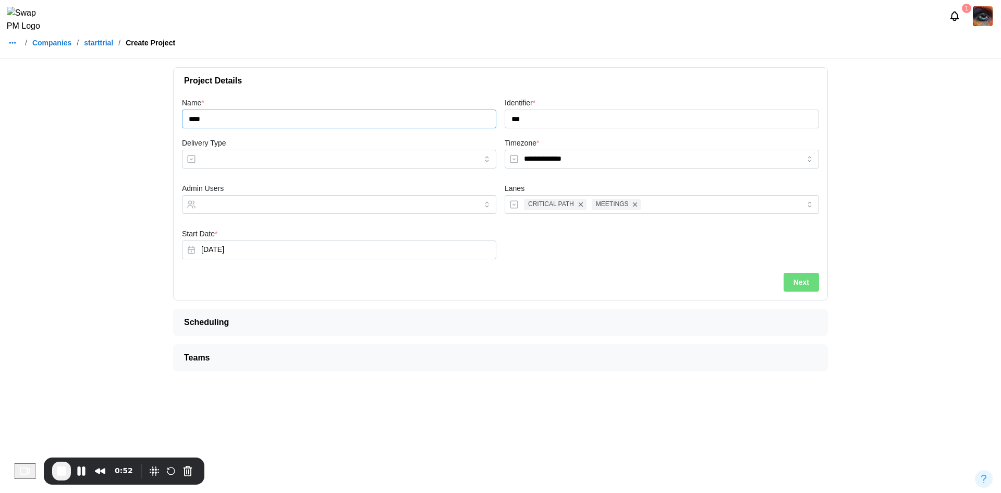
type input "****"
click at [298, 156] on input "Delivery Type" at bounding box center [339, 159] width 314 height 19
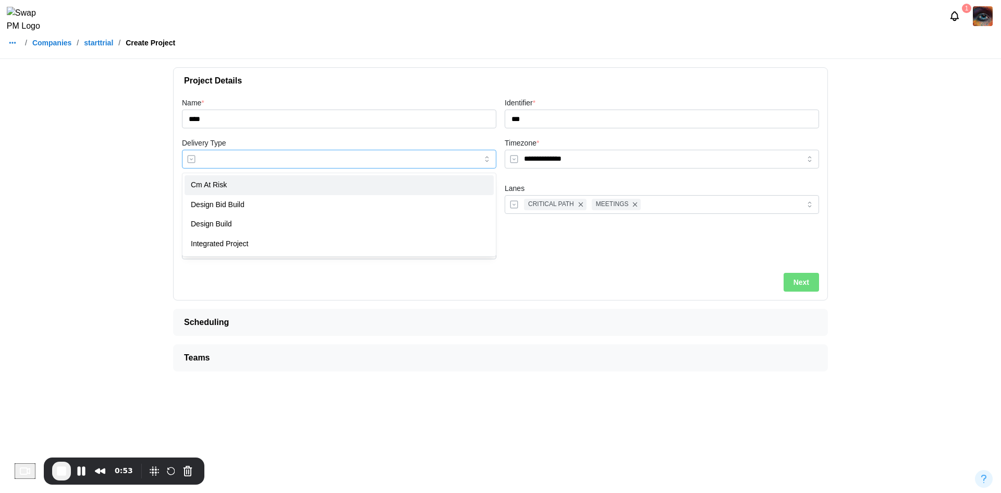
type input "**********"
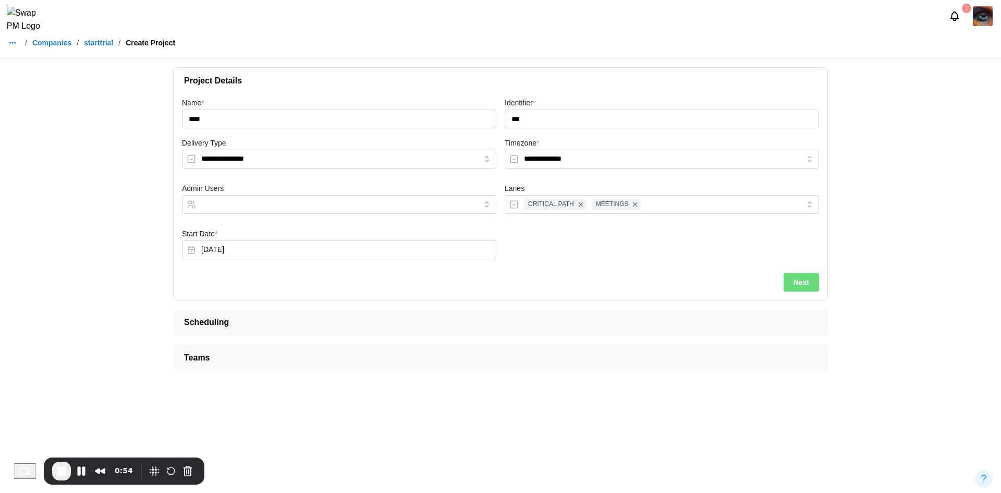
click at [810, 285] on button "Next" at bounding box center [800, 282] width 35 height 19
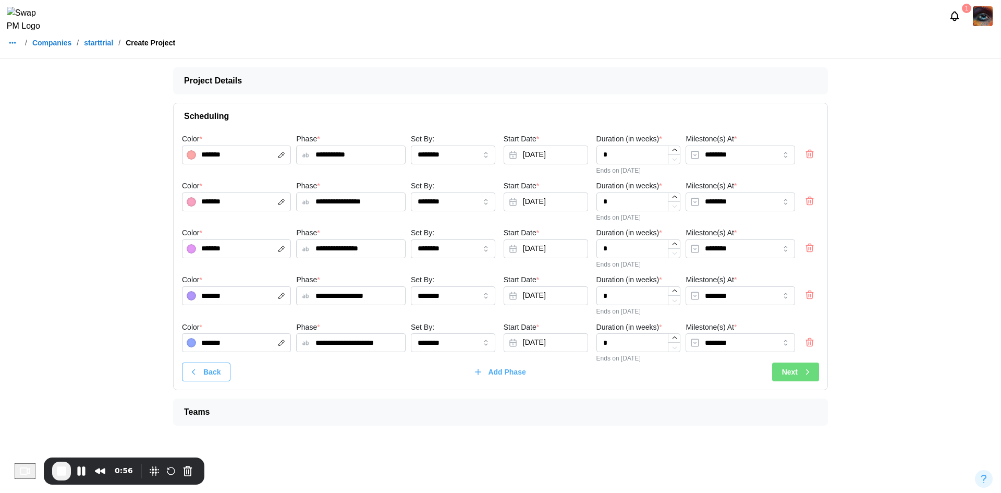
click at [805, 377] on div "Next" at bounding box center [797, 372] width 30 height 18
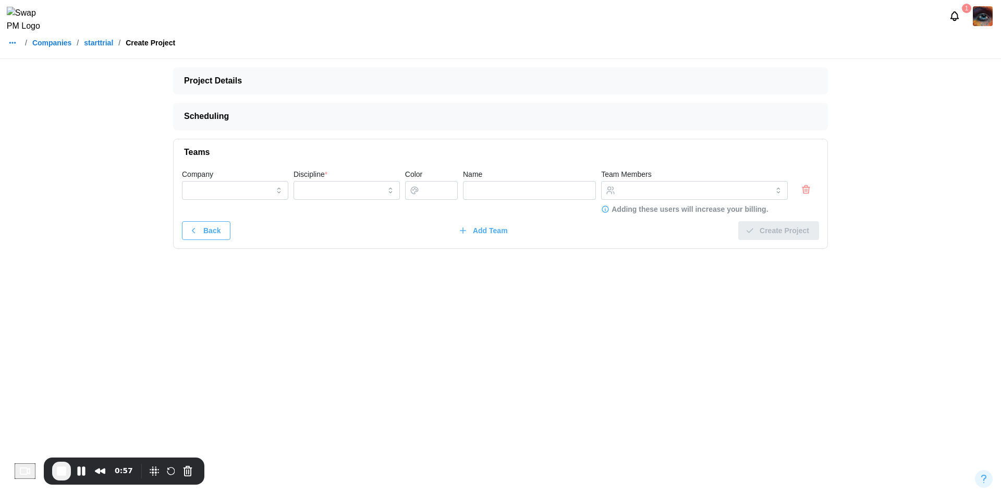
click at [810, 186] on icon "button" at bounding box center [806, 189] width 10 height 13
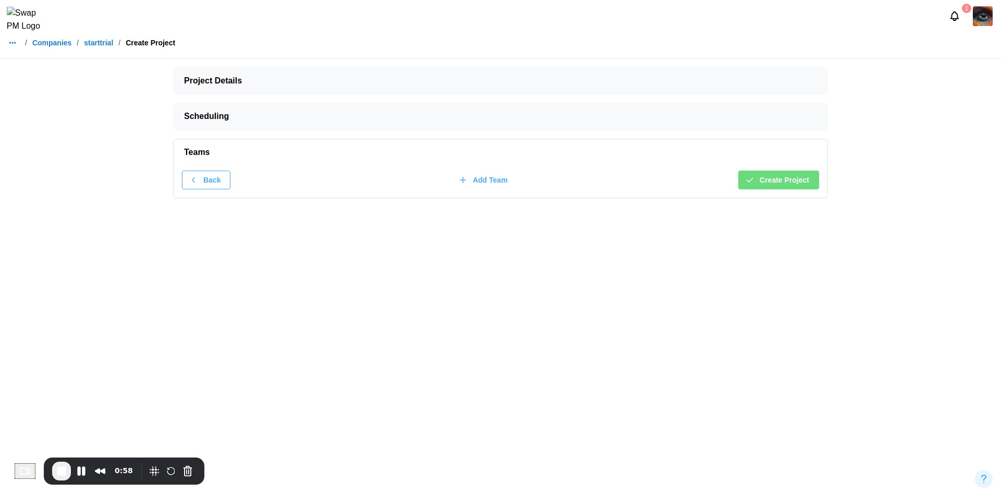
click at [791, 186] on span "Create Project" at bounding box center [784, 180] width 50 height 18
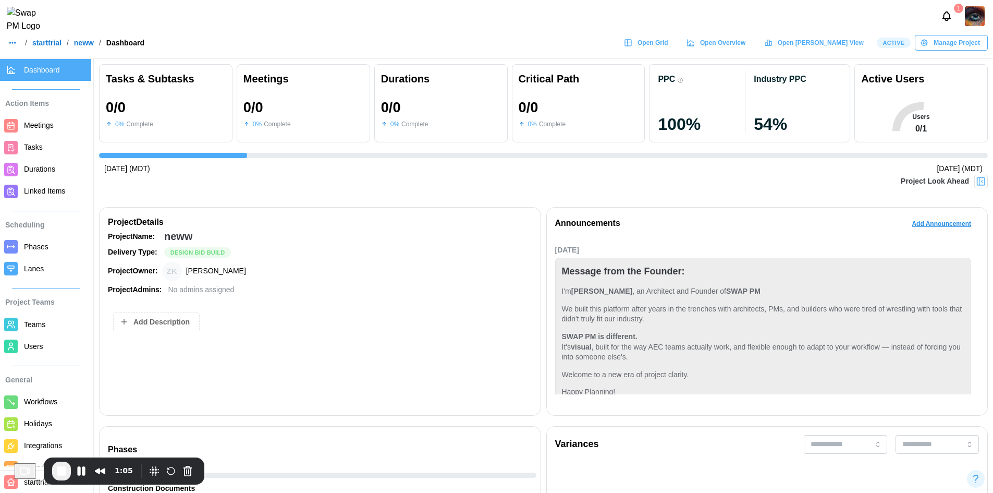
click at [44, 46] on link "starttrial" at bounding box center [46, 42] width 29 height 7
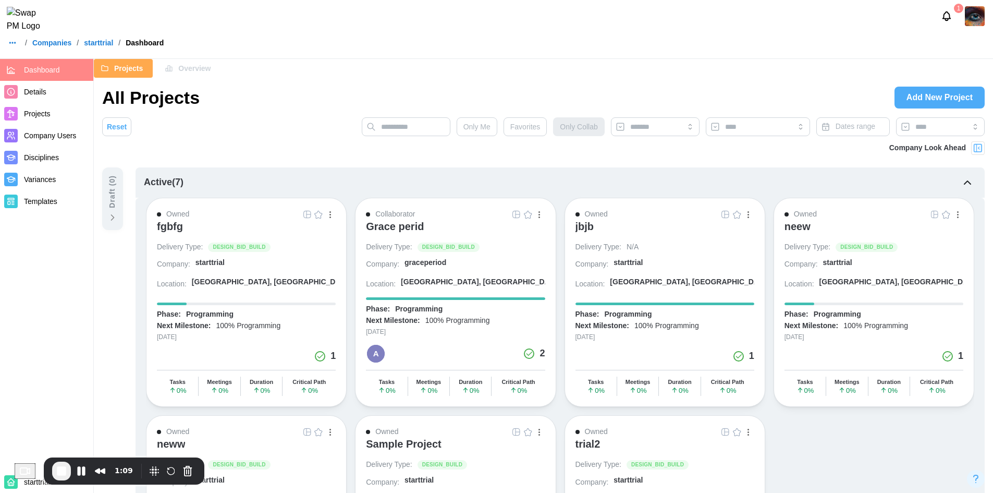
click at [43, 50] on div "/ Companies / starttrial / Dashboard" at bounding box center [84, 42] width 158 height 15
click at [44, 46] on link "Companies" at bounding box center [51, 42] width 39 height 7
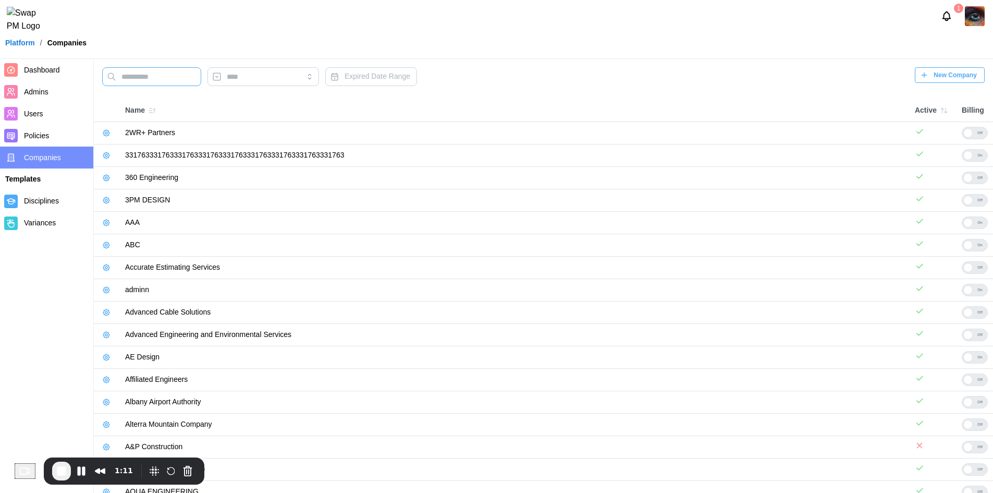
click at [144, 84] on input "text" at bounding box center [151, 76] width 99 height 19
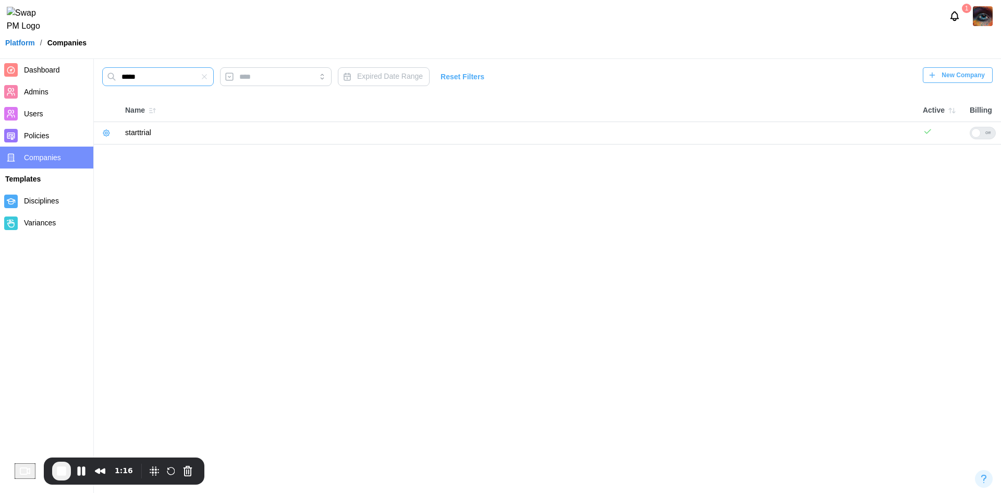
type input "*****"
click at [108, 134] on icon "button" at bounding box center [106, 133] width 8 height 8
click at [976, 135] on div at bounding box center [975, 132] width 9 height 9
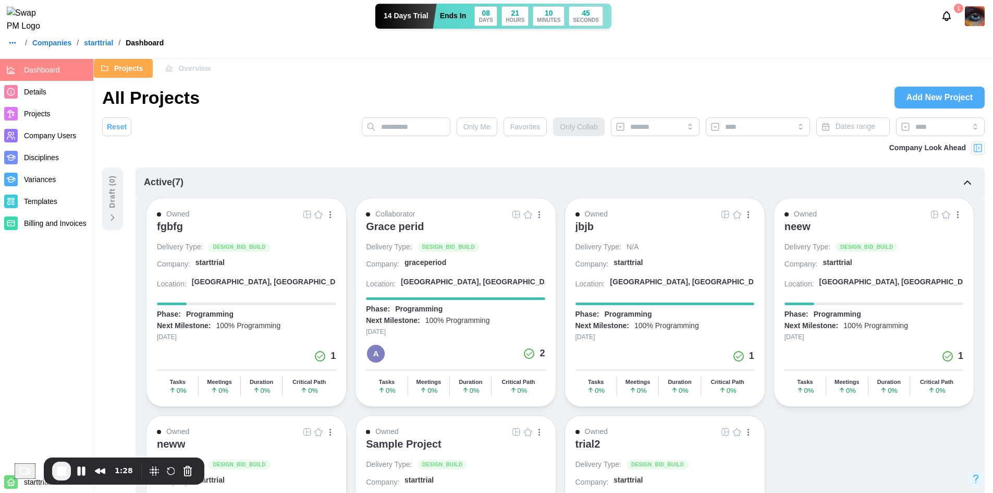
click at [179, 232] on div "fgbfg" at bounding box center [170, 226] width 26 height 13
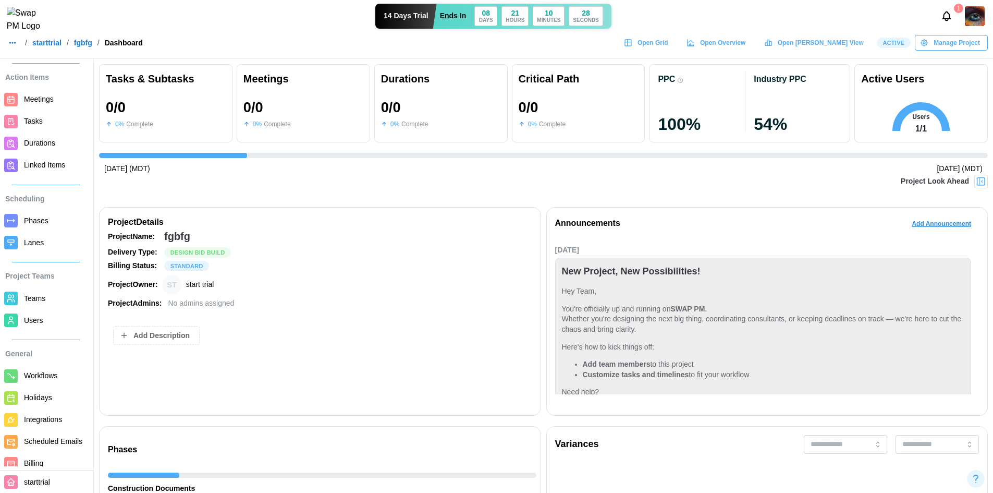
scroll to position [46, 0]
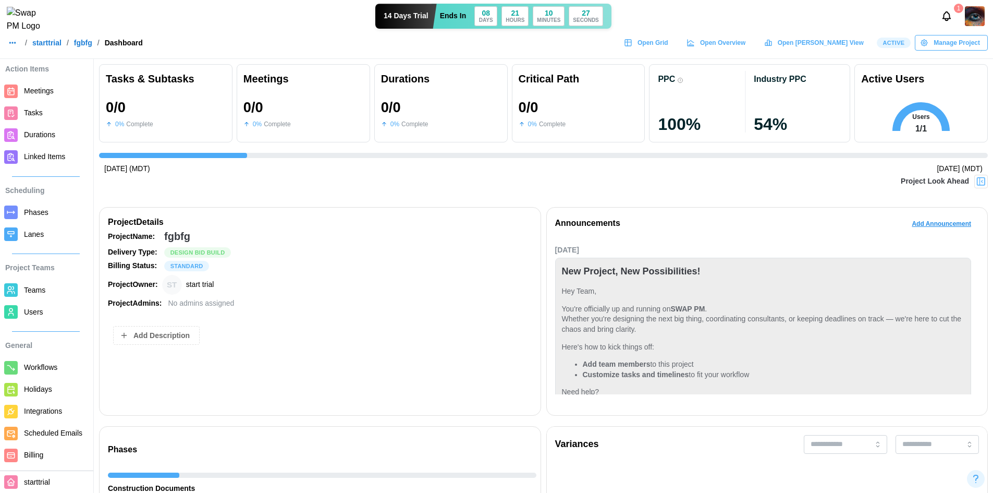
click at [17, 459] on div at bounding box center [11, 455] width 14 height 14
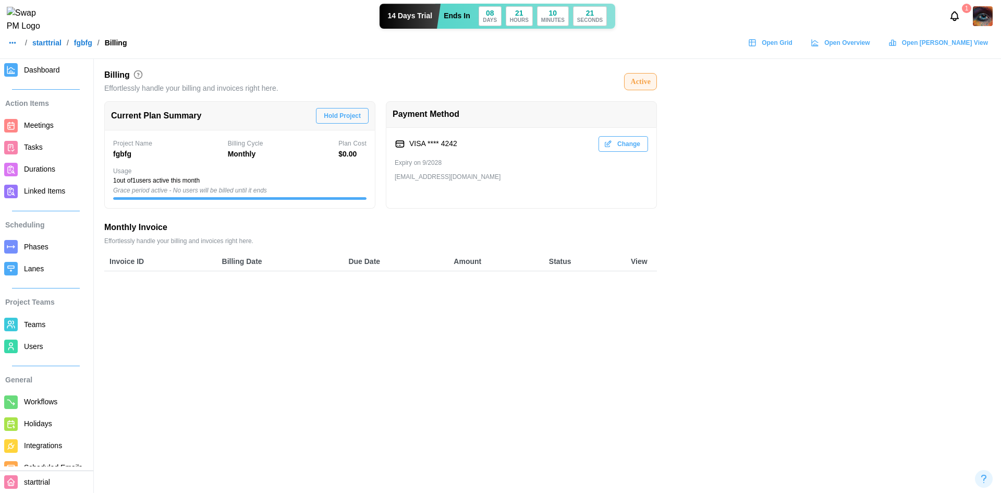
click at [38, 77] on link "Dashboard" at bounding box center [45, 70] width 91 height 22
